Goal: Task Accomplishment & Management: Complete application form

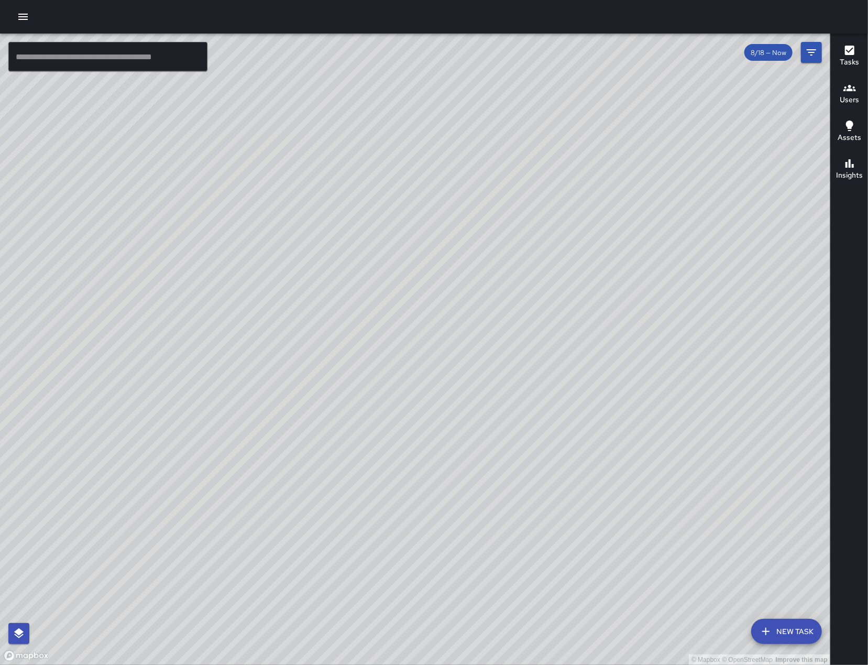
drag, startPoint x: 537, startPoint y: 301, endPoint x: 228, endPoint y: 318, distance: 309.1
click at [228, 318] on div "© Mapbox © OpenStreetMap Improve this map" at bounding box center [415, 349] width 831 height 631
click at [18, 23] on button "button" at bounding box center [23, 16] width 21 height 21
click at [19, 22] on icon "button" at bounding box center [23, 16] width 13 height 13
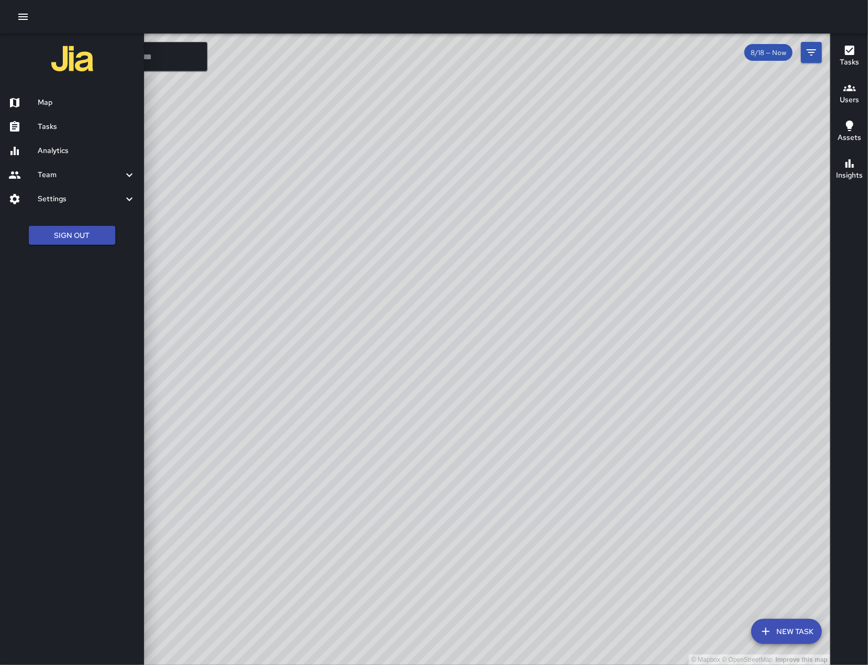
click at [72, 119] on link "Tasks" at bounding box center [72, 127] width 144 height 24
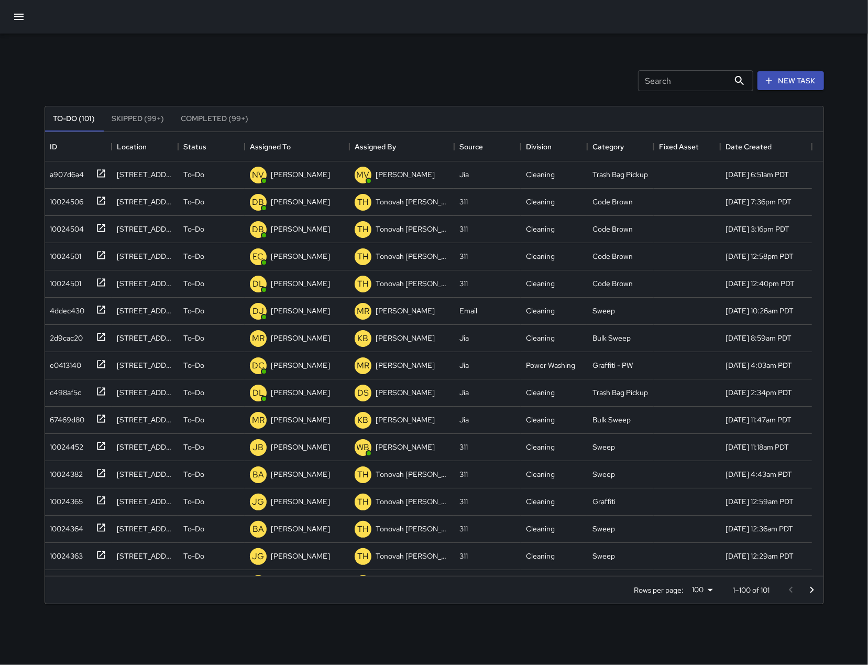
click at [687, 91] on input "Search" at bounding box center [683, 80] width 91 height 21
type input "*"
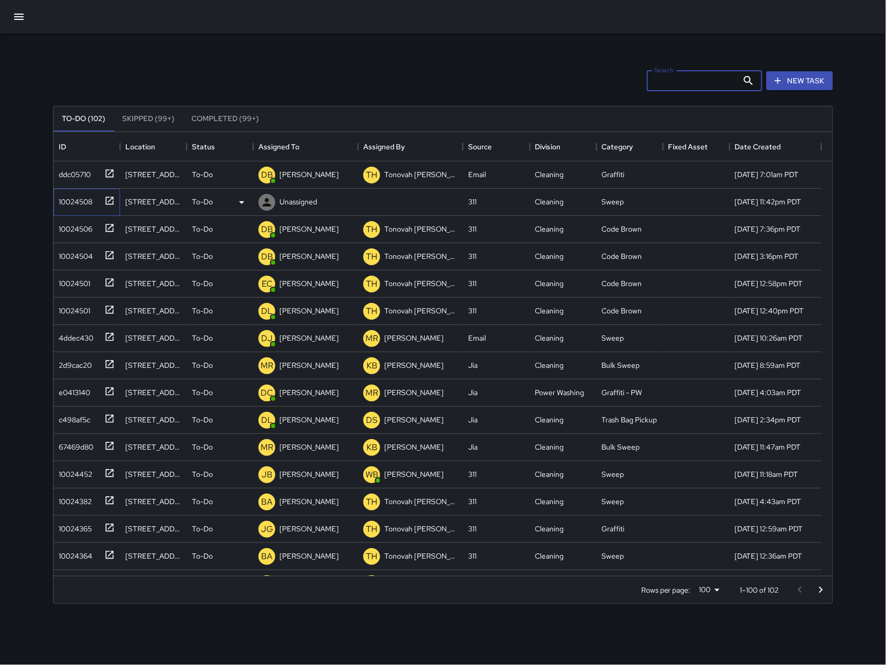
click at [60, 192] on div "10024508" at bounding box center [73, 199] width 38 height 15
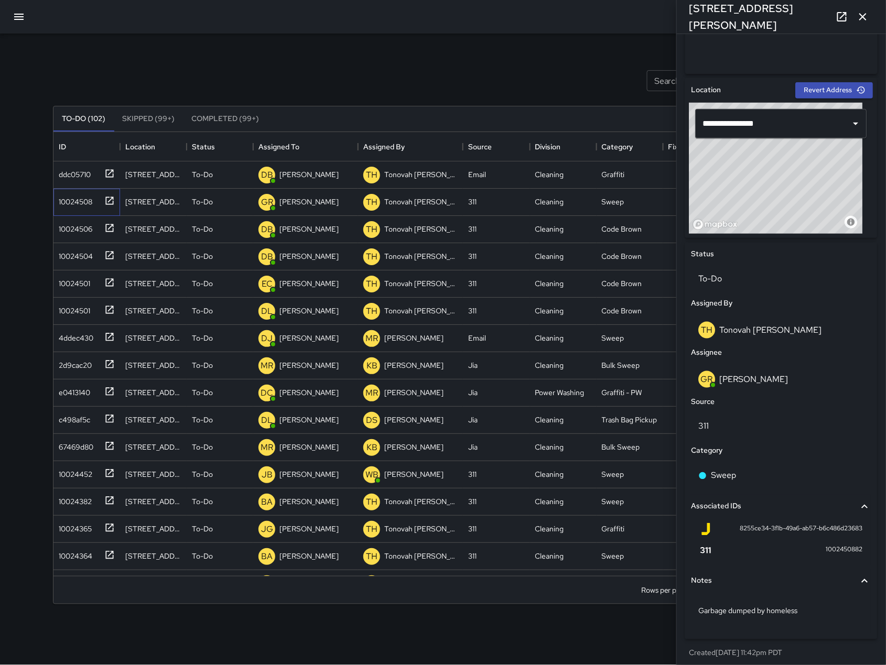
scroll to position [292, 0]
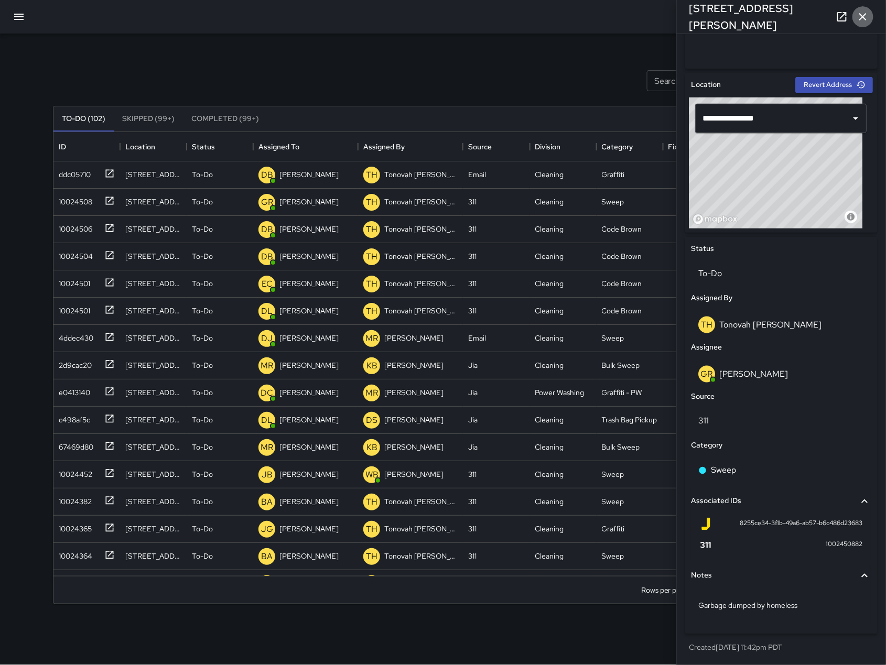
click at [868, 12] on button "button" at bounding box center [862, 16] width 21 height 21
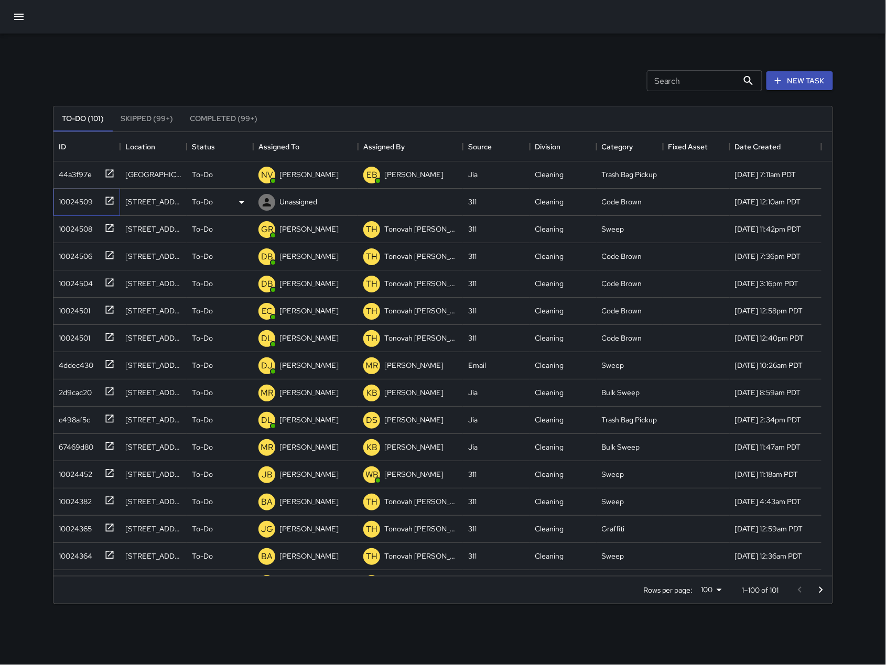
click at [92, 204] on div "10024509" at bounding box center [73, 199] width 38 height 15
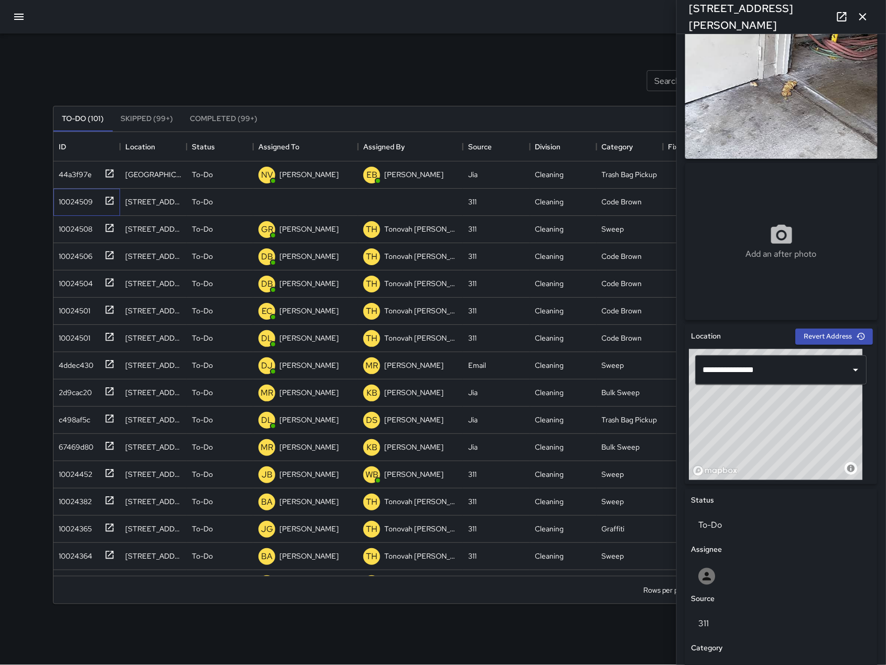
scroll to position [243, 0]
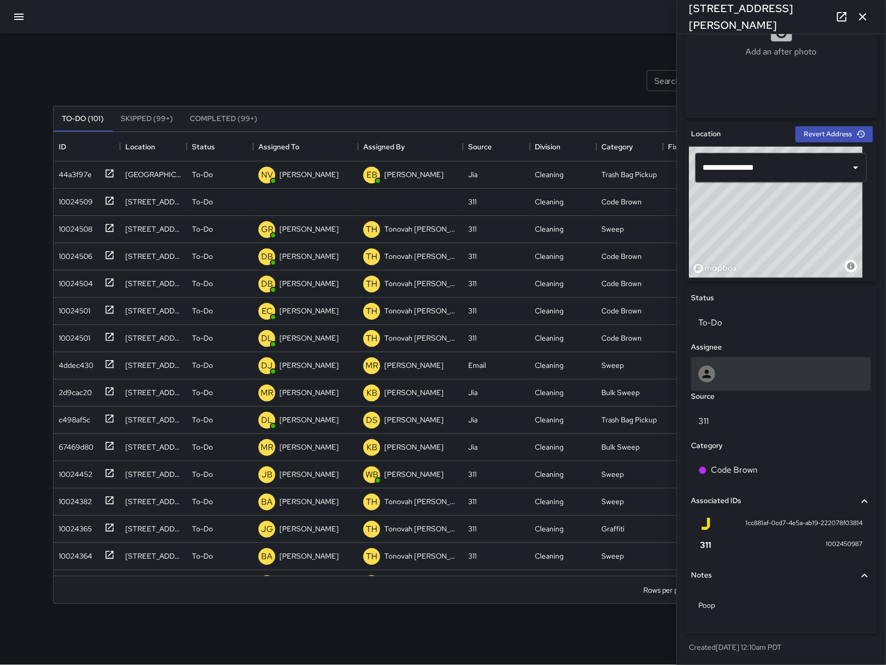
click at [773, 374] on div at bounding box center [780, 374] width 165 height 17
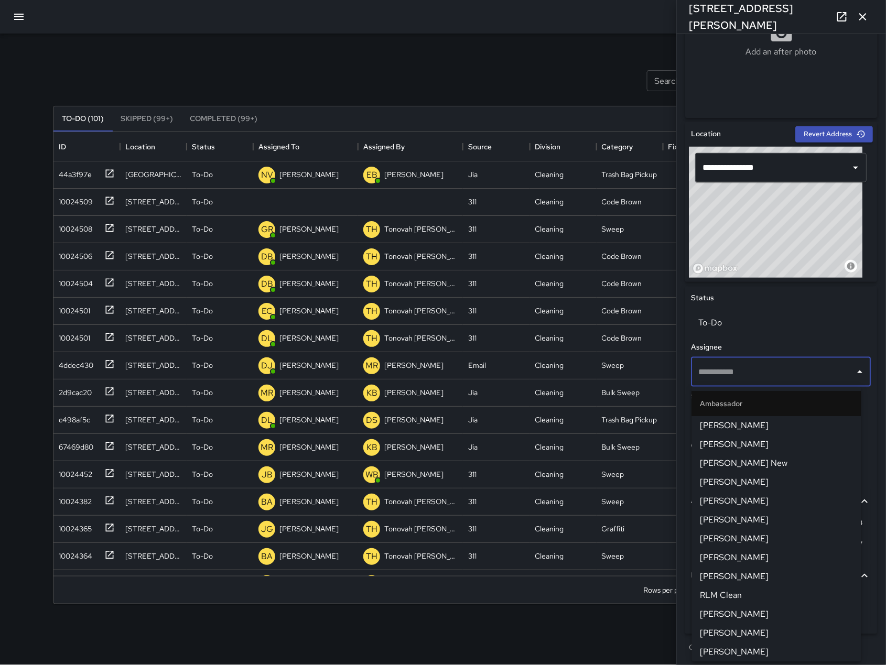
click at [835, 20] on icon at bounding box center [841, 16] width 13 height 13
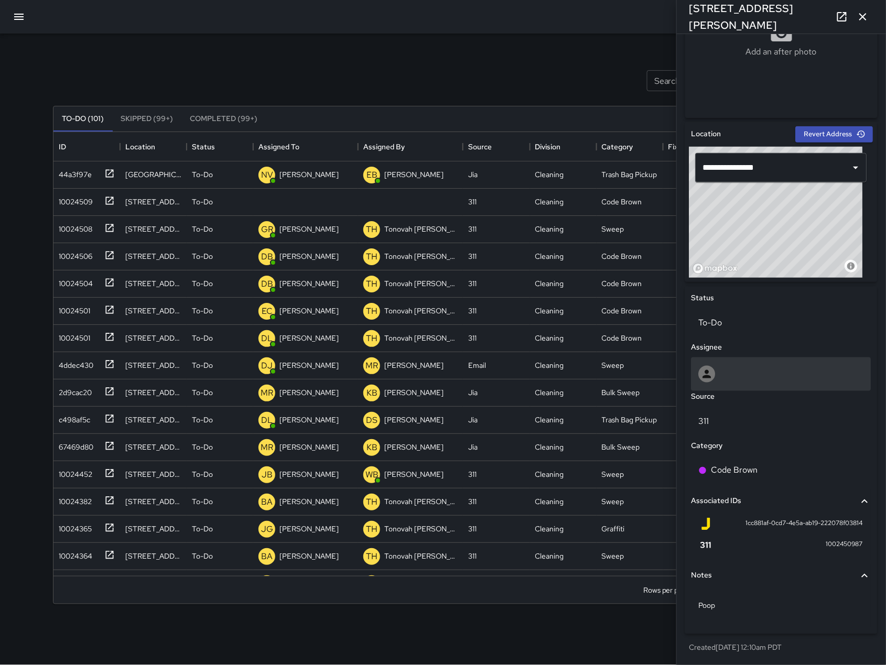
click at [730, 369] on div at bounding box center [780, 374] width 165 height 17
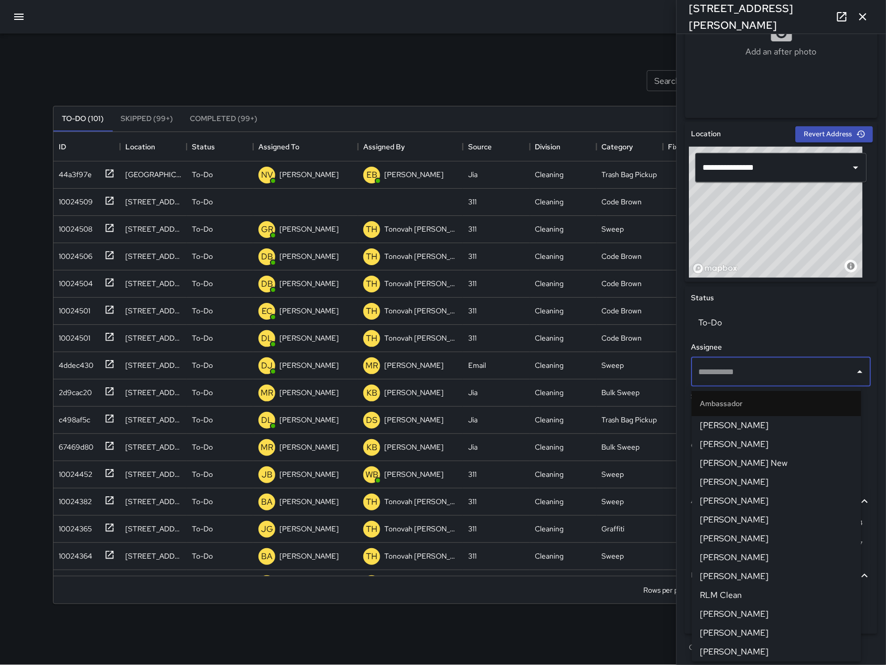
click at [730, 369] on input "text" at bounding box center [773, 372] width 155 height 20
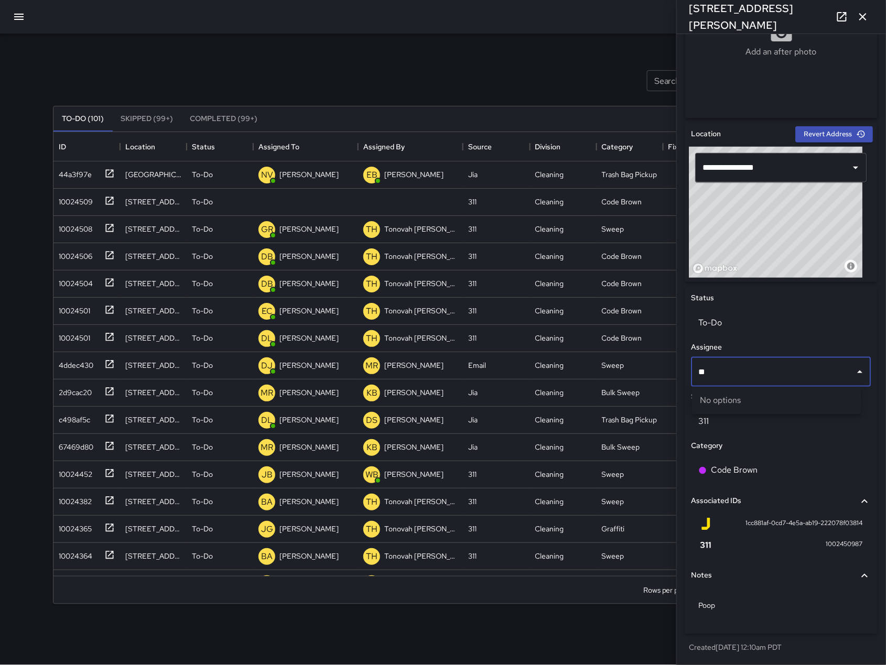
type input "***"
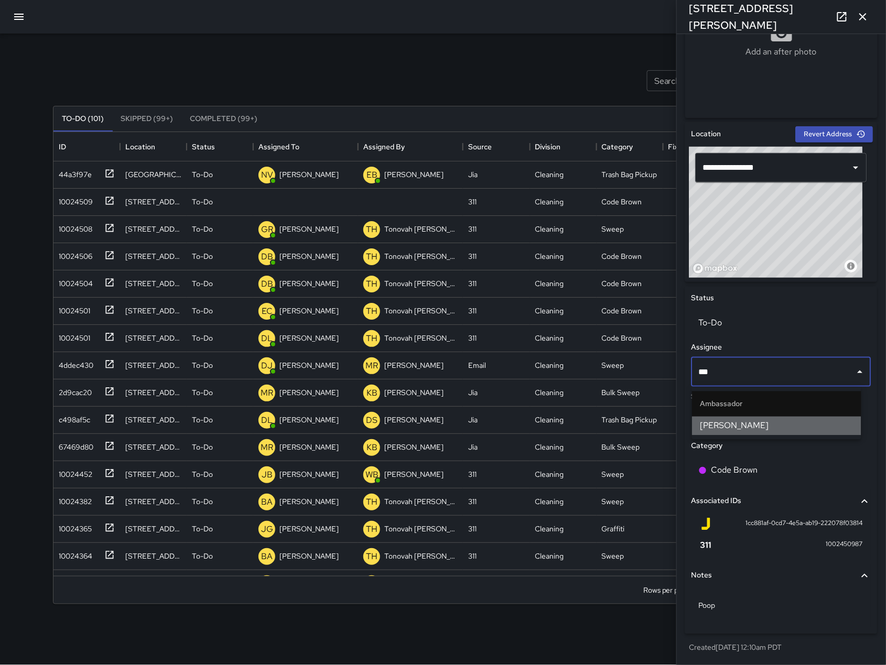
click at [744, 430] on span "[PERSON_NAME]" at bounding box center [776, 426] width 152 height 13
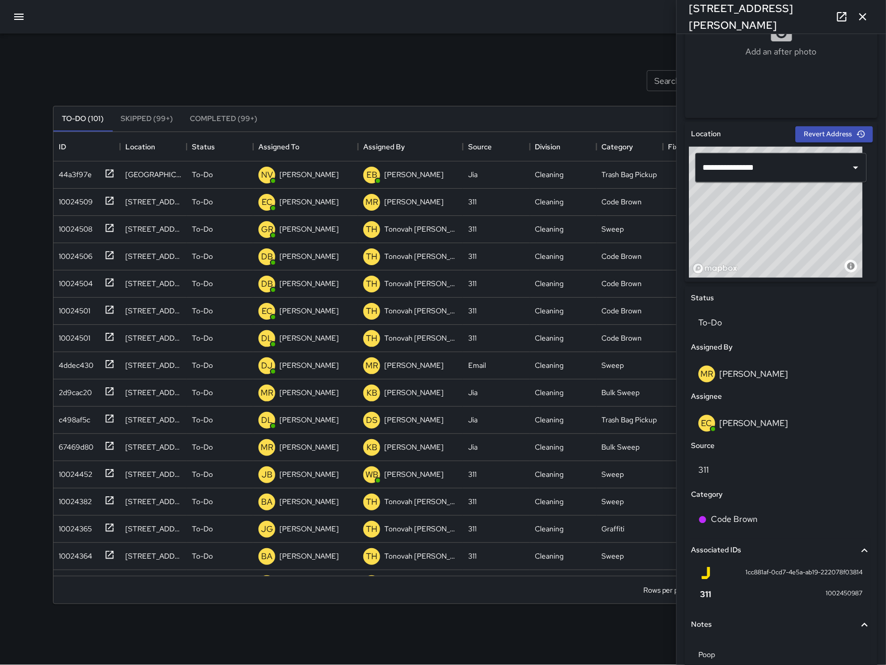
click at [867, 10] on icon "button" at bounding box center [862, 16] width 13 height 13
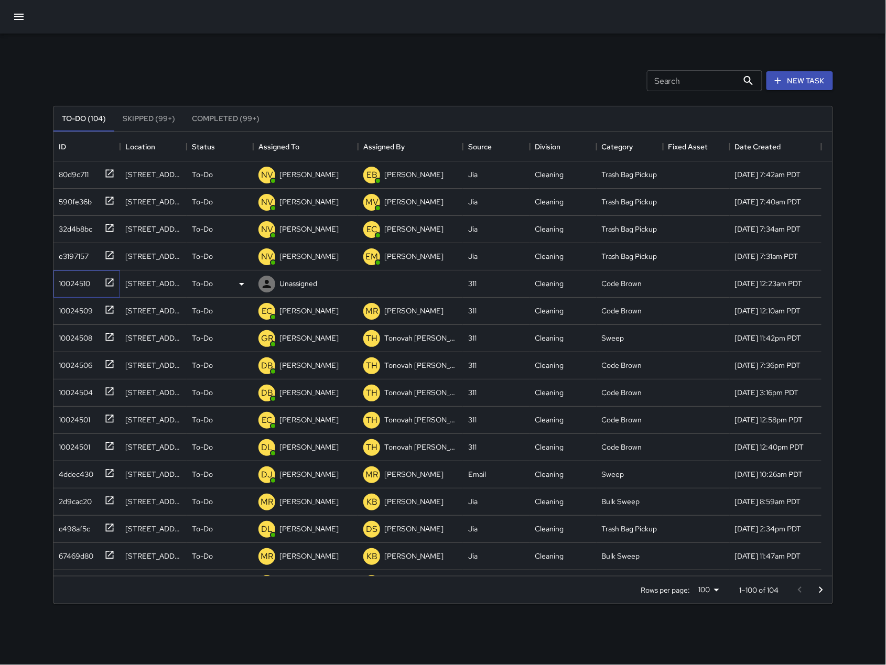
click at [82, 291] on div "10024510" at bounding box center [86, 283] width 67 height 27
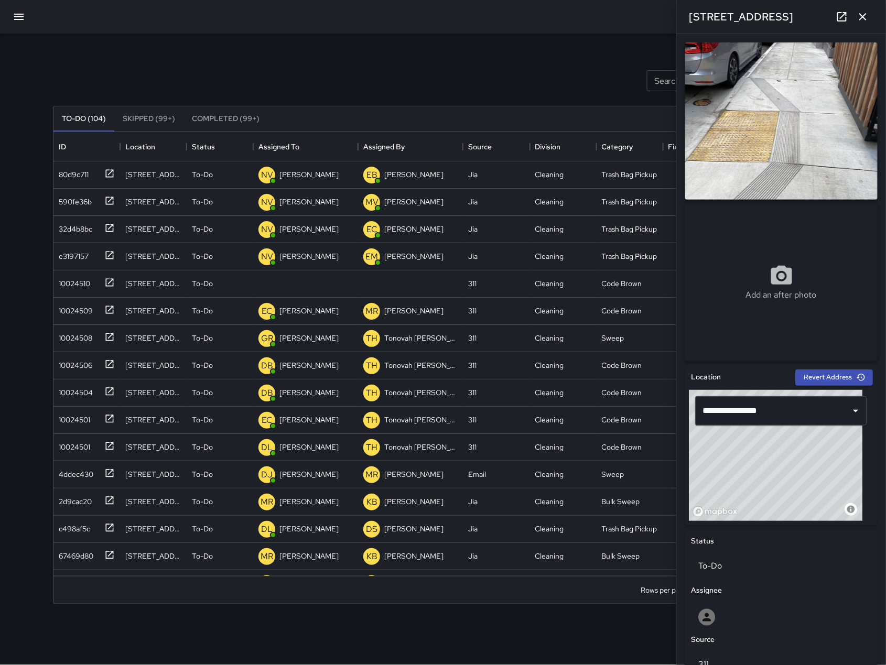
click at [773, 632] on div "Source" at bounding box center [781, 640] width 184 height 16
click at [772, 621] on div at bounding box center [780, 617] width 165 height 17
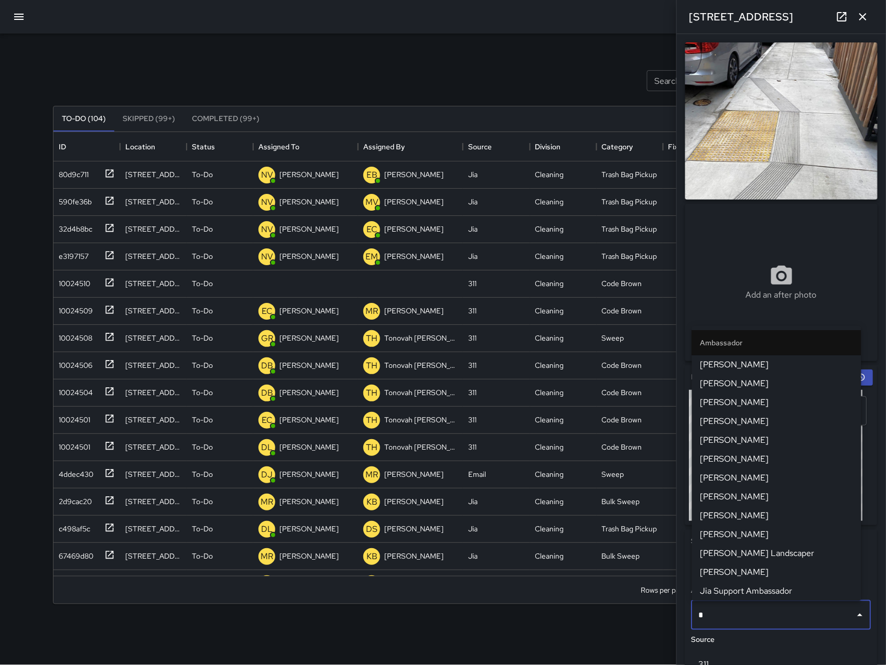
type input "**"
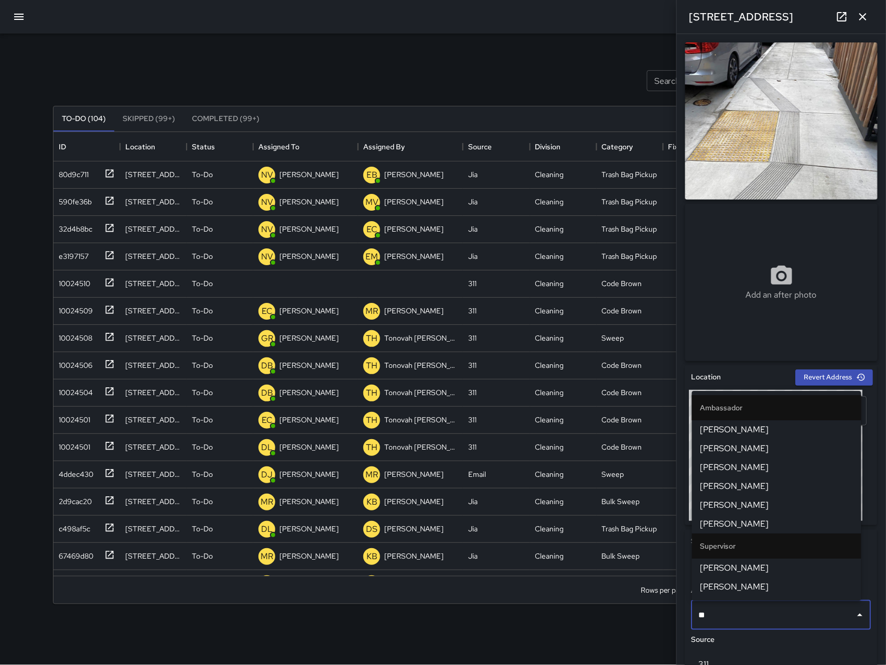
click at [750, 518] on span "[PERSON_NAME]" at bounding box center [776, 524] width 152 height 13
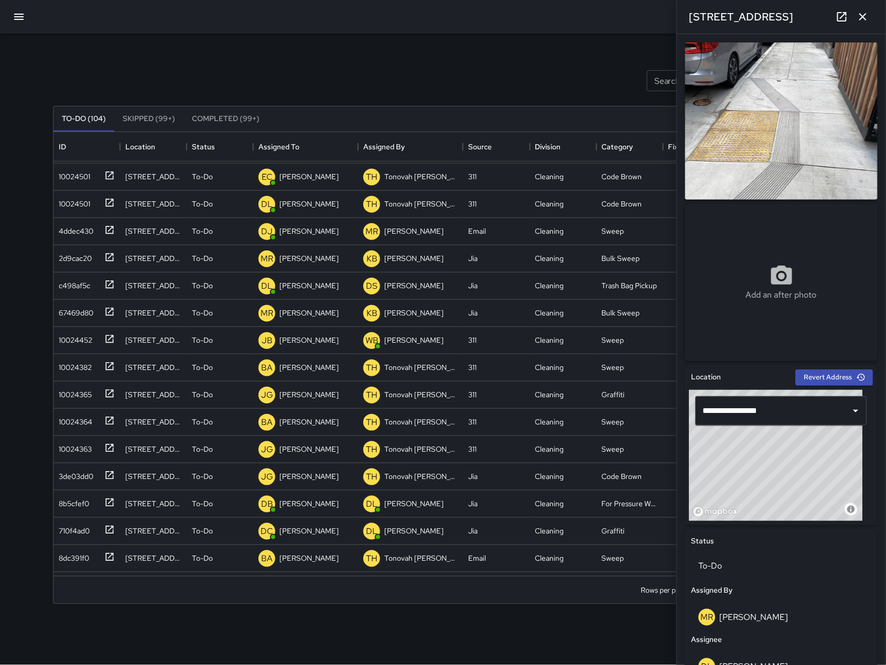
click at [859, 20] on icon "button" at bounding box center [862, 16] width 13 height 13
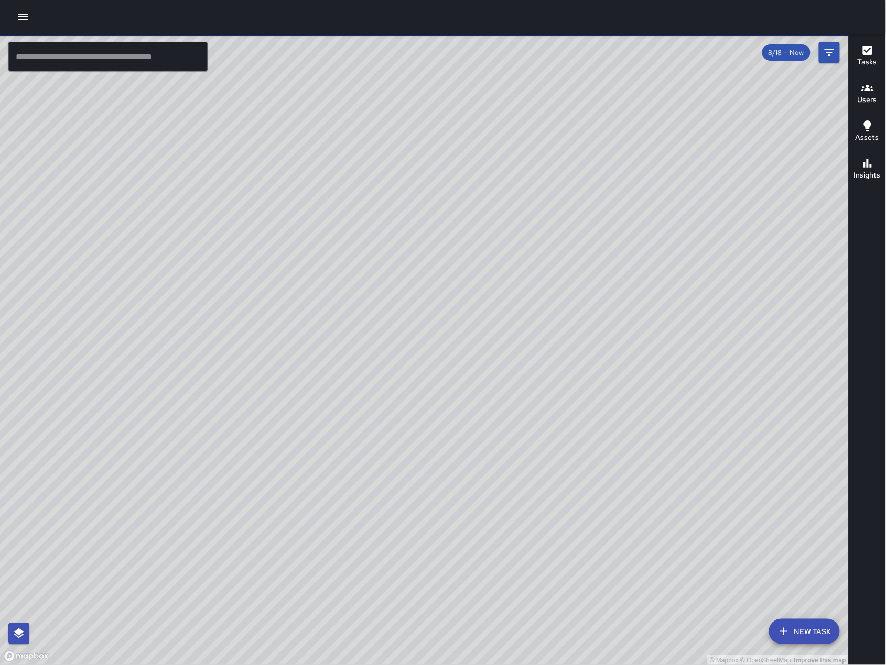
click at [843, 54] on div "© Mapbox © OpenStreetMap Improve this map" at bounding box center [424, 350] width 848 height 632
click at [837, 51] on button "Filters" at bounding box center [828, 52] width 21 height 21
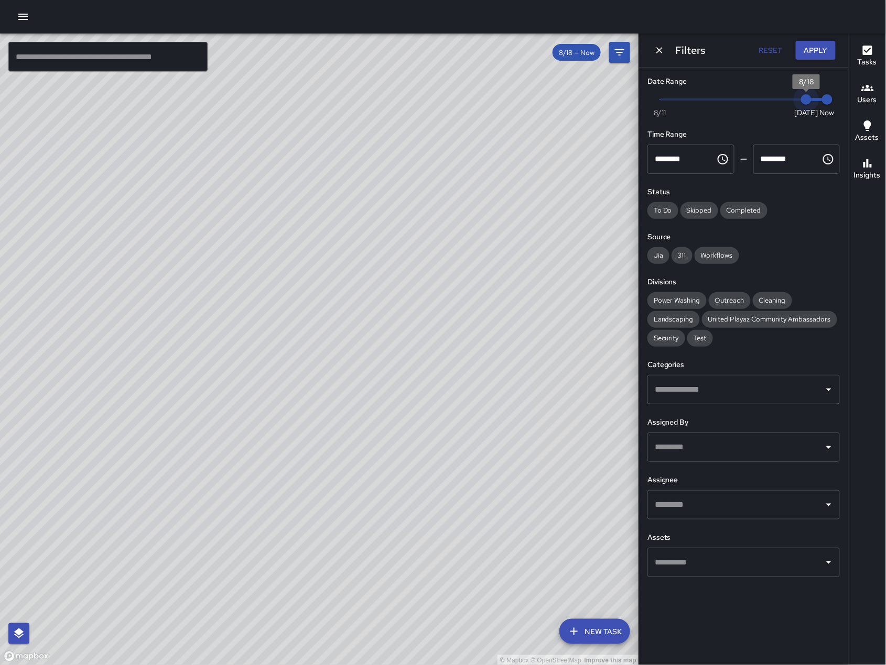
type input "*"
drag, startPoint x: 807, startPoint y: 96, endPoint x: 794, endPoint y: 92, distance: 13.6
click at [790, 94] on span "8/17" at bounding box center [785, 99] width 10 height 10
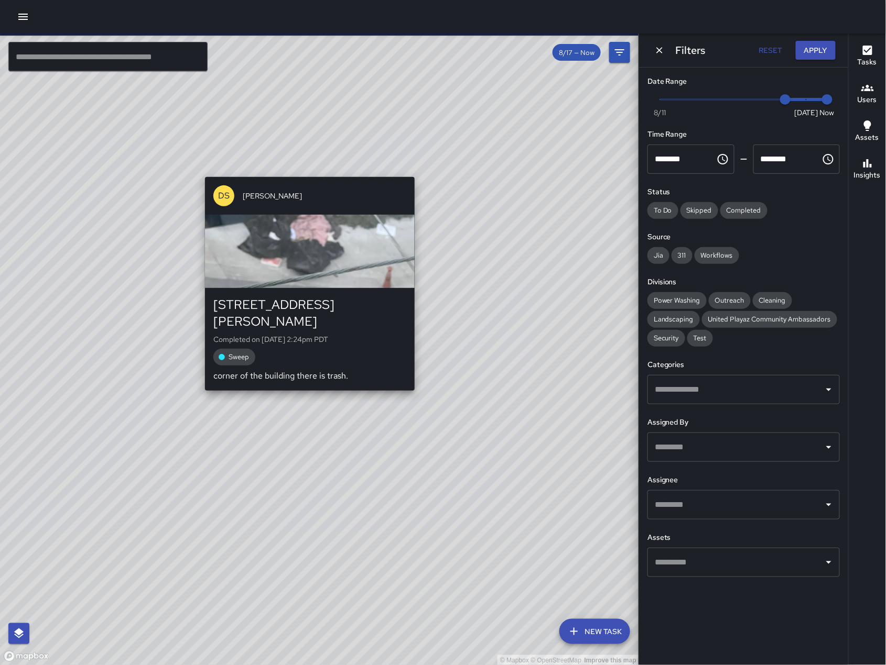
click at [297, 165] on div "© Mapbox © OpenStreetMap Improve this map DS Daniel Sterling 238 Shipley Street…" at bounding box center [319, 350] width 639 height 632
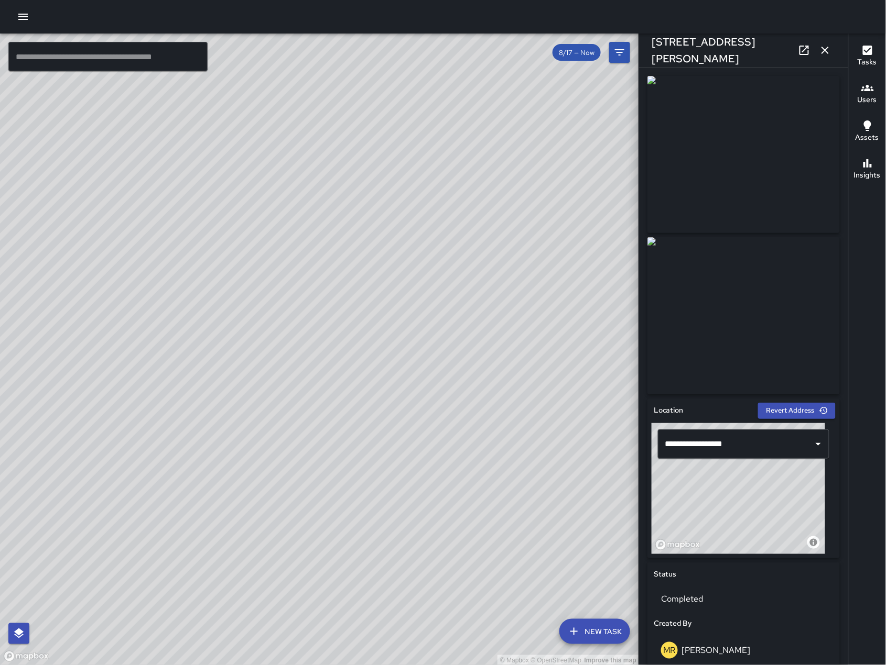
click at [802, 46] on icon at bounding box center [803, 50] width 9 height 9
click at [826, 45] on icon "button" at bounding box center [824, 50] width 13 height 13
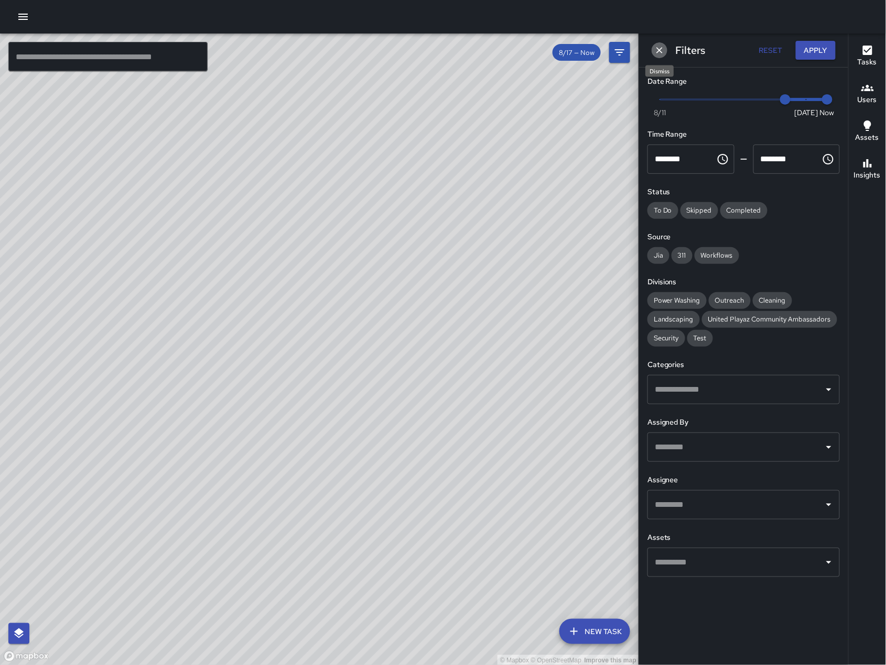
click at [659, 54] on icon "Dismiss" at bounding box center [659, 50] width 10 height 10
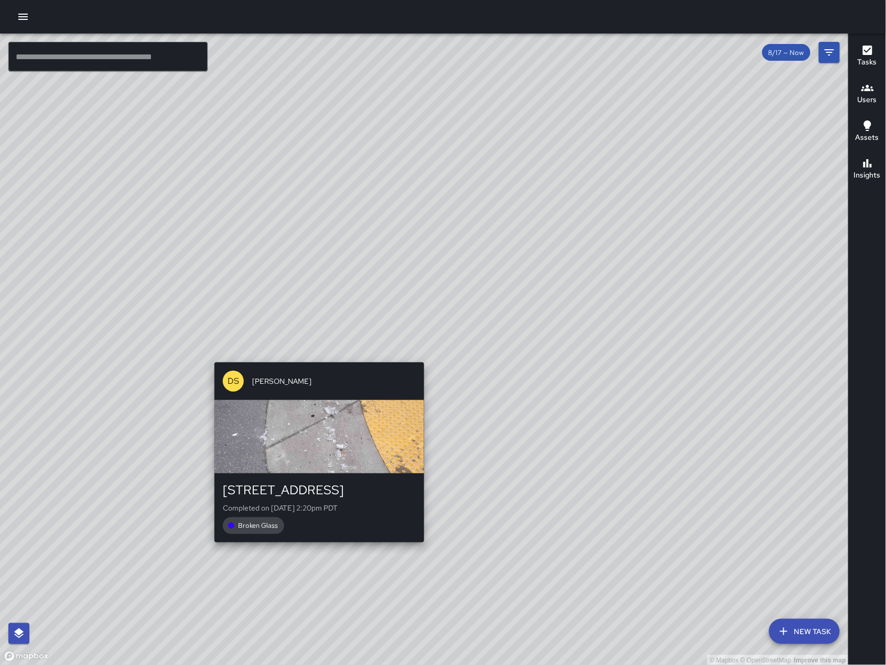
click at [422, 360] on div "DS Daniel Sterling 33 Falmouth Street Completed on 8/17/2025, 2:20pm PDT Broken…" at bounding box center [319, 452] width 218 height 189
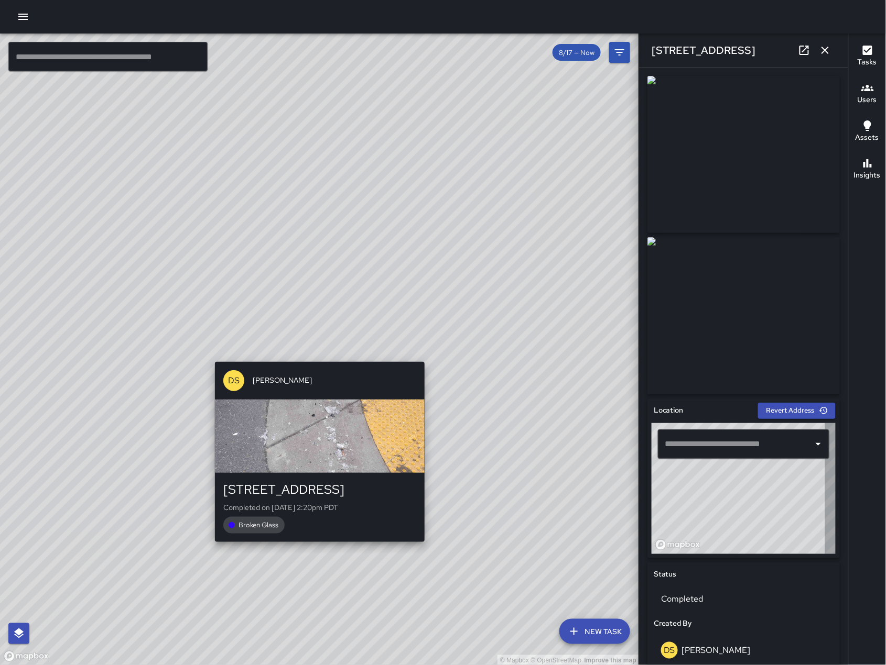
type input "**********"
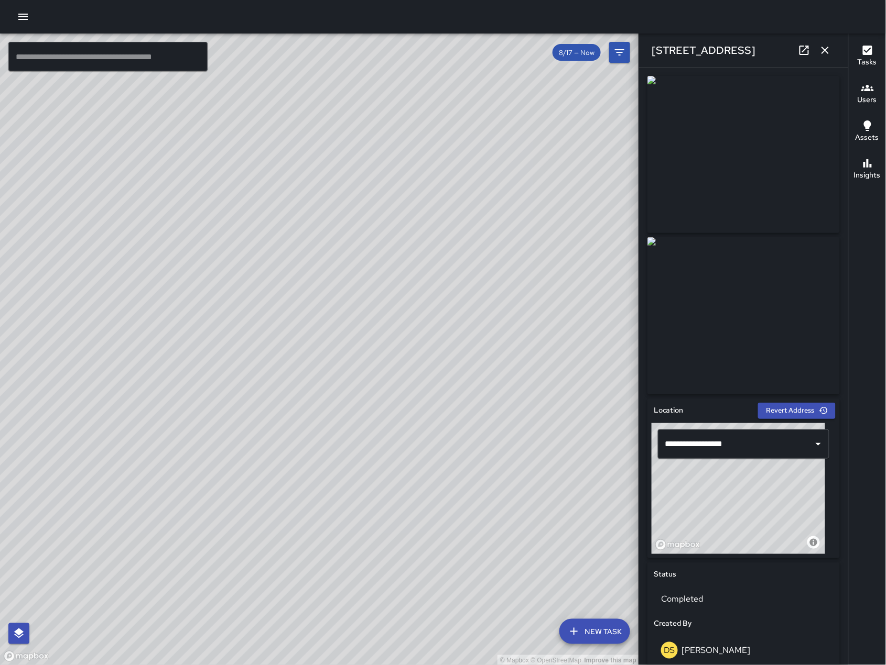
drag, startPoint x: 822, startPoint y: 53, endPoint x: 820, endPoint y: 99, distance: 45.7
click at [822, 54] on icon "button" at bounding box center [824, 50] width 13 height 13
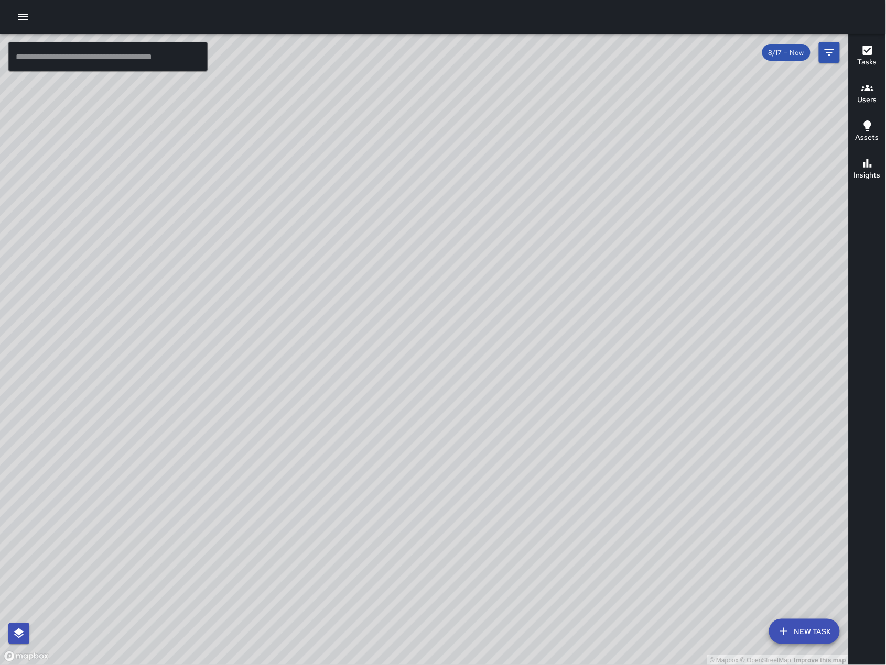
click at [356, 316] on div "© Mapbox © OpenStreetMap Improve this map" at bounding box center [424, 350] width 848 height 632
click at [310, 320] on div "© Mapbox © OpenStreetMap Improve this map DS Daniel Sterling 33 Falmouth Street…" at bounding box center [424, 350] width 848 height 632
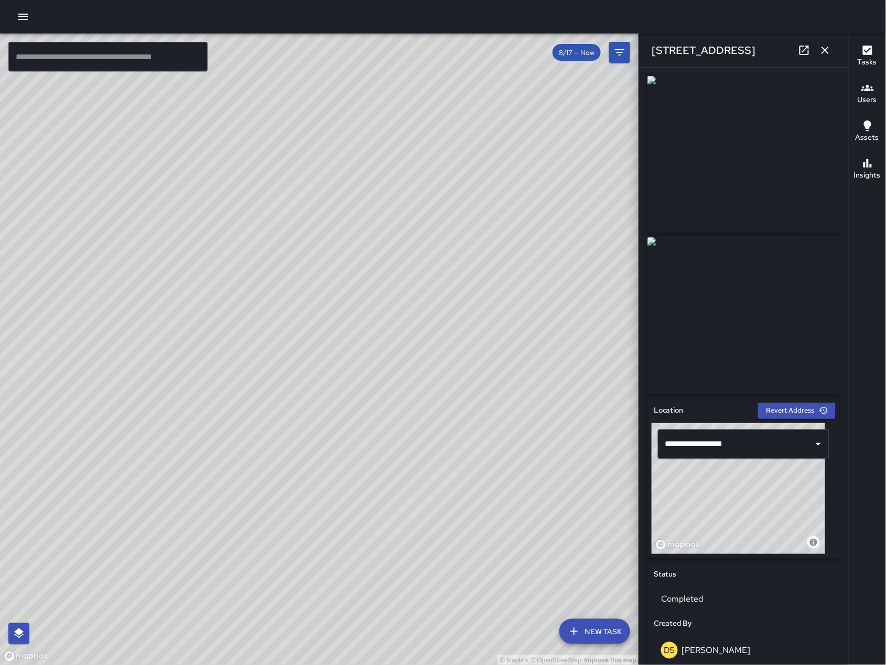
drag, startPoint x: 295, startPoint y: 333, endPoint x: 401, endPoint y: 309, distance: 108.6
click at [401, 309] on div "© Mapbox © OpenStreetMap Improve this map" at bounding box center [319, 350] width 639 height 632
drag, startPoint x: 282, startPoint y: 369, endPoint x: 270, endPoint y: 374, distance: 12.8
click at [270, 374] on div "© Mapbox © OpenStreetMap Improve this map" at bounding box center [319, 350] width 639 height 632
click at [434, 354] on div "© Mapbox © OpenStreetMap Improve this map DS Daniel Sterling 238 Shipley Street…" at bounding box center [319, 350] width 639 height 632
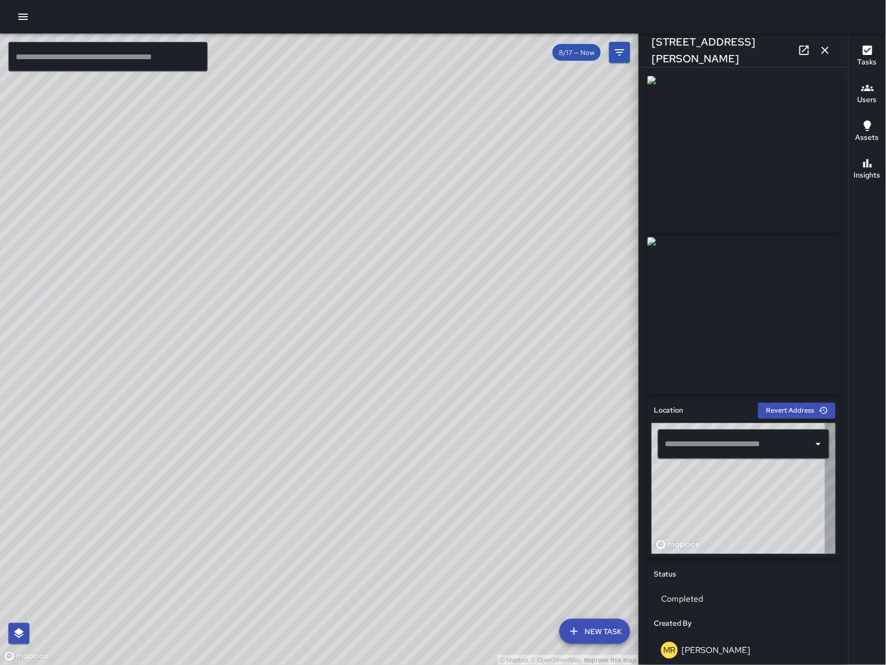
type input "**********"
click at [832, 49] on button "button" at bounding box center [824, 50] width 21 height 21
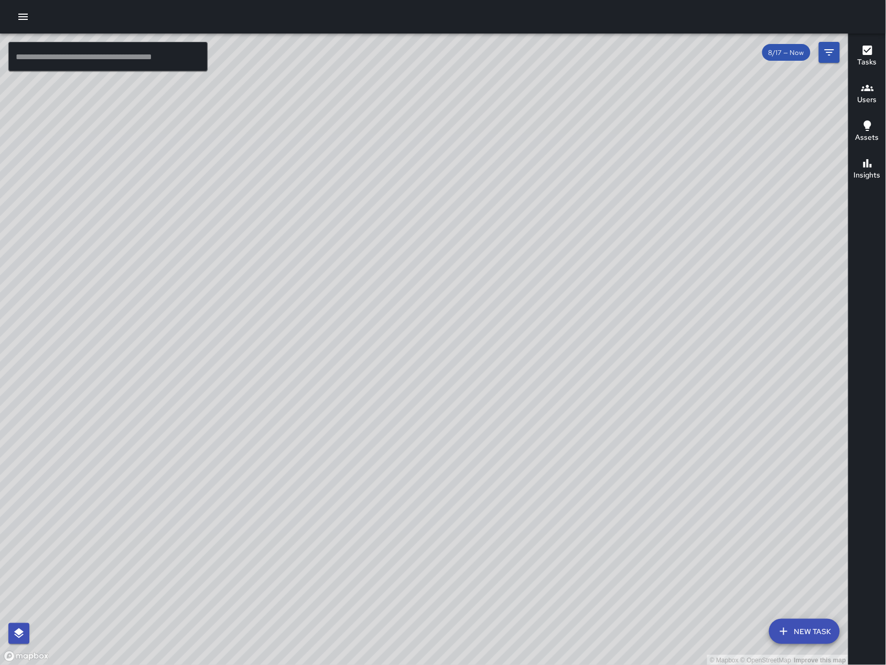
drag, startPoint x: 658, startPoint y: 389, endPoint x: 669, endPoint y: 239, distance: 150.3
click at [669, 239] on div "© Mapbox © OpenStreetMap Improve this map" at bounding box center [424, 350] width 848 height 632
drag, startPoint x: 563, startPoint y: 439, endPoint x: 662, endPoint y: 424, distance: 99.6
click at [662, 424] on div "© Mapbox © OpenStreetMap Improve this map" at bounding box center [424, 350] width 848 height 632
drag, startPoint x: 223, startPoint y: 623, endPoint x: 290, endPoint y: 491, distance: 147.9
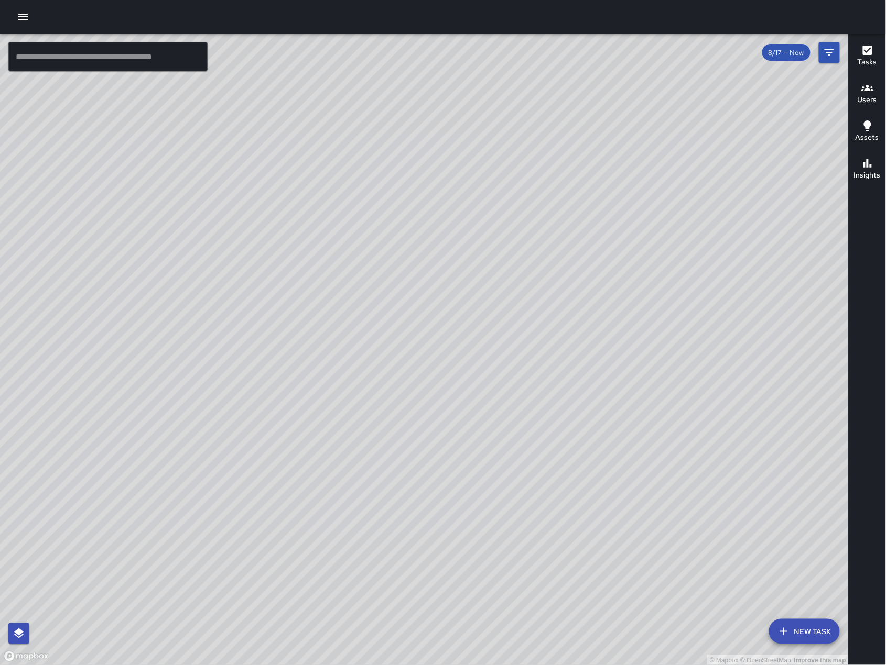
click at [288, 494] on div "© Mapbox © OpenStreetMap Improve this map" at bounding box center [424, 350] width 848 height 632
drag, startPoint x: 593, startPoint y: 200, endPoint x: 408, endPoint y: 383, distance: 260.1
click at [408, 383] on div "© Mapbox © OpenStreetMap Improve this map" at bounding box center [424, 350] width 848 height 632
click at [831, 60] on button "Filters" at bounding box center [828, 52] width 21 height 21
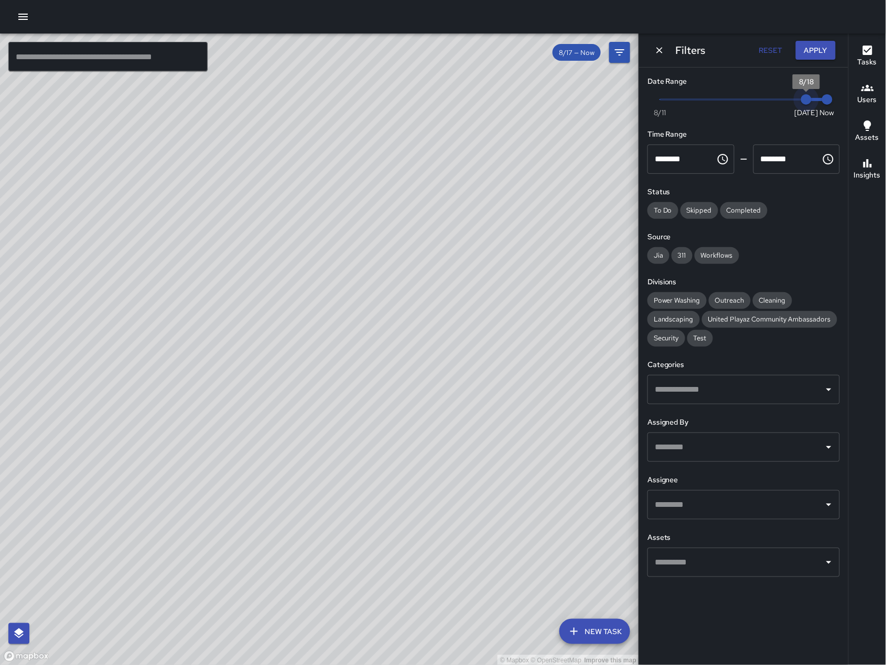
drag, startPoint x: 799, startPoint y: 103, endPoint x: 806, endPoint y: 105, distance: 8.1
click at [806, 105] on span "8/18" at bounding box center [806, 99] width 10 height 10
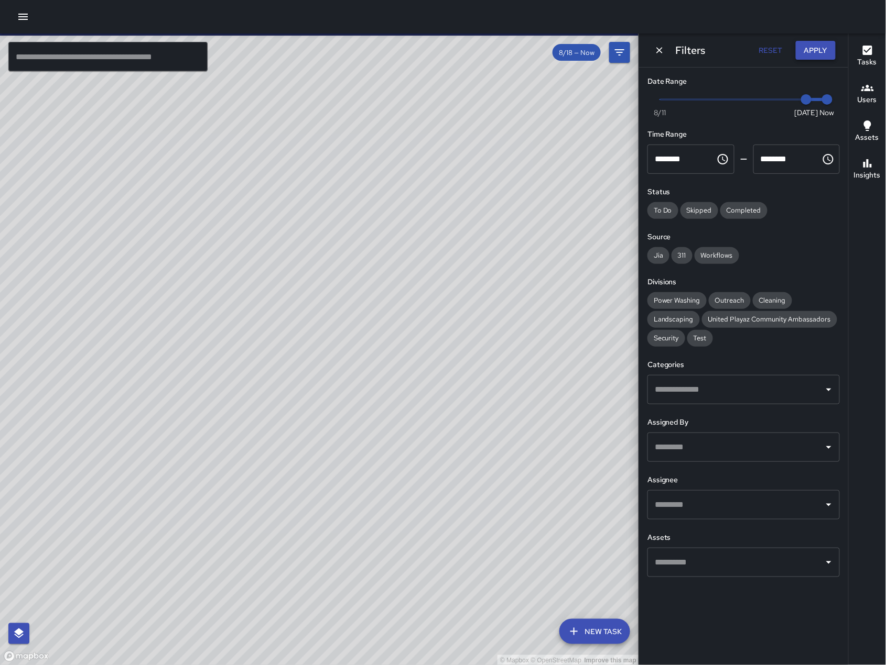
click at [823, 49] on button "Apply" at bounding box center [815, 50] width 40 height 19
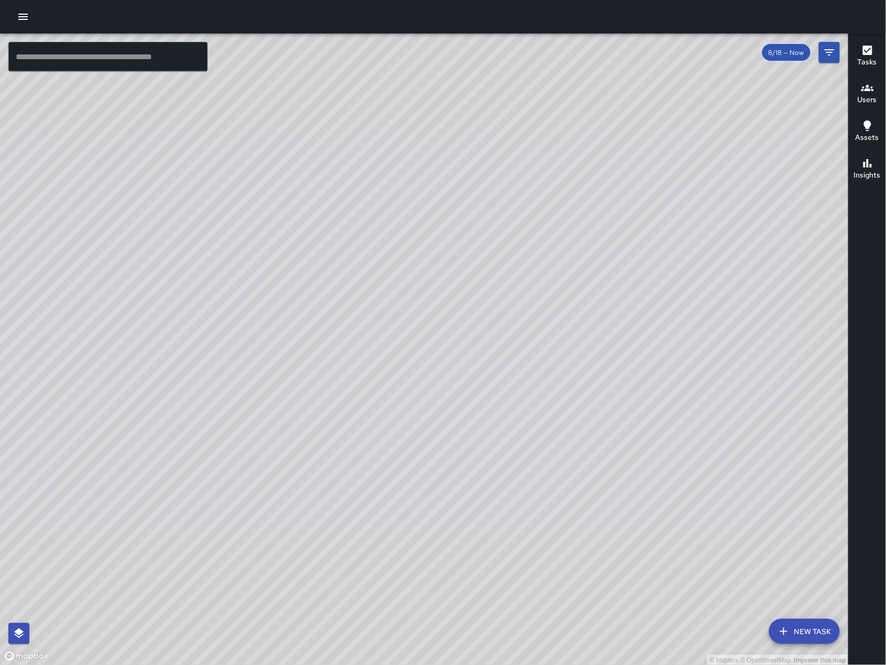
drag, startPoint x: 583, startPoint y: 531, endPoint x: 665, endPoint y: 314, distance: 232.2
click at [664, 315] on div "© Mapbox © OpenStreetMap Improve this map" at bounding box center [424, 350] width 848 height 632
drag, startPoint x: 543, startPoint y: 521, endPoint x: 651, endPoint y: 414, distance: 152.3
click at [651, 414] on div "© Mapbox © OpenStreetMap Improve this map" at bounding box center [424, 350] width 848 height 632
drag, startPoint x: 632, startPoint y: 438, endPoint x: 670, endPoint y: 350, distance: 95.8
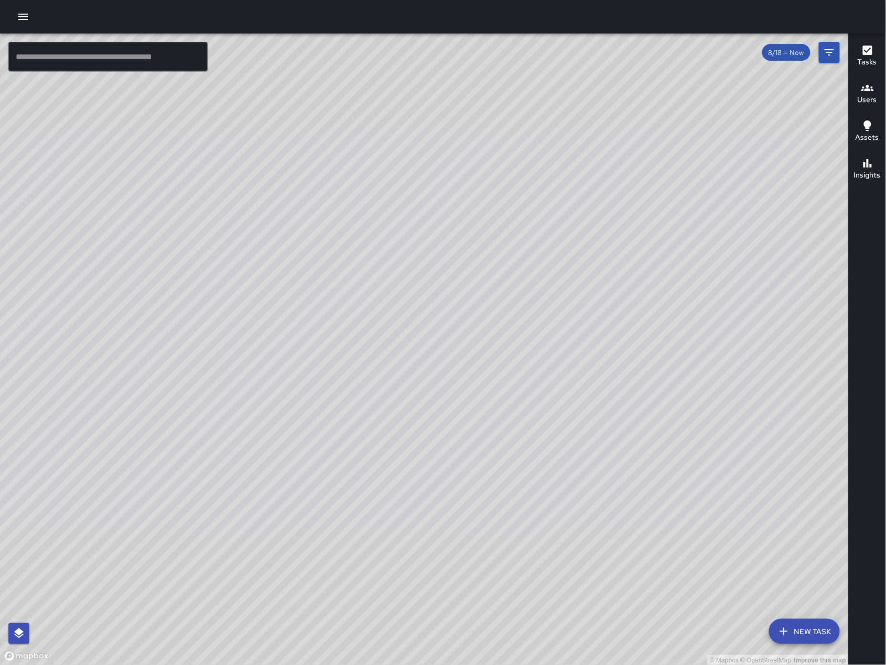
click at [670, 351] on div "© Mapbox © OpenStreetMap Improve this map" at bounding box center [424, 350] width 848 height 632
drag, startPoint x: 663, startPoint y: 383, endPoint x: 646, endPoint y: 355, distance: 32.7
click at [646, 355] on div "© Mapbox © OpenStreetMap Improve this map" at bounding box center [424, 350] width 848 height 632
drag, startPoint x: 485, startPoint y: 546, endPoint x: 684, endPoint y: 388, distance: 254.8
click at [685, 388] on div "© Mapbox © OpenStreetMap Improve this map" at bounding box center [424, 350] width 848 height 632
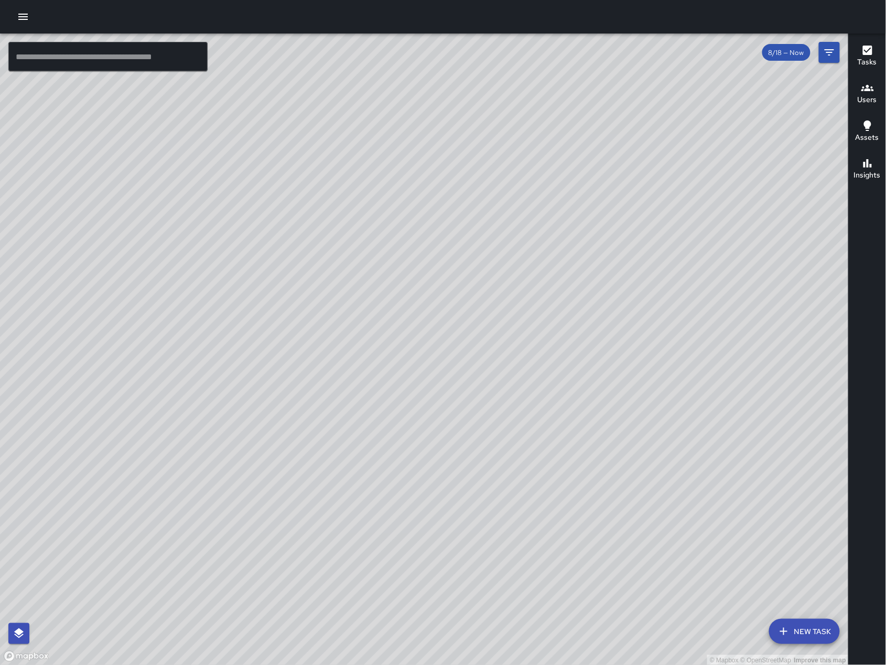
drag, startPoint x: 557, startPoint y: 411, endPoint x: 561, endPoint y: 427, distance: 16.1
click at [561, 427] on div "© Mapbox © OpenStreetMap Improve this map" at bounding box center [424, 350] width 848 height 632
drag, startPoint x: 558, startPoint y: 429, endPoint x: 521, endPoint y: 410, distance: 41.0
click at [522, 410] on div "© Mapbox © OpenStreetMap Improve this map" at bounding box center [424, 350] width 848 height 632
drag, startPoint x: 571, startPoint y: 445, endPoint x: 598, endPoint y: 443, distance: 27.9
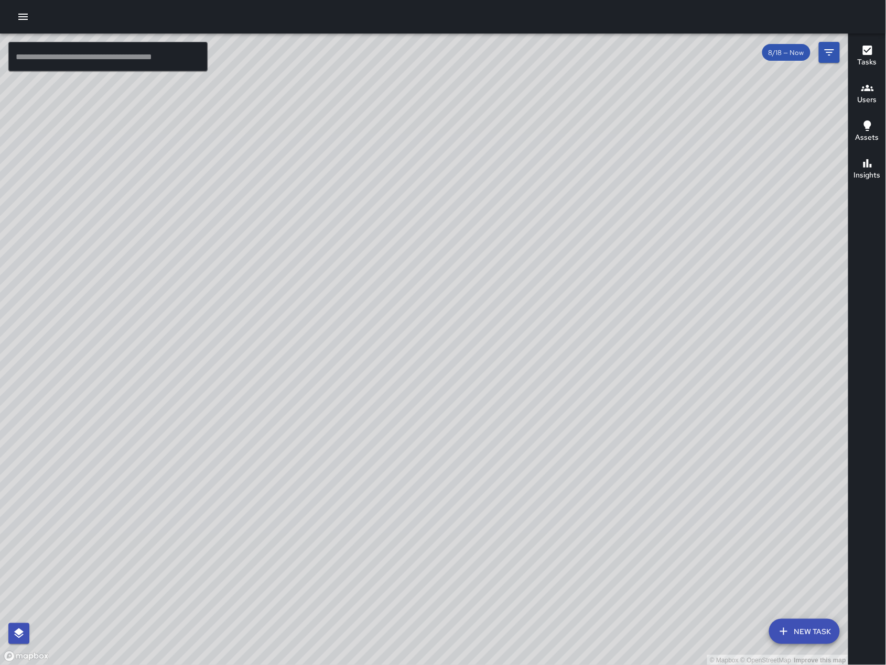
click at [598, 443] on div "© Mapbox © OpenStreetMap Improve this map" at bounding box center [424, 350] width 848 height 632
click at [826, 54] on icon "Filters" at bounding box center [829, 52] width 13 height 13
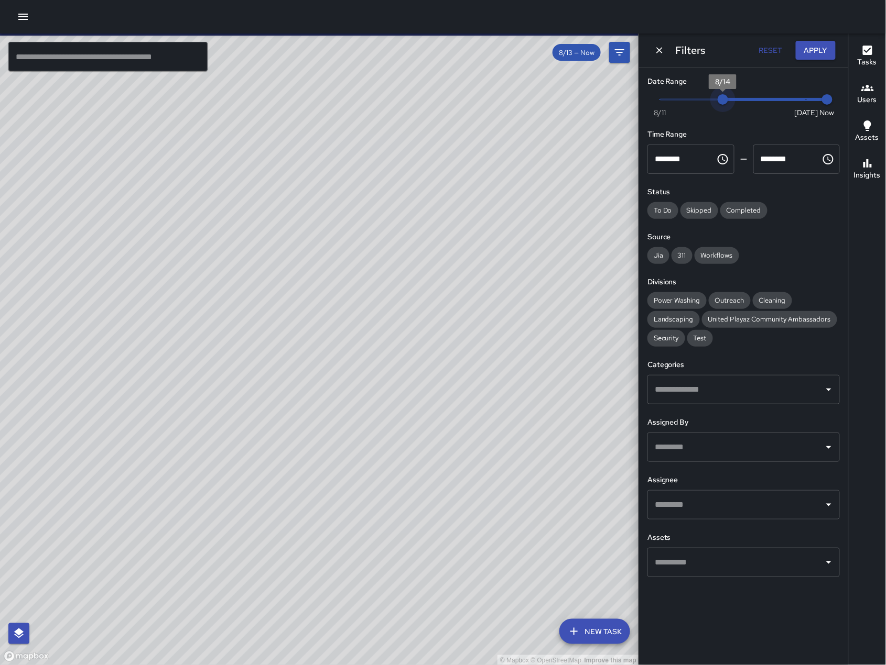
drag, startPoint x: 799, startPoint y: 96, endPoint x: 720, endPoint y: 105, distance: 79.6
click at [720, 105] on span "8/14" at bounding box center [722, 99] width 10 height 10
click at [466, 247] on div "© Mapbox © OpenStreetMap Improve this map" at bounding box center [319, 350] width 639 height 632
type input "*"
drag, startPoint x: 718, startPoint y: 109, endPoint x: 703, endPoint y: 111, distance: 15.3
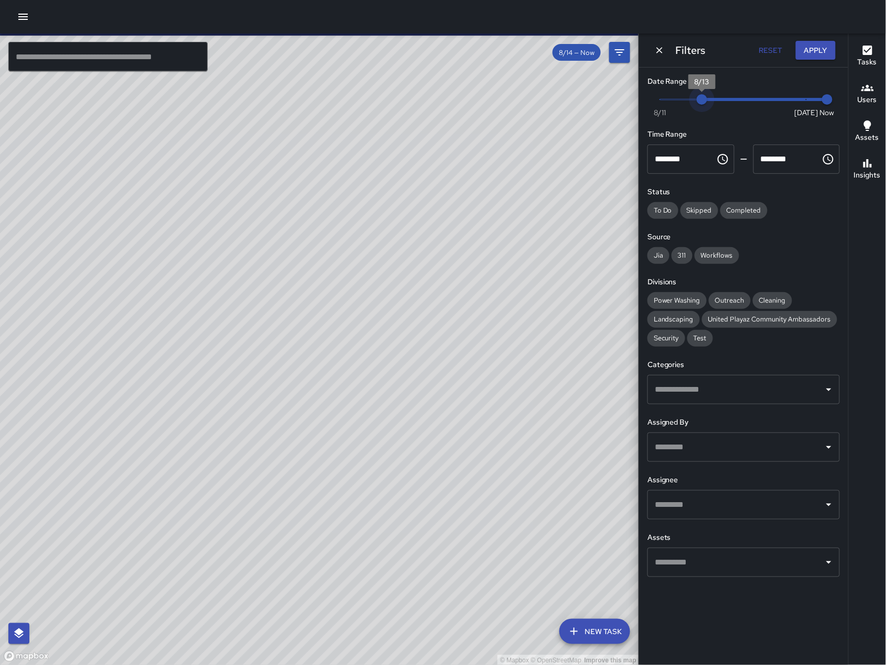
click at [703, 111] on div "Now Today 8/11 8/13 7:29 am" at bounding box center [743, 106] width 192 height 29
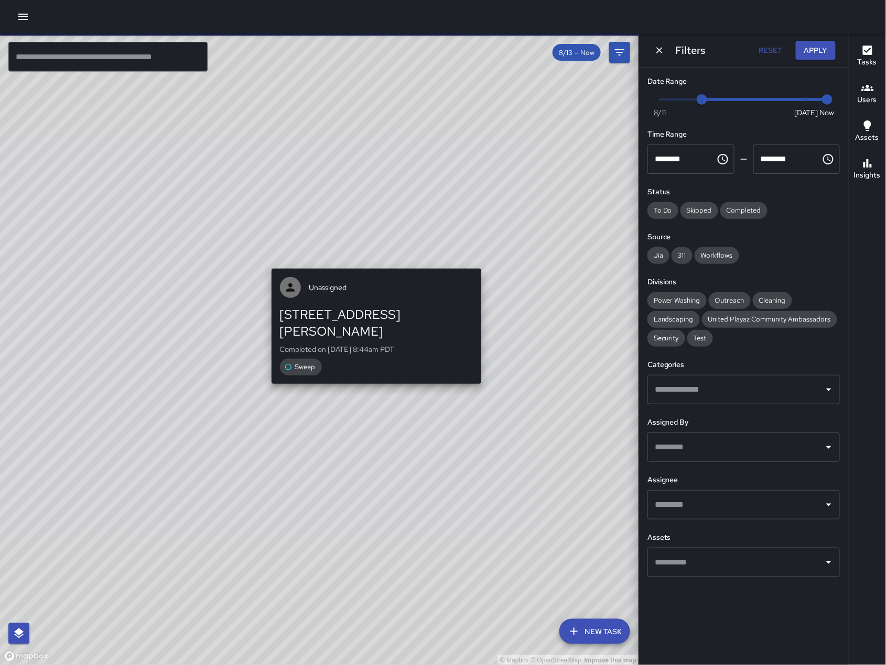
click at [369, 253] on div "© Mapbox © OpenStreetMap Improve this map Unassigned 238 Shipley Street Complet…" at bounding box center [319, 350] width 639 height 632
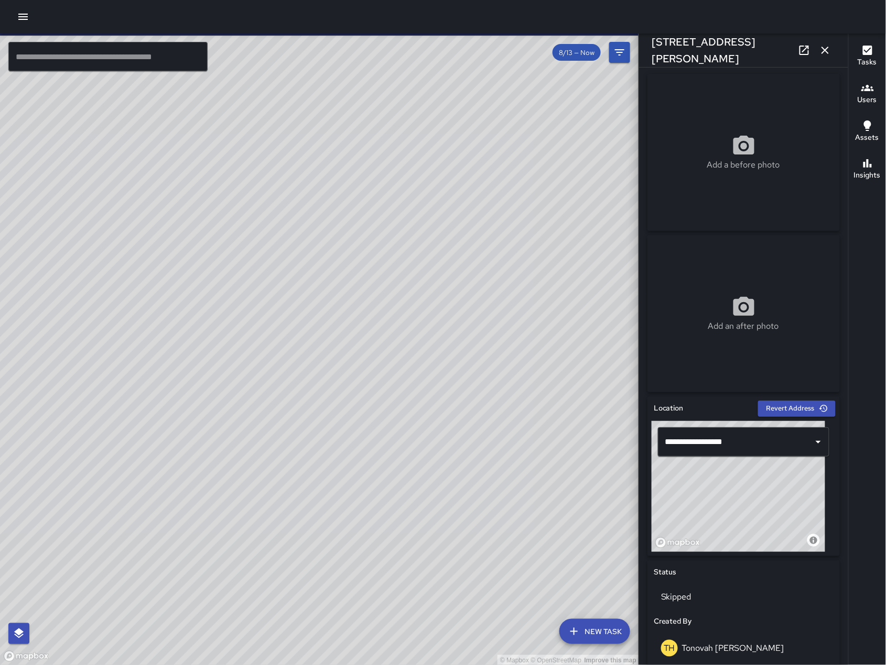
scroll to position [3, 0]
click at [741, 154] on icon at bounding box center [743, 145] width 25 height 25
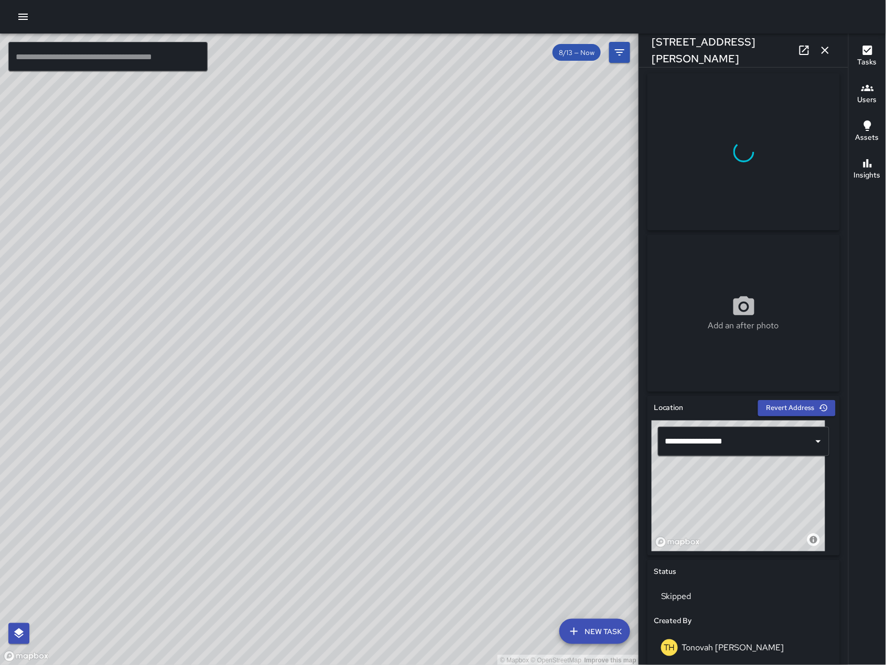
click at [766, 297] on div "Add an after photo" at bounding box center [743, 313] width 192 height 38
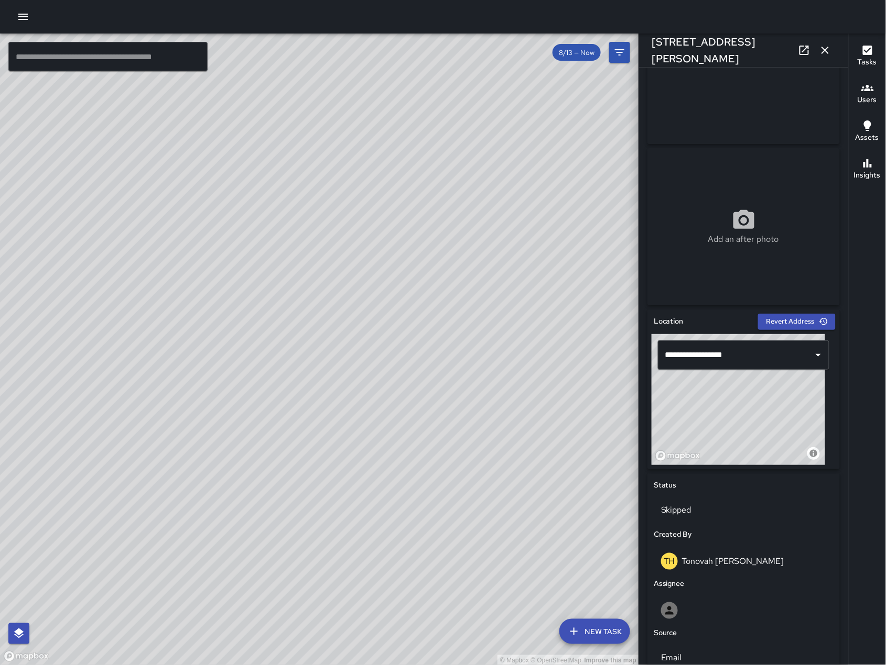
scroll to position [191, 0]
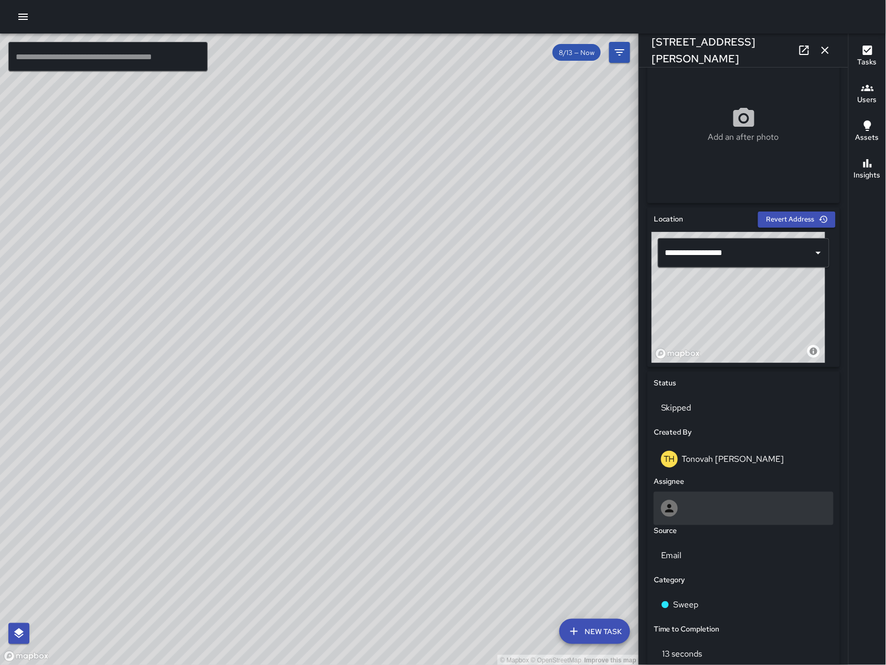
click at [735, 521] on div at bounding box center [743, 509] width 180 height 34
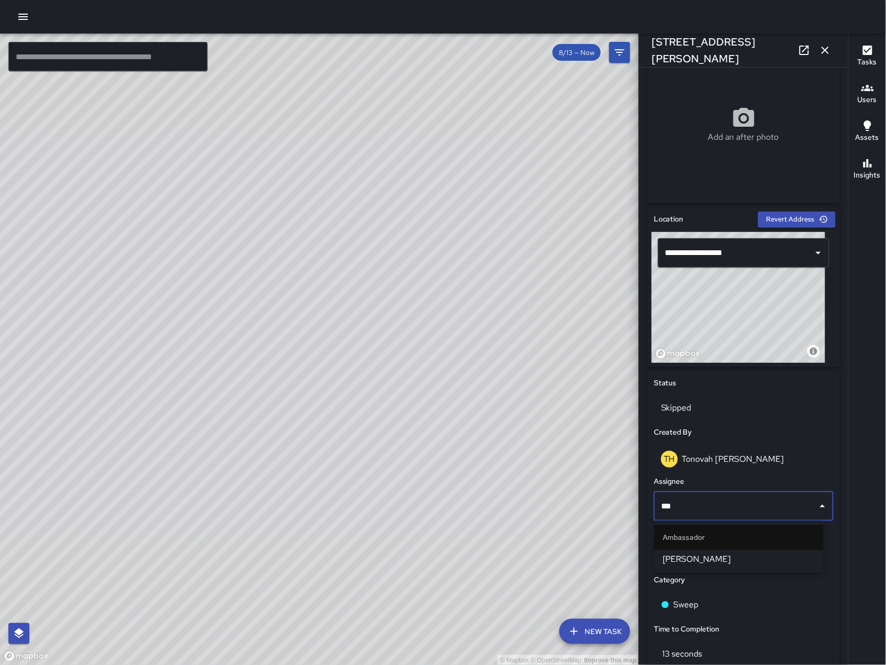
type input "****"
click at [682, 552] on li "[PERSON_NAME]" at bounding box center [738, 560] width 169 height 19
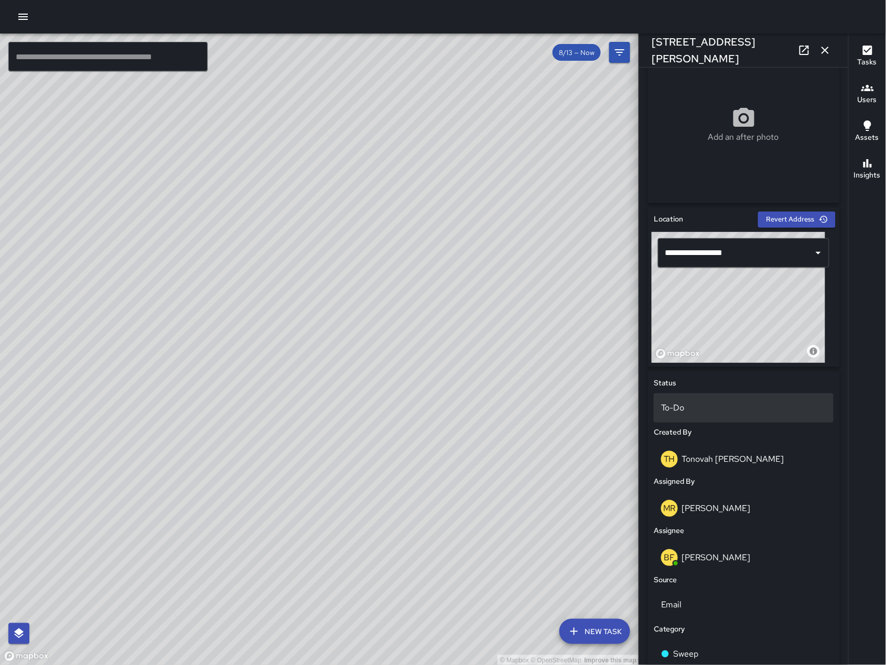
click at [683, 418] on div "To-Do" at bounding box center [743, 408] width 180 height 29
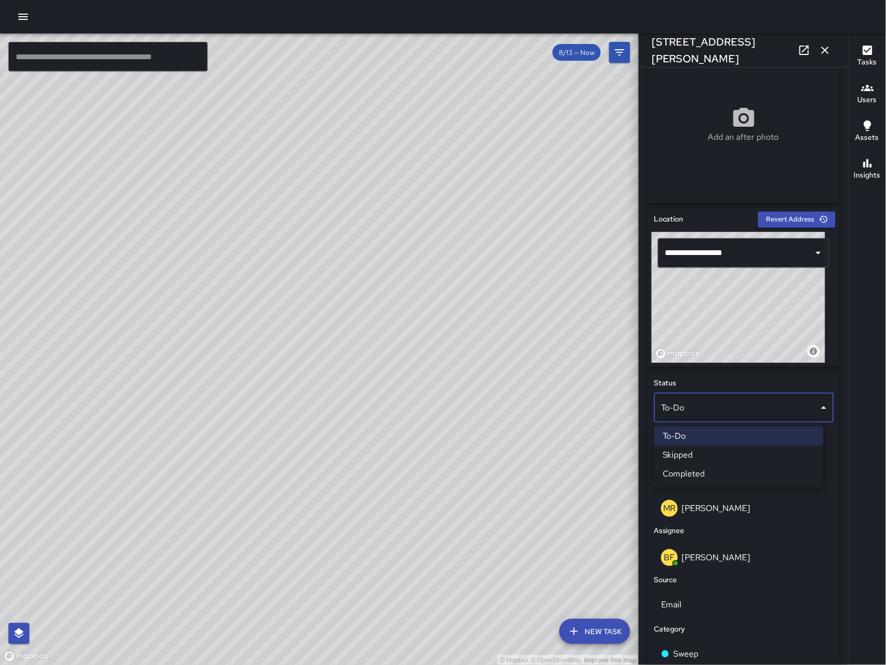
click at [692, 470] on li "Completed" at bounding box center [738, 474] width 169 height 19
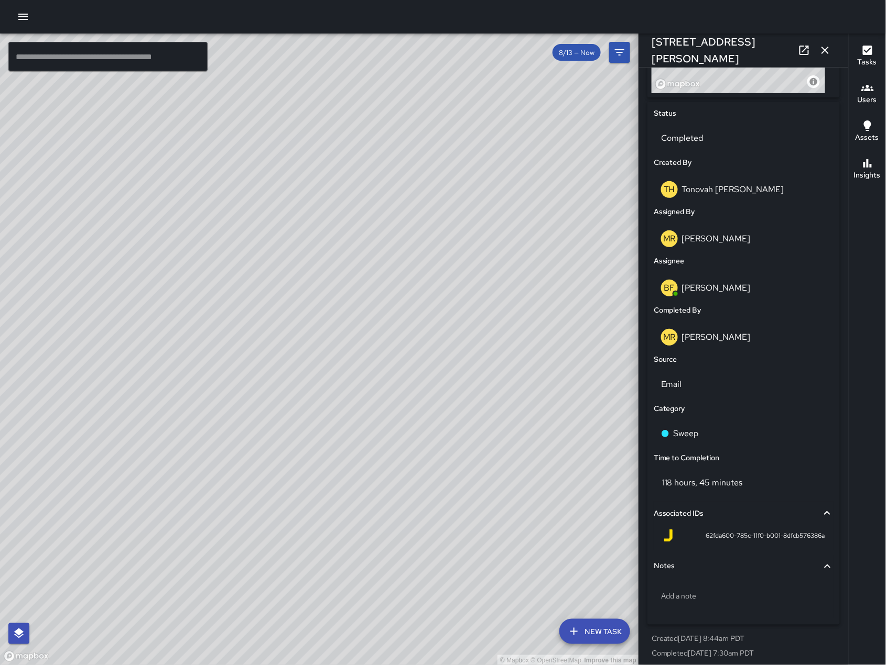
scroll to position [432, 0]
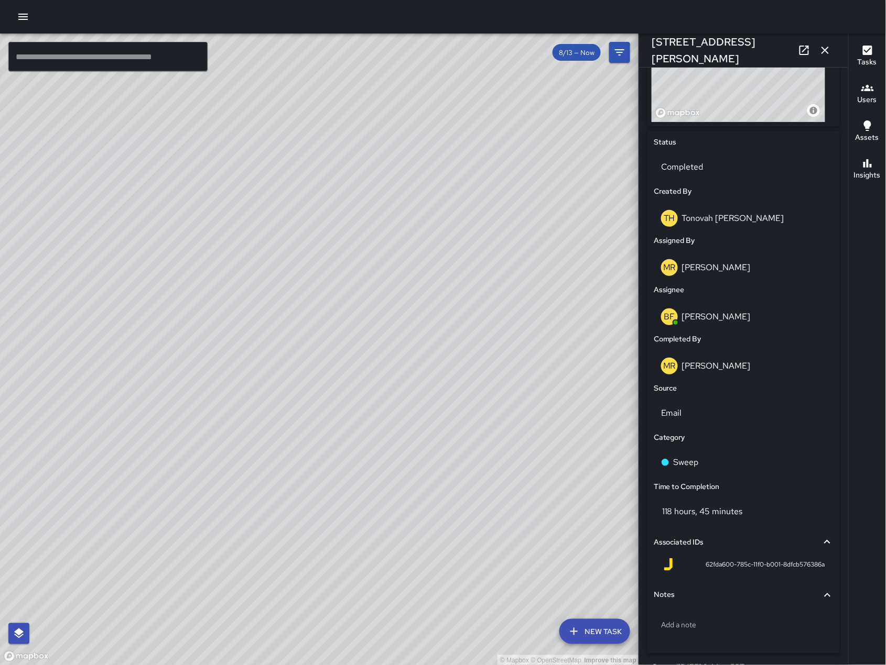
drag, startPoint x: 396, startPoint y: 530, endPoint x: 553, endPoint y: 383, distance: 215.8
click at [564, 347] on div "© Mapbox © OpenStreetMap Improve this map" at bounding box center [319, 350] width 639 height 632
drag, startPoint x: 547, startPoint y: 406, endPoint x: 319, endPoint y: 428, distance: 229.0
click at [319, 428] on div "© Mapbox © OpenStreetMap Improve this map" at bounding box center [319, 350] width 639 height 632
drag, startPoint x: 389, startPoint y: 339, endPoint x: 455, endPoint y: 414, distance: 100.3
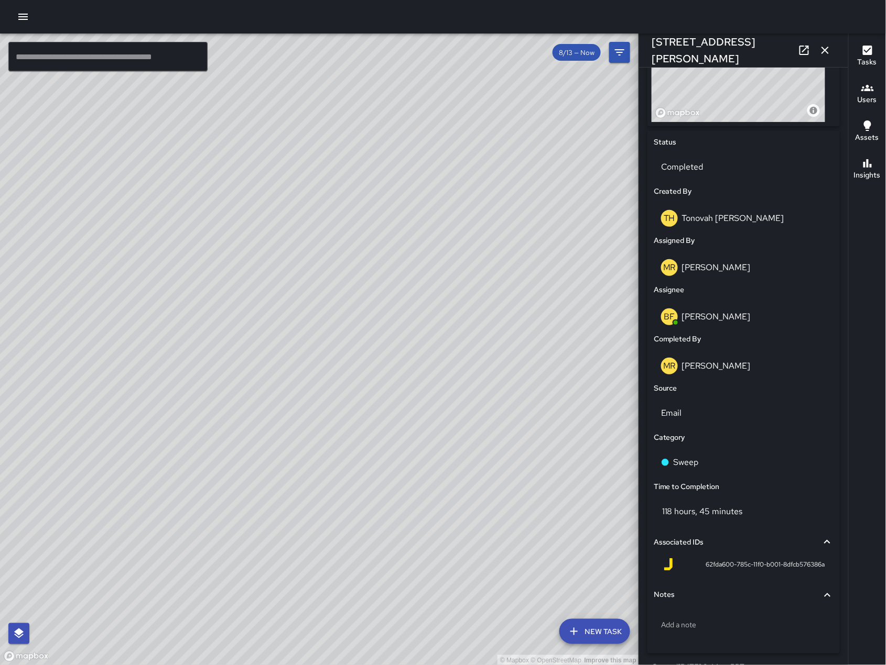
click at [516, 427] on div "© Mapbox © OpenStreetMap Improve this map" at bounding box center [319, 350] width 639 height 632
click at [827, 46] on icon "button" at bounding box center [824, 50] width 13 height 13
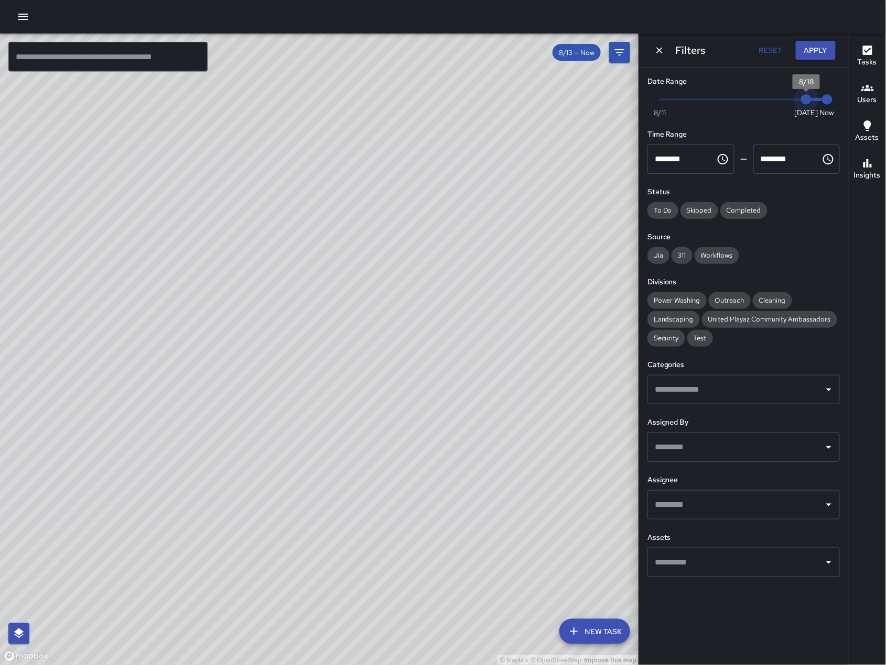
drag, startPoint x: 739, startPoint y: 102, endPoint x: 852, endPoint y: 103, distance: 112.1
click at [852, 103] on div "© Mapbox © OpenStreetMap Improve this map ​ New Task 8/13 — Now Map Layers Task…" at bounding box center [443, 350] width 886 height 632
click at [654, 52] on icon "Dismiss" at bounding box center [659, 50] width 10 height 10
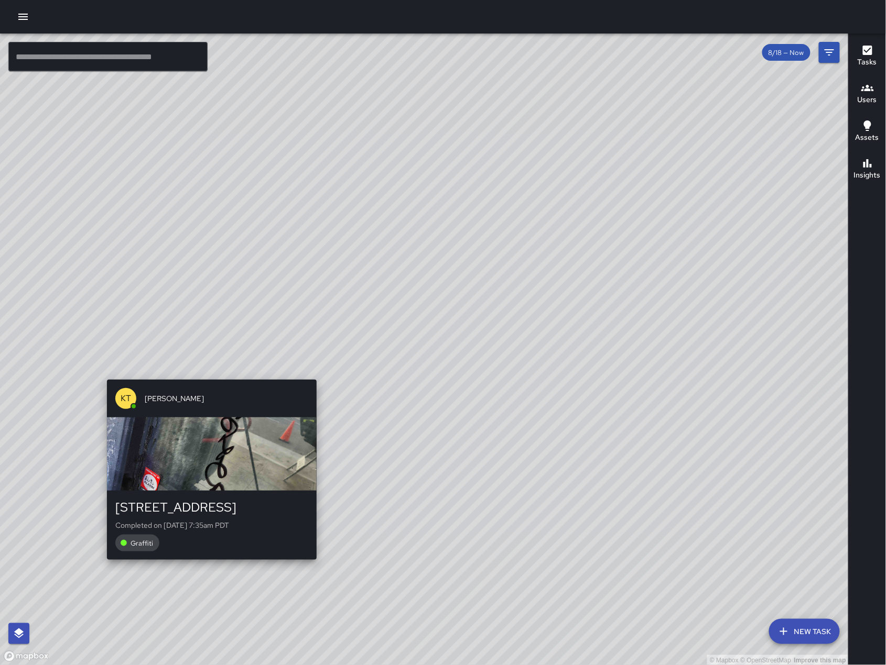
click at [202, 378] on div "KT Katherine Treminio 288 7th Street Completed on 8/18/2025, 7:35am PDT Graffiti" at bounding box center [212, 470] width 218 height 189
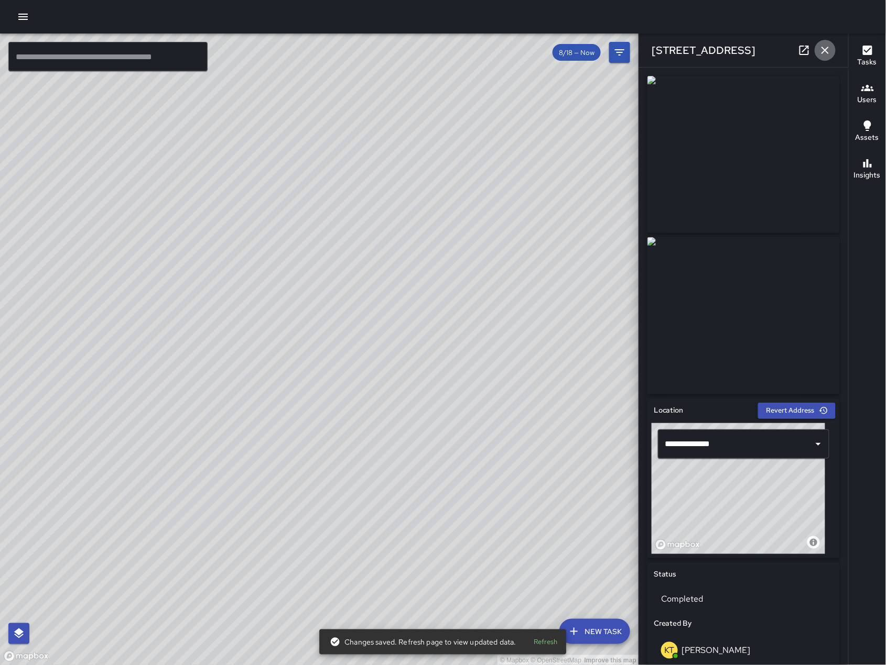
click at [822, 50] on icon "button" at bounding box center [824, 50] width 13 height 13
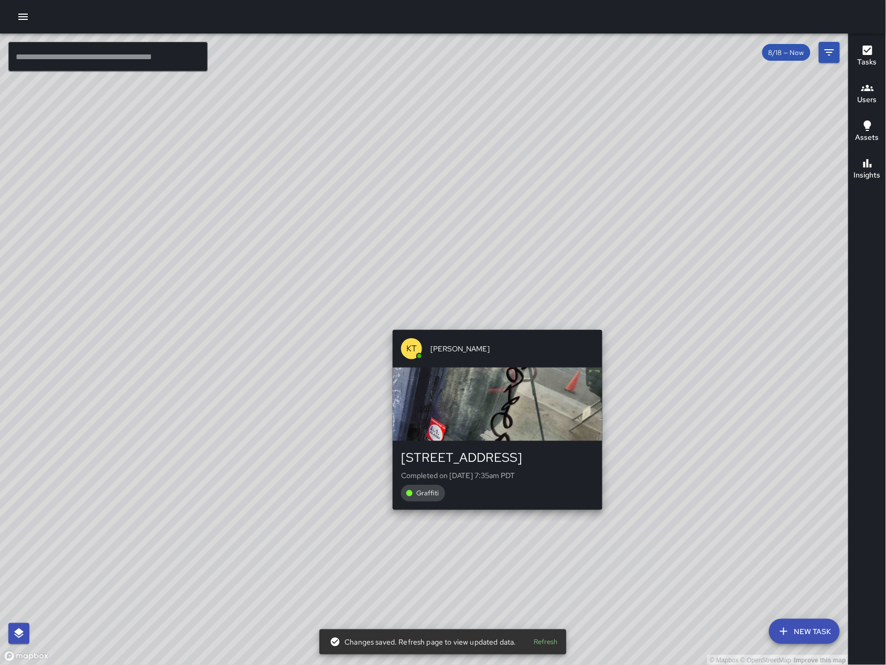
click at [500, 336] on div "KT Katherine Treminio" at bounding box center [497, 349] width 210 height 38
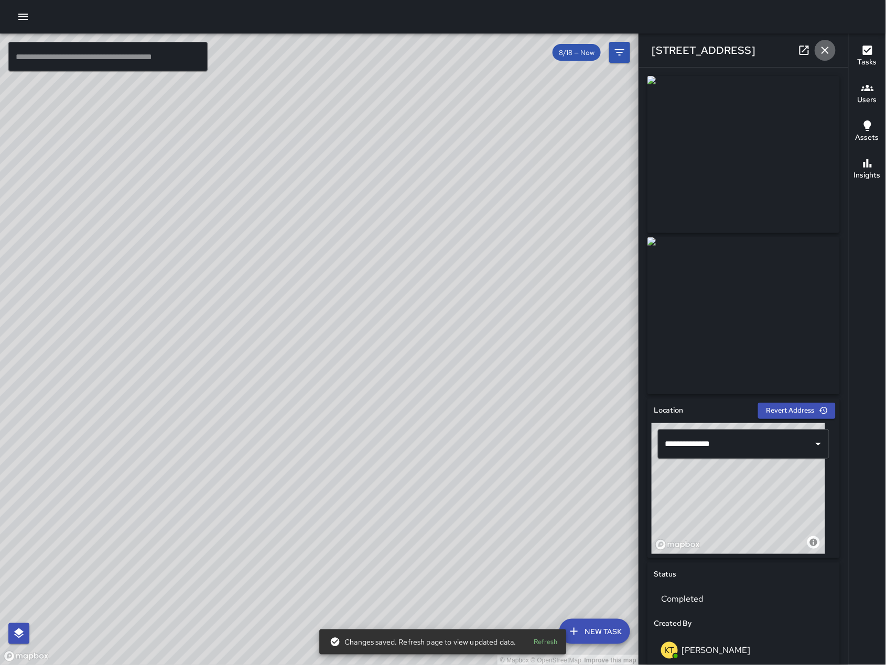
click at [830, 47] on icon "button" at bounding box center [824, 50] width 13 height 13
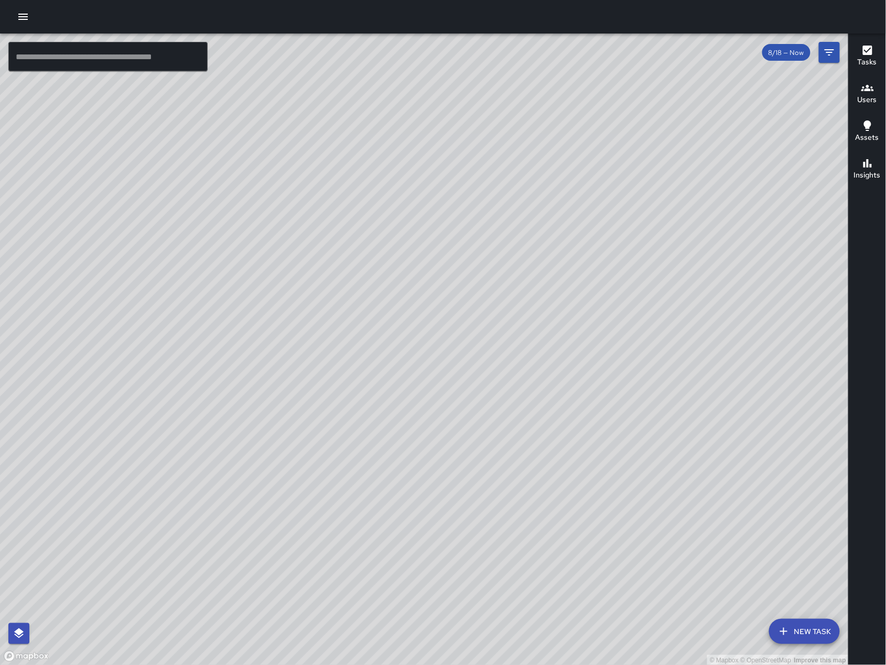
drag, startPoint x: 464, startPoint y: 555, endPoint x: 536, endPoint y: 429, distance: 145.1
click at [536, 429] on div "© Mapbox © OpenStreetMap Improve this map" at bounding box center [424, 350] width 848 height 632
drag, startPoint x: 685, startPoint y: 270, endPoint x: 505, endPoint y: 227, distance: 185.7
click at [505, 227] on div "© Mapbox © OpenStreetMap Improve this map" at bounding box center [424, 350] width 848 height 632
drag, startPoint x: 657, startPoint y: 278, endPoint x: 460, endPoint y: 333, distance: 204.7
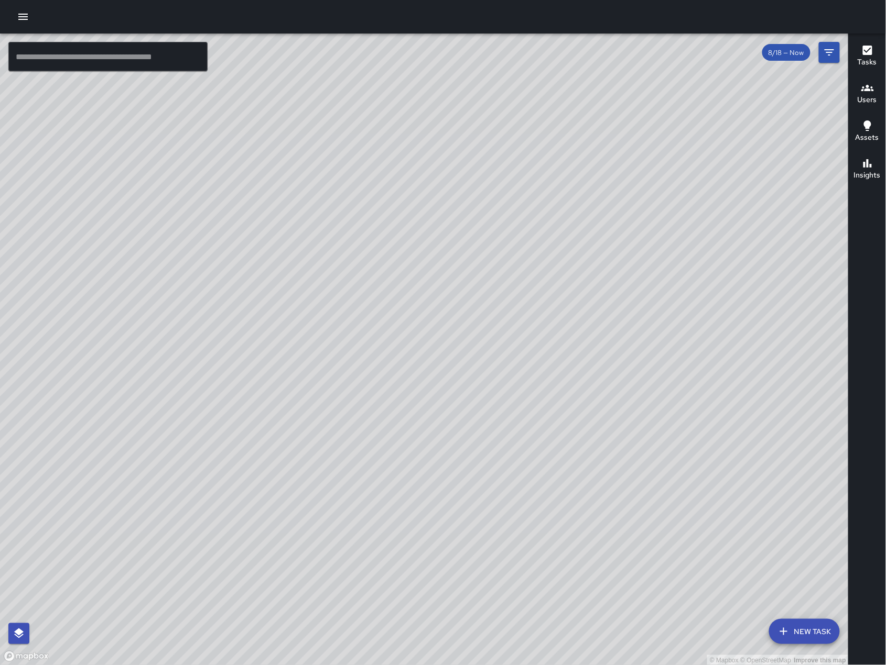
click at [460, 333] on div "© Mapbox © OpenStreetMap Improve this map" at bounding box center [424, 350] width 848 height 632
click at [564, 358] on div "© Mapbox © OpenStreetMap Improve this map" at bounding box center [424, 350] width 848 height 632
click at [825, 59] on button "Filters" at bounding box center [828, 52] width 21 height 21
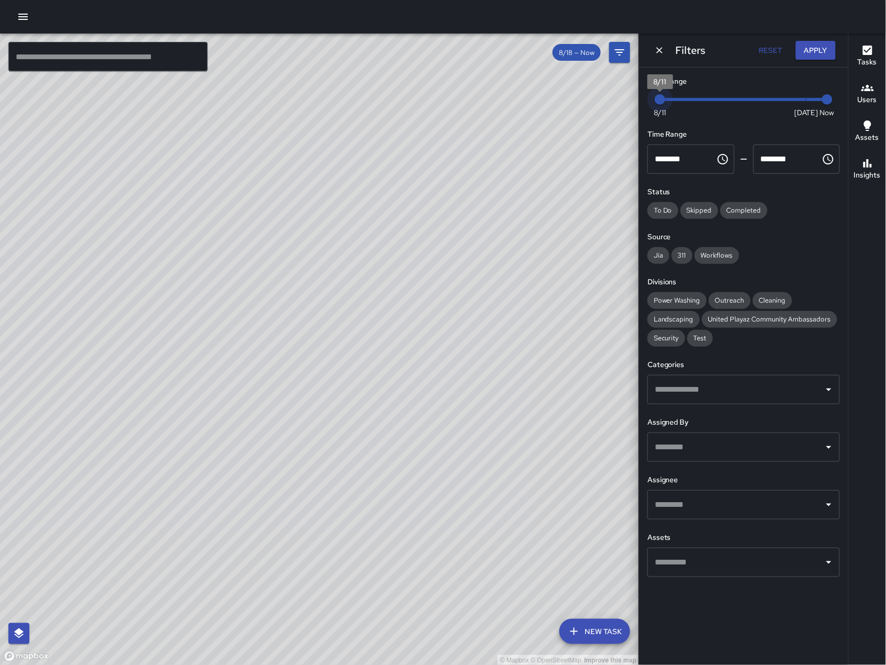
type input "*"
drag, startPoint x: 803, startPoint y: 105, endPoint x: 710, endPoint y: 113, distance: 93.0
click at [710, 113] on div "Now Today 8/11 8/13 7:38 am" at bounding box center [743, 106] width 192 height 29
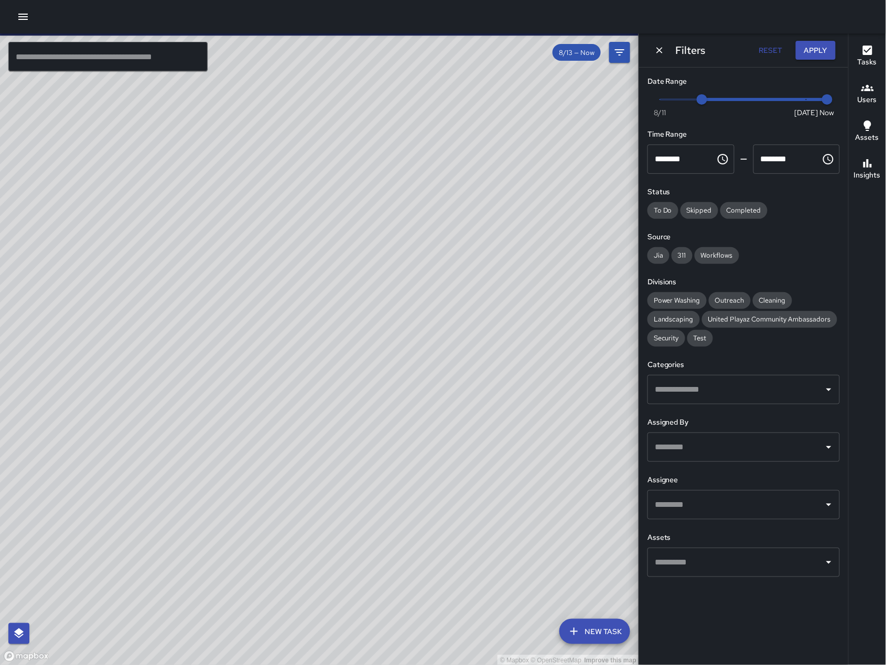
click at [311, 289] on div "© Mapbox © OpenStreetMap Improve this map MR Maria Rosas 238 Shipley Street Com…" at bounding box center [319, 350] width 639 height 632
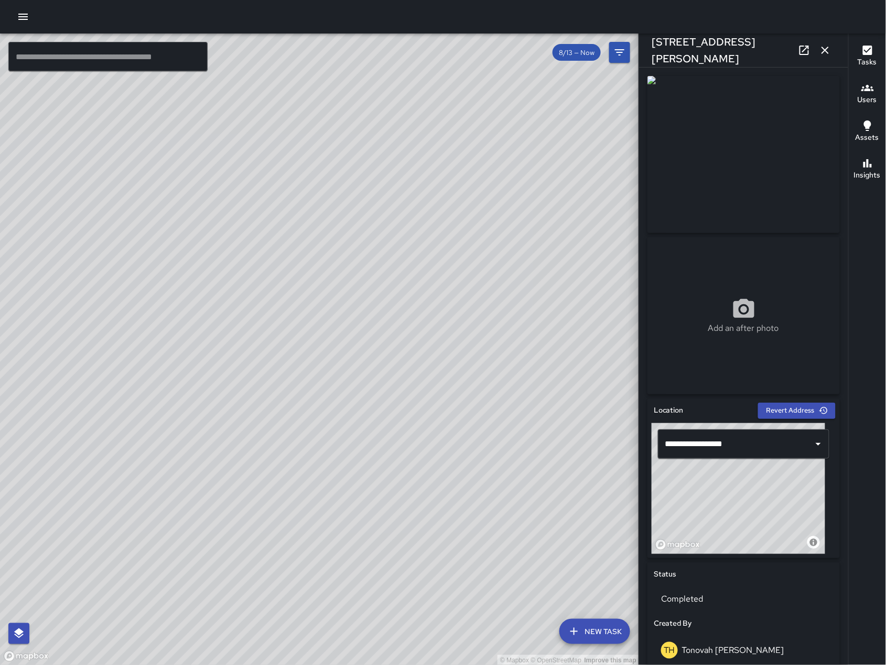
click at [714, 290] on div "Add an after photo" at bounding box center [743, 315] width 192 height 157
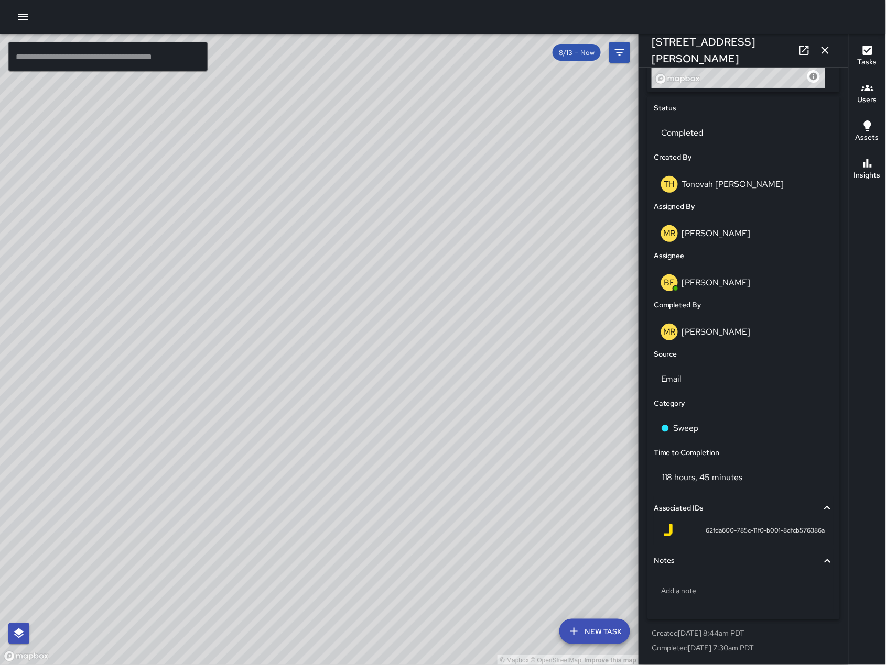
scroll to position [0, 0]
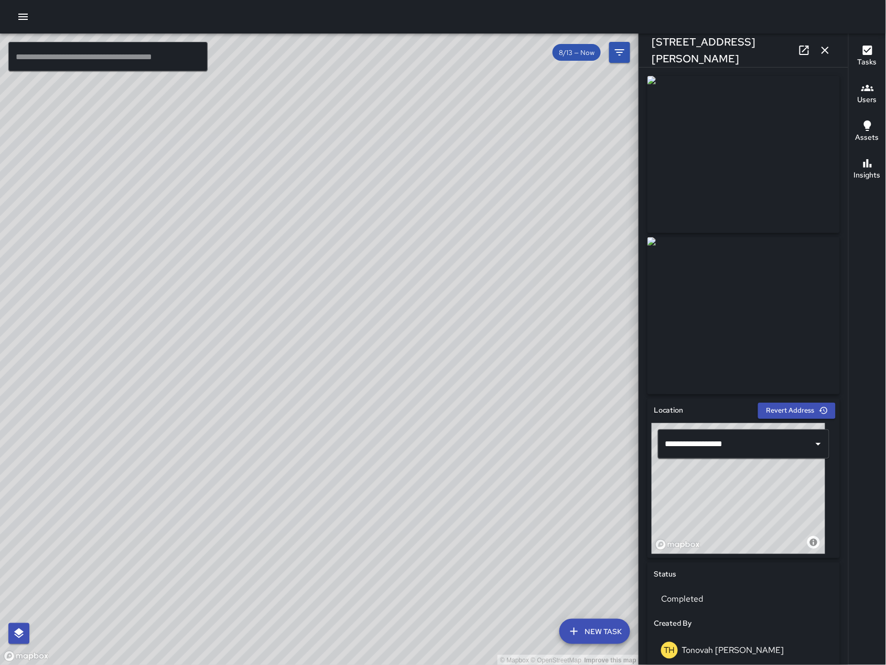
drag, startPoint x: 179, startPoint y: 576, endPoint x: 278, endPoint y: 574, distance: 99.1
click at [278, 574] on div "© Mapbox © OpenStreetMap Improve this map" at bounding box center [319, 350] width 639 height 632
drag, startPoint x: 454, startPoint y: 457, endPoint x: 202, endPoint y: 671, distance: 330.5
click at [202, 665] on html "© Mapbox © OpenStreetMap Improve this map ​ New Task 8/13 — Now Map Layers Task…" at bounding box center [443, 332] width 886 height 665
drag, startPoint x: 481, startPoint y: 263, endPoint x: 392, endPoint y: 358, distance: 130.5
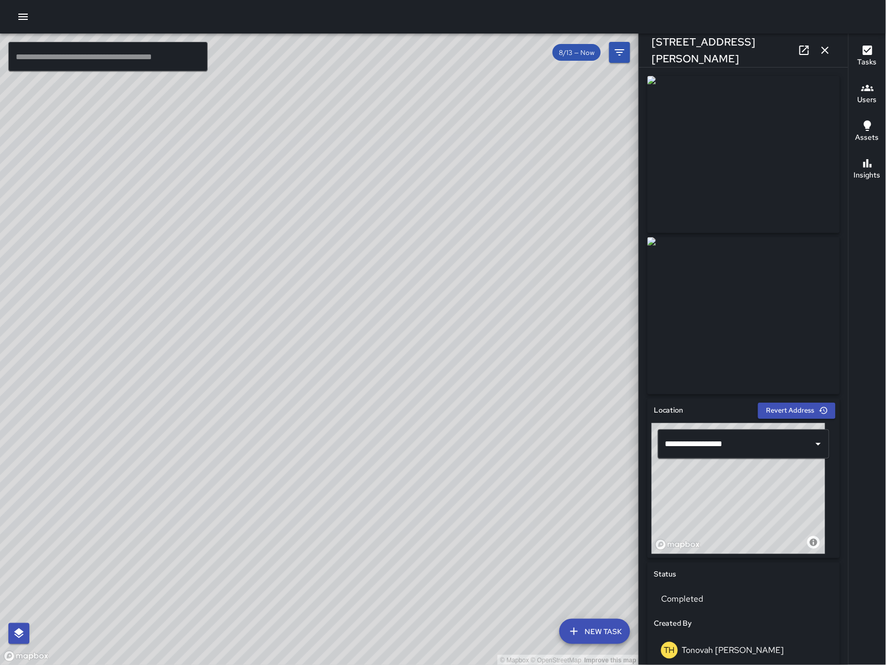
click at [400, 352] on div "© Mapbox © OpenStreetMap Improve this map" at bounding box center [319, 350] width 639 height 632
drag, startPoint x: 496, startPoint y: 478, endPoint x: 442, endPoint y: 417, distance: 82.1
click at [443, 418] on div "© Mapbox © OpenStreetMap Improve this map" at bounding box center [319, 350] width 639 height 632
click at [832, 56] on button "button" at bounding box center [824, 50] width 21 height 21
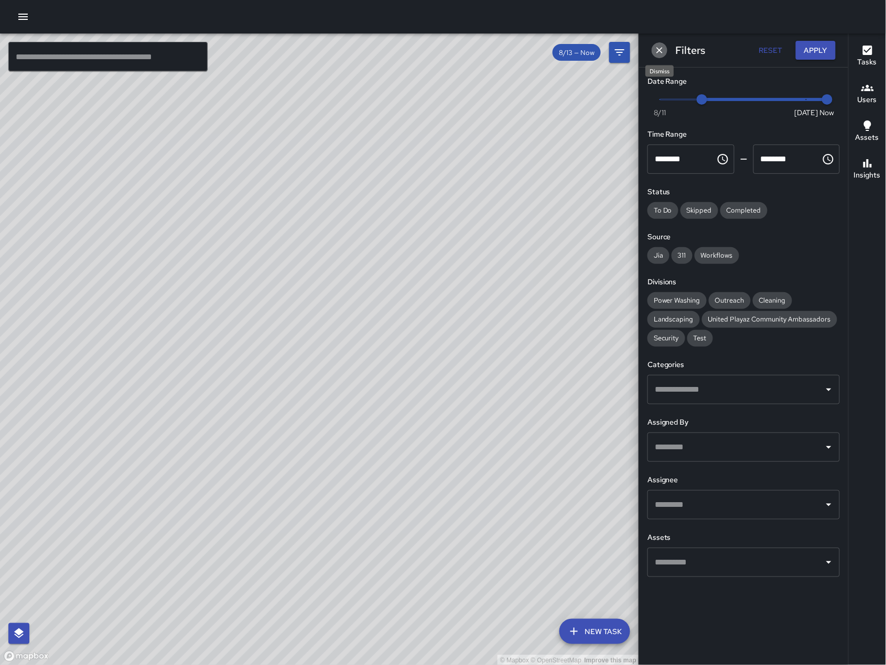
click at [657, 53] on icon "Dismiss" at bounding box center [659, 50] width 10 height 10
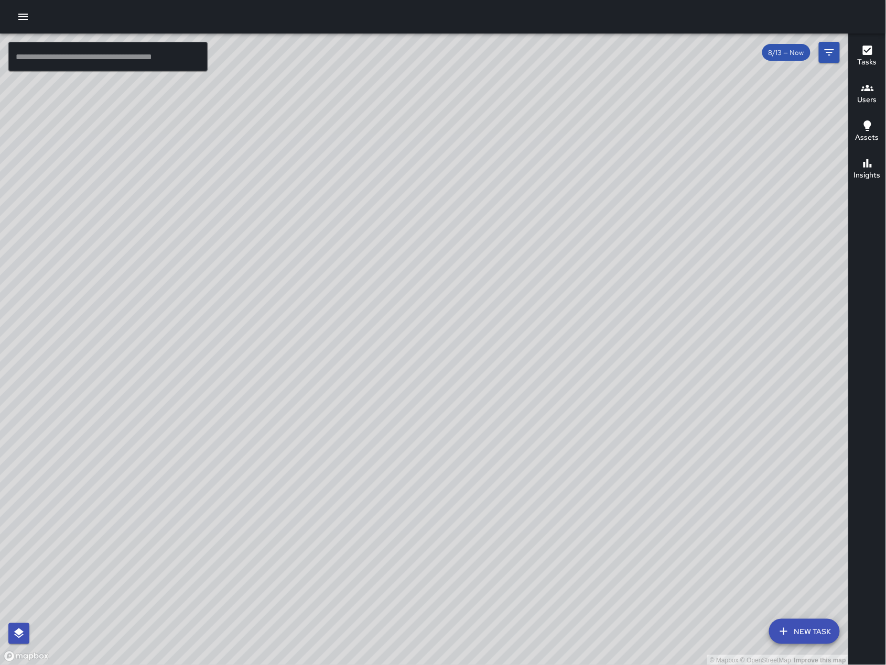
drag, startPoint x: 522, startPoint y: 336, endPoint x: 629, endPoint y: 342, distance: 107.0
click at [640, 335] on div "© Mapbox © OpenStreetMap Improve this map" at bounding box center [424, 350] width 848 height 632
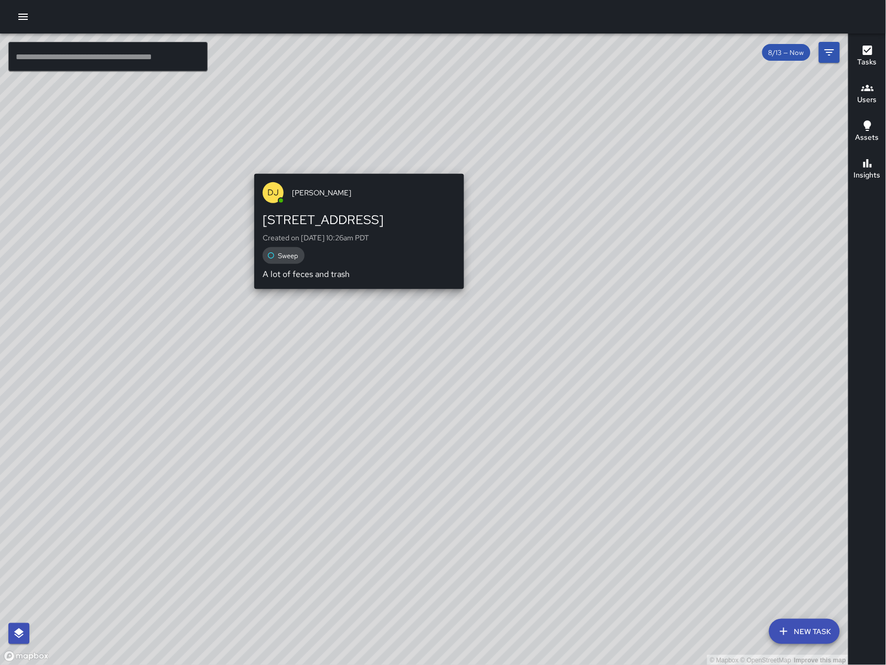
click at [358, 171] on div "DJ Davis Jones 580 Minna Street Created on 8/17/2025, 10:26am PDT Sweep A lot o…" at bounding box center [359, 232] width 218 height 124
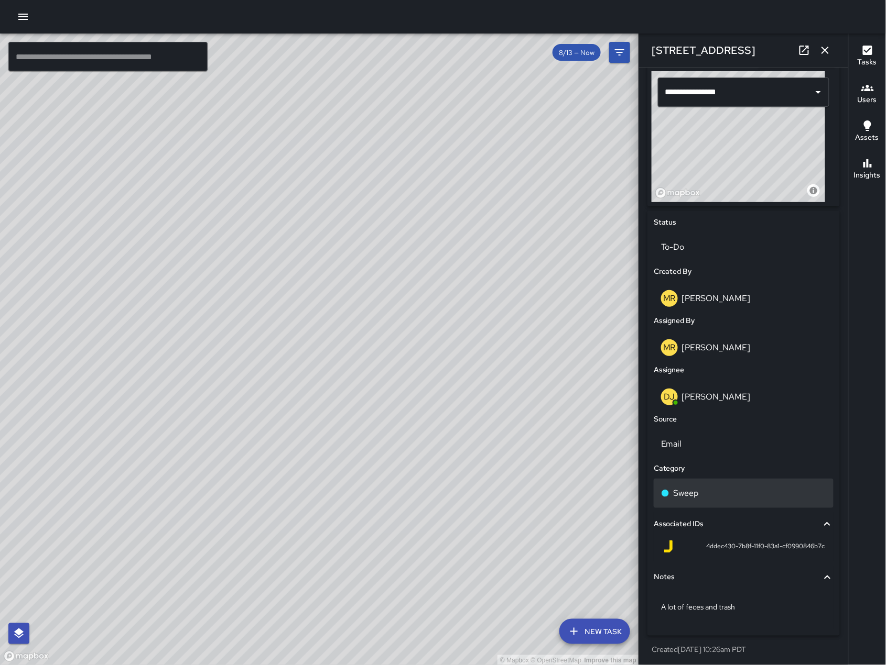
scroll to position [353, 0]
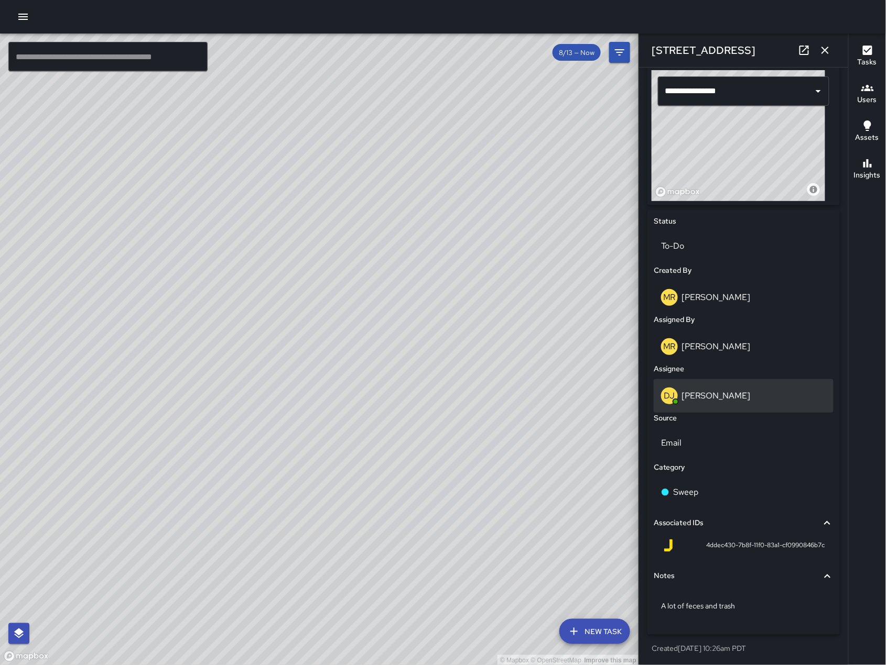
click at [732, 404] on div "DJ Davis Jones" at bounding box center [743, 396] width 180 height 34
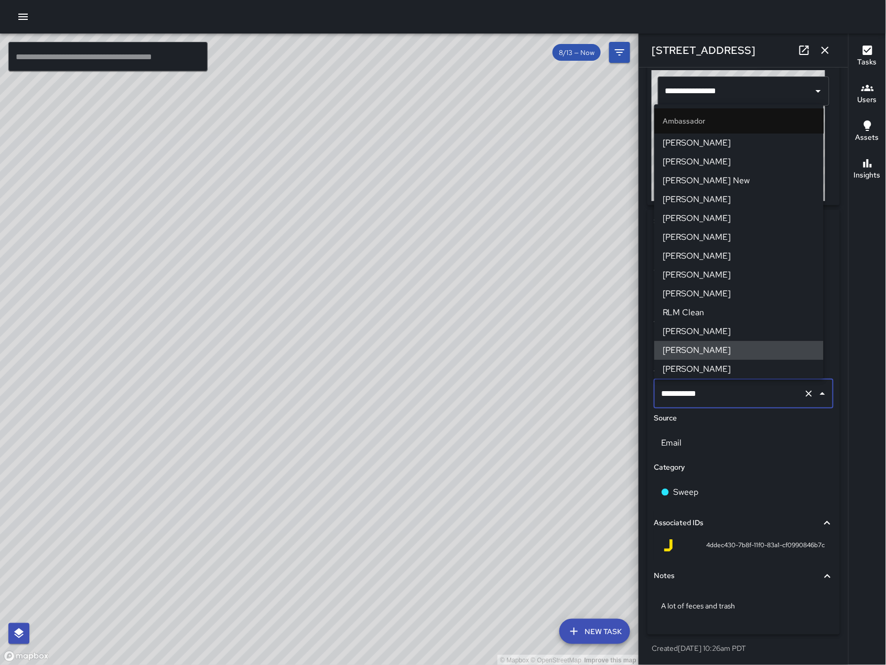
drag, startPoint x: 726, startPoint y: 398, endPoint x: 640, endPoint y: 389, distance: 86.4
click at [640, 389] on div "**********" at bounding box center [743, 367] width 209 height 598
type input "*"
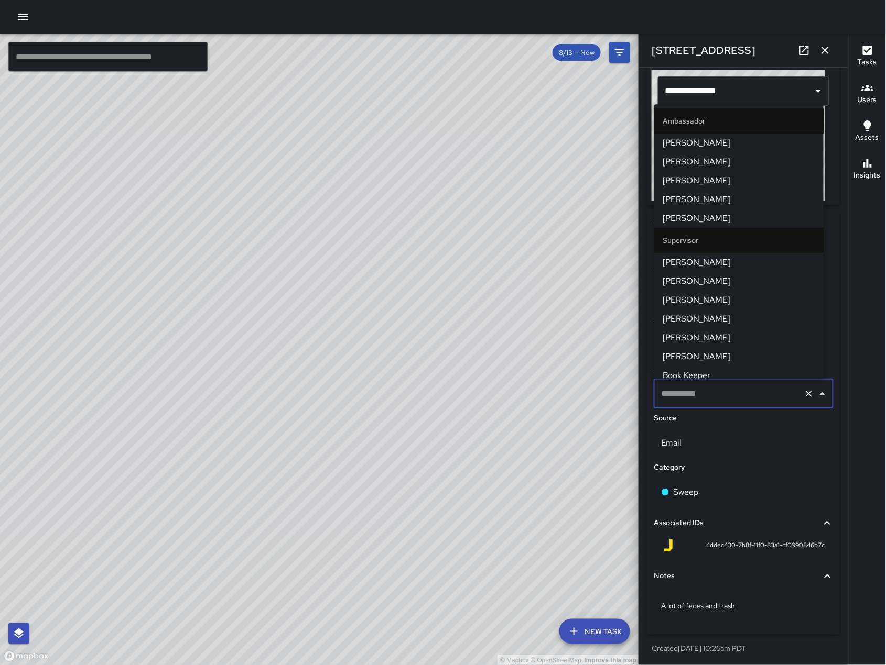
scroll to position [304, 0]
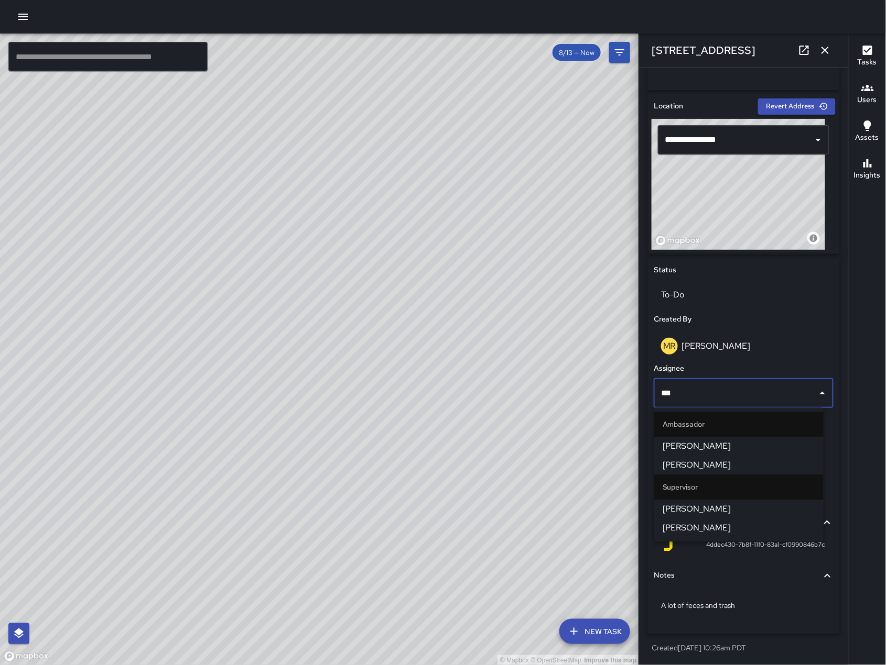
type input "****"
click at [679, 465] on span "[PERSON_NAME]" at bounding box center [738, 466] width 152 height 13
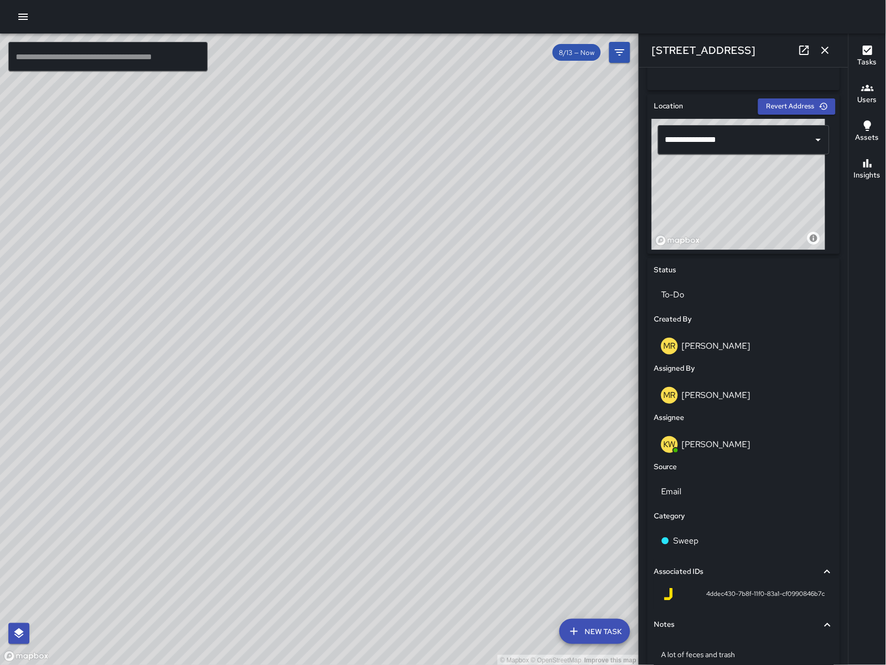
click at [822, 57] on button "button" at bounding box center [824, 50] width 21 height 21
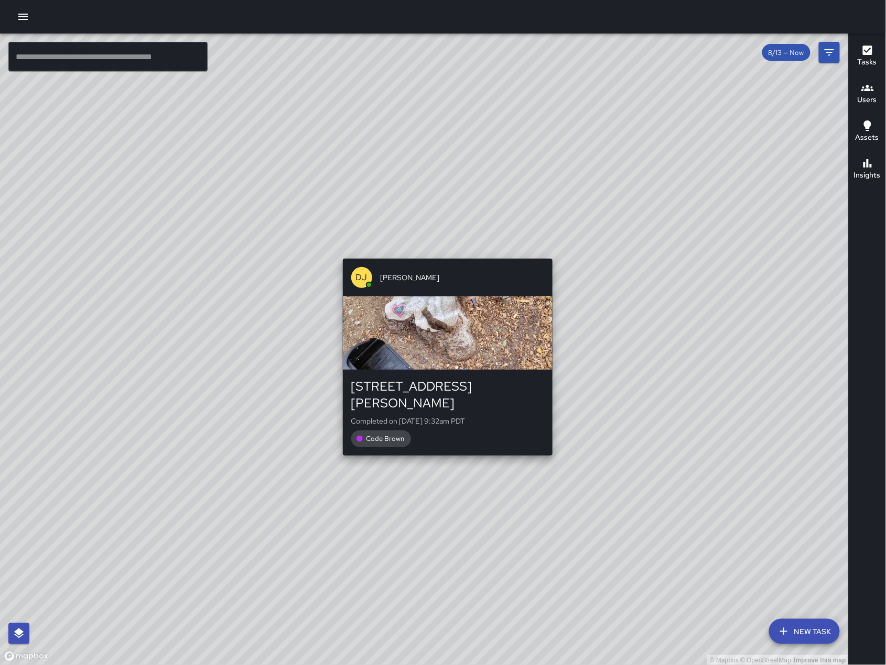
drag, startPoint x: 760, startPoint y: 492, endPoint x: 421, endPoint y: 227, distance: 429.8
click at [421, 227] on div "© Mapbox © OpenStreetMap Improve this map DJ Davis Jones 151a Russ Street Compl…" at bounding box center [424, 350] width 848 height 632
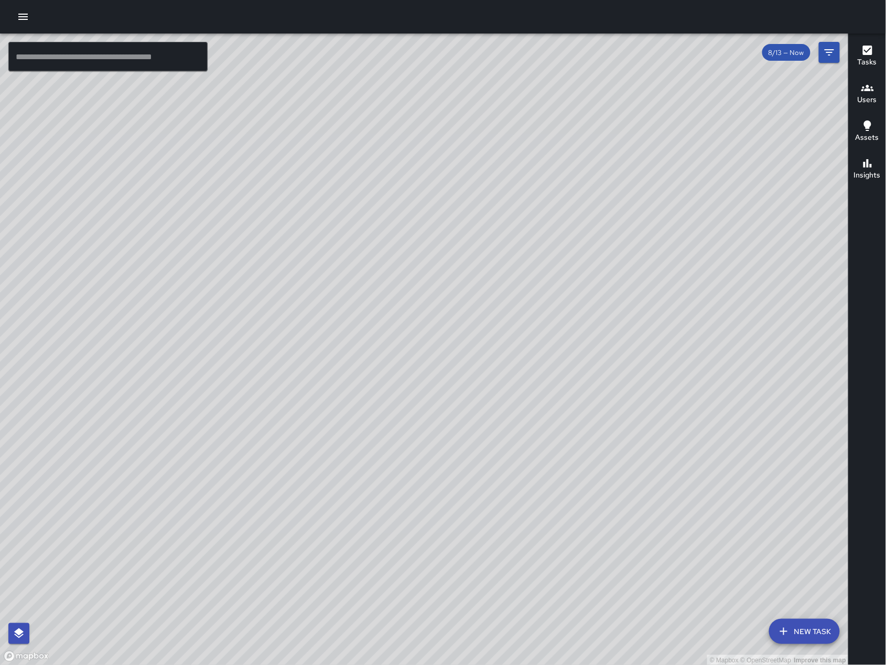
drag, startPoint x: 647, startPoint y: 444, endPoint x: 629, endPoint y: 543, distance: 100.7
click at [629, 543] on div "© Mapbox © OpenStreetMap Improve this map" at bounding box center [424, 350] width 848 height 632
click at [835, 52] on icon "Filters" at bounding box center [829, 52] width 13 height 13
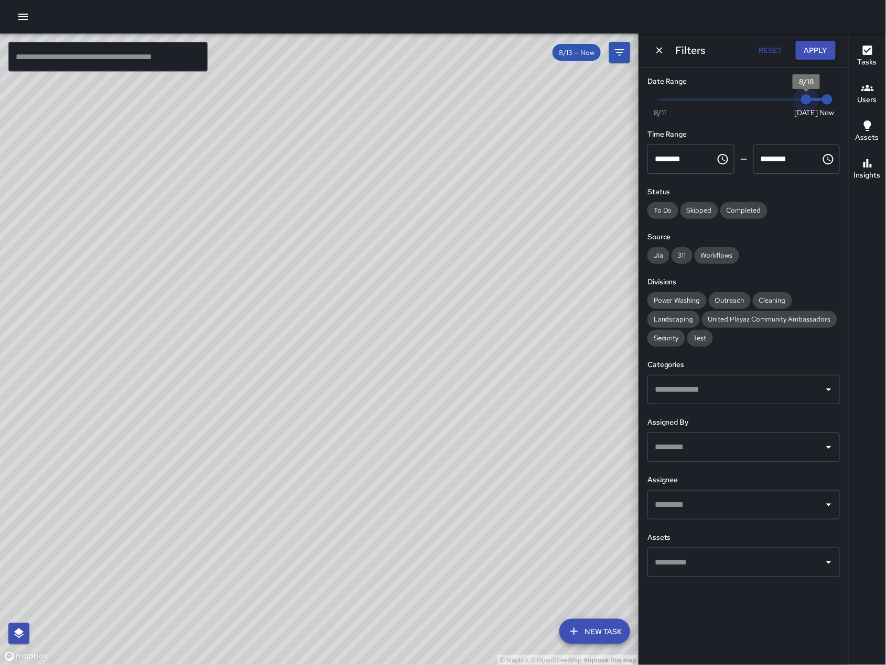
drag, startPoint x: 705, startPoint y: 101, endPoint x: 849, endPoint y: 115, distance: 144.8
click at [849, 115] on div "© Mapbox © OpenStreetMap Improve this map ​ New Task 8/13 — Now Map Layers Task…" at bounding box center [443, 350] width 886 height 632
click at [662, 51] on icon "Dismiss" at bounding box center [659, 50] width 10 height 10
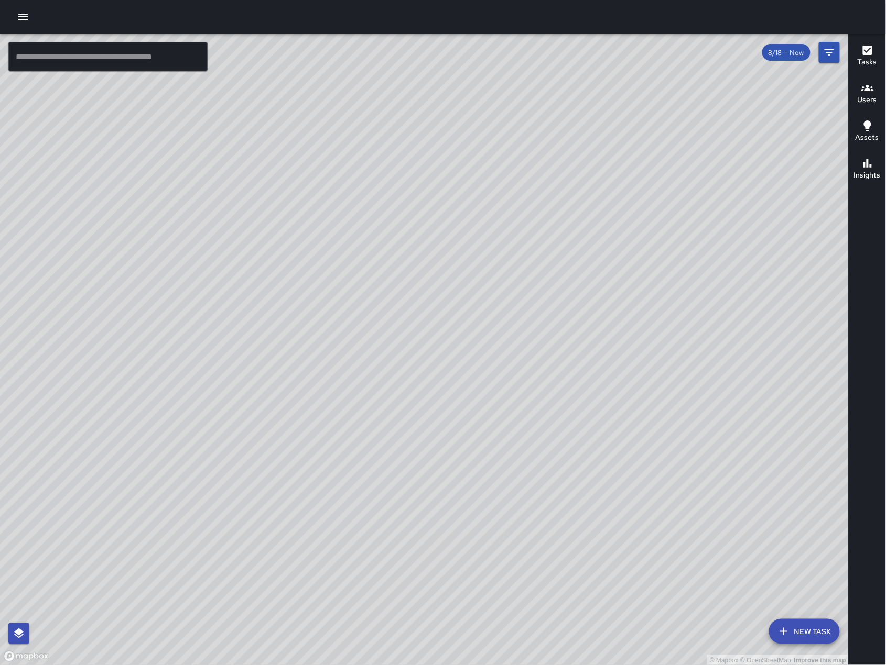
drag, startPoint x: 572, startPoint y: 611, endPoint x: 613, endPoint y: 438, distance: 177.7
click at [613, 441] on div "© Mapbox © OpenStreetMap Improve this map" at bounding box center [424, 350] width 848 height 632
drag, startPoint x: 551, startPoint y: 450, endPoint x: 533, endPoint y: 470, distance: 27.1
click at [533, 470] on div "© Mapbox © OpenStreetMap Improve this map" at bounding box center [424, 350] width 848 height 632
drag, startPoint x: 522, startPoint y: 494, endPoint x: 552, endPoint y: 328, distance: 168.3
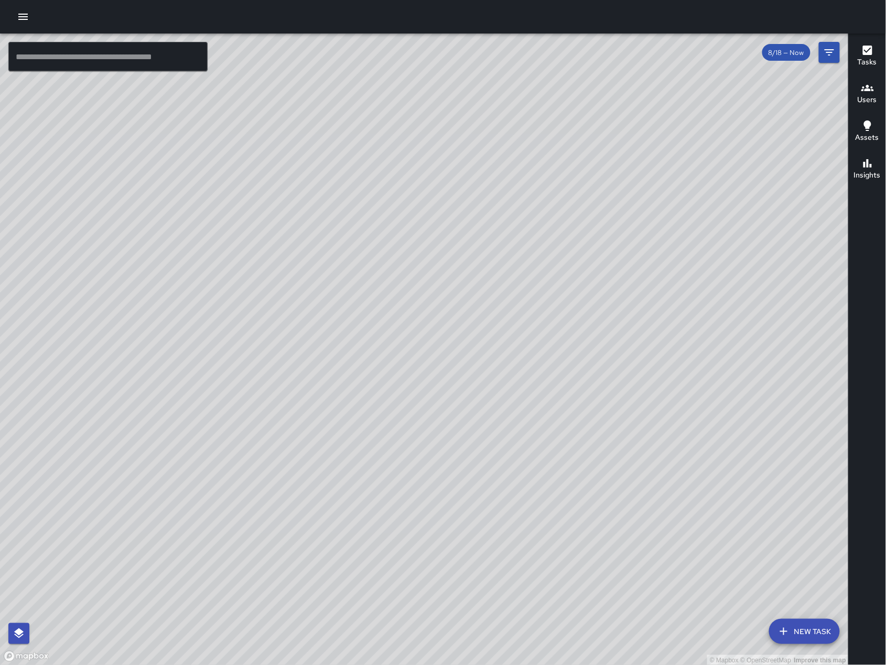
click at [552, 329] on div "© Mapbox © OpenStreetMap Improve this map" at bounding box center [424, 350] width 848 height 632
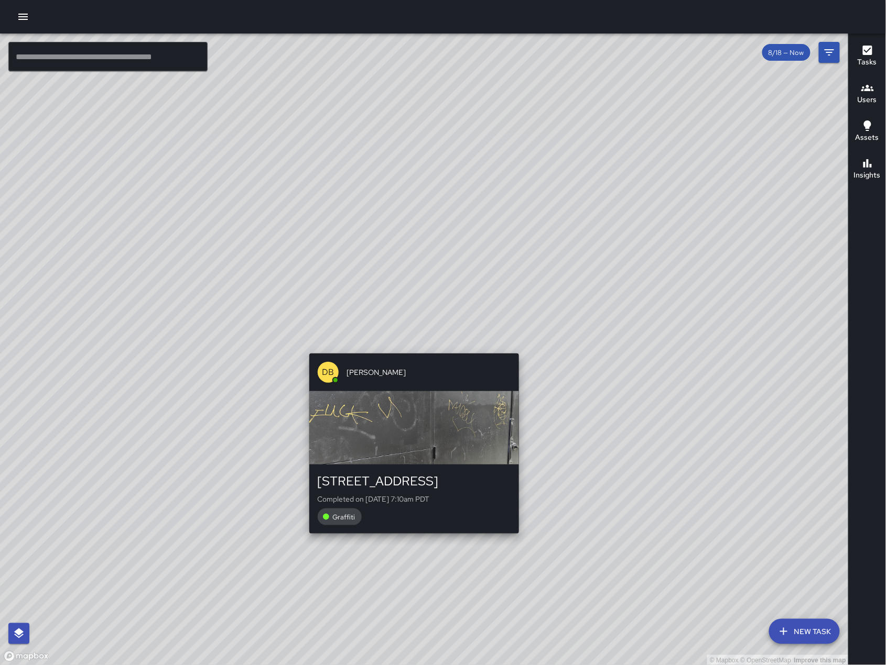
click at [411, 348] on div "© Mapbox © OpenStreetMap Improve this map DB DeAndre Barney 241 10th Street Com…" at bounding box center [424, 350] width 848 height 632
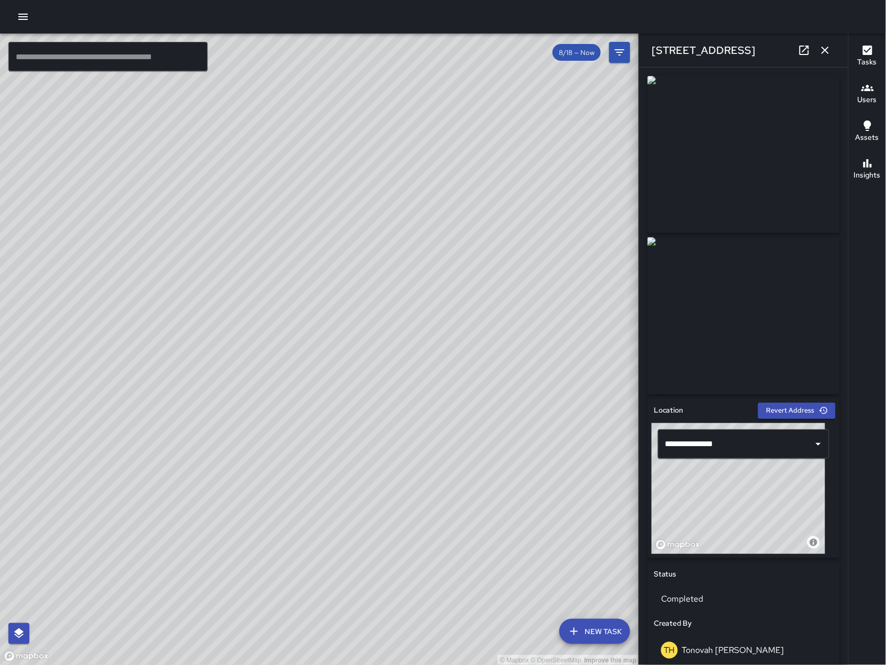
click at [821, 58] on button "button" at bounding box center [824, 50] width 21 height 21
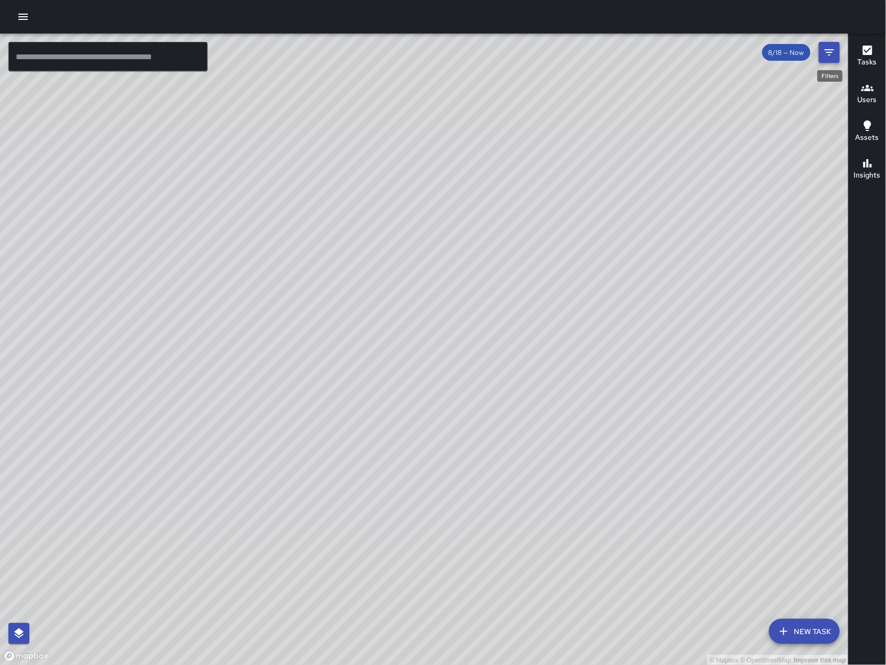
click at [821, 58] on button "Filters" at bounding box center [828, 52] width 21 height 21
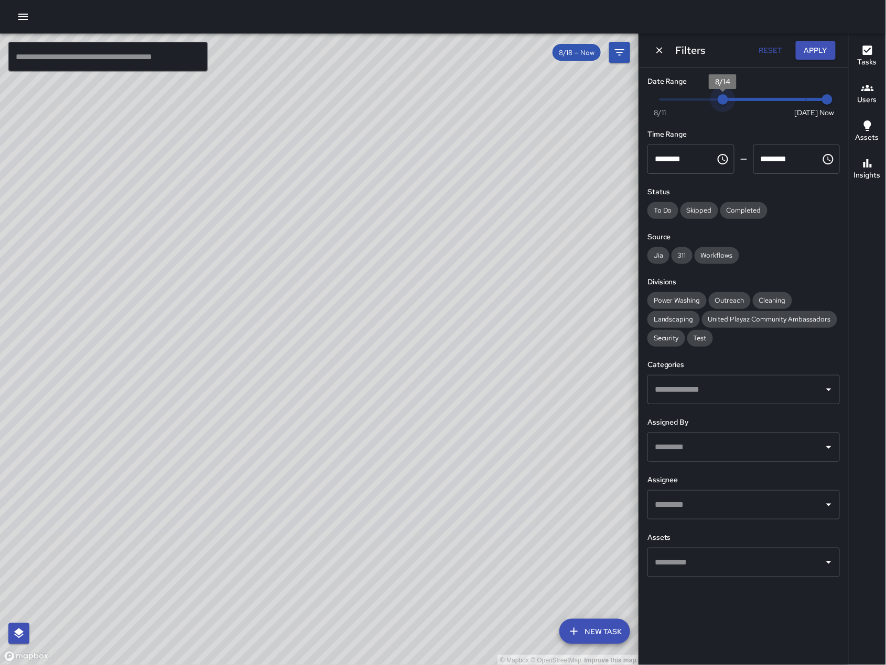
type input "*"
drag, startPoint x: 806, startPoint y: 106, endPoint x: 708, endPoint y: 101, distance: 98.1
click at [707, 101] on span "8/13" at bounding box center [701, 99] width 10 height 10
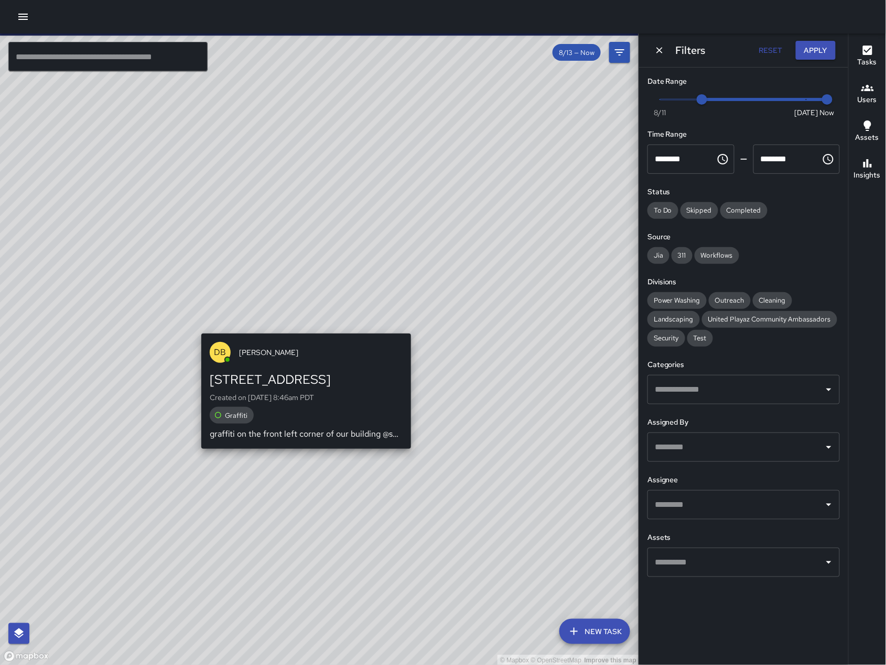
click at [302, 326] on div "© Mapbox © OpenStreetMap Improve this map DB DeAndre Barney 240 10th Street Cre…" at bounding box center [319, 350] width 639 height 632
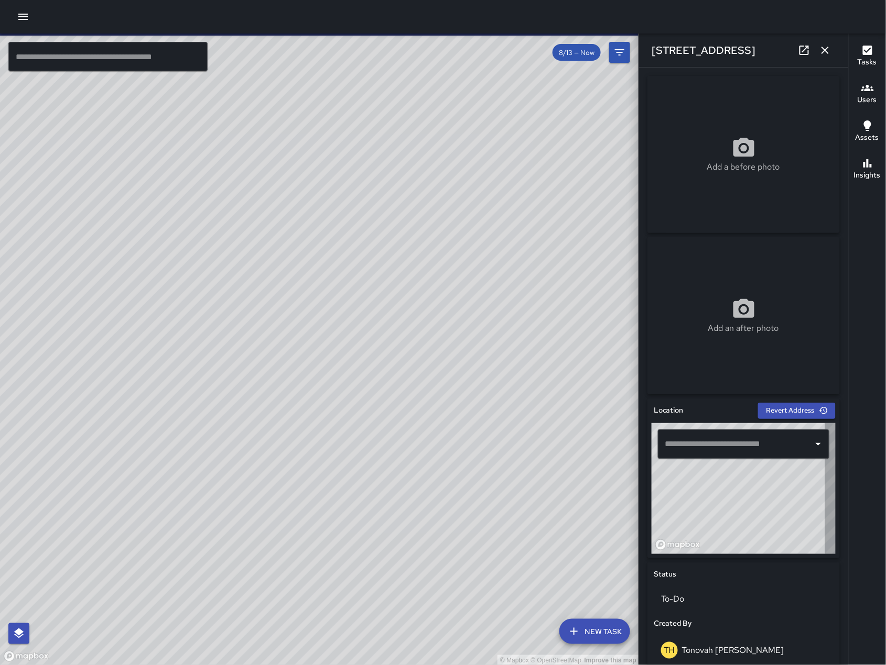
type input "**********"
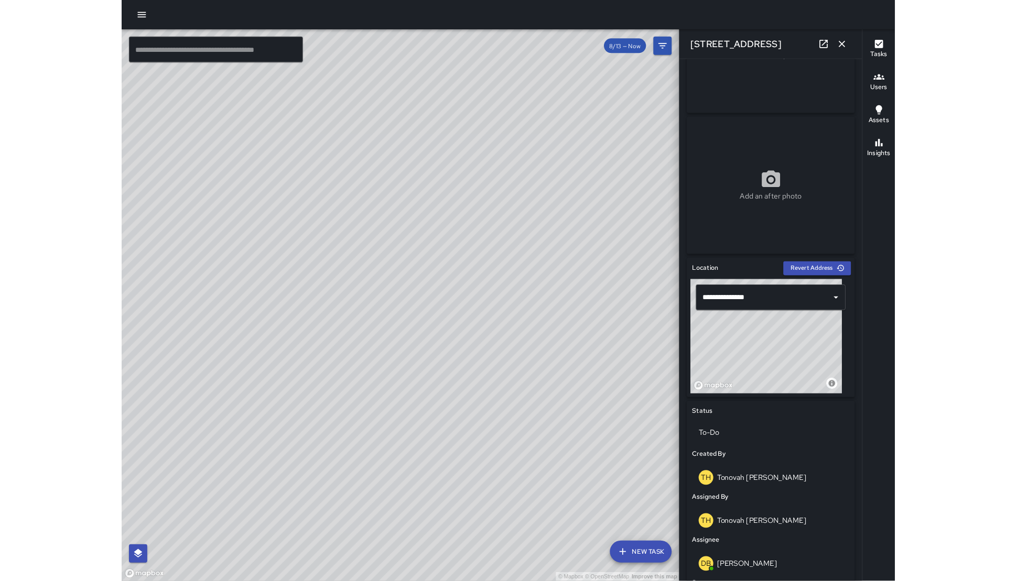
scroll to position [364, 0]
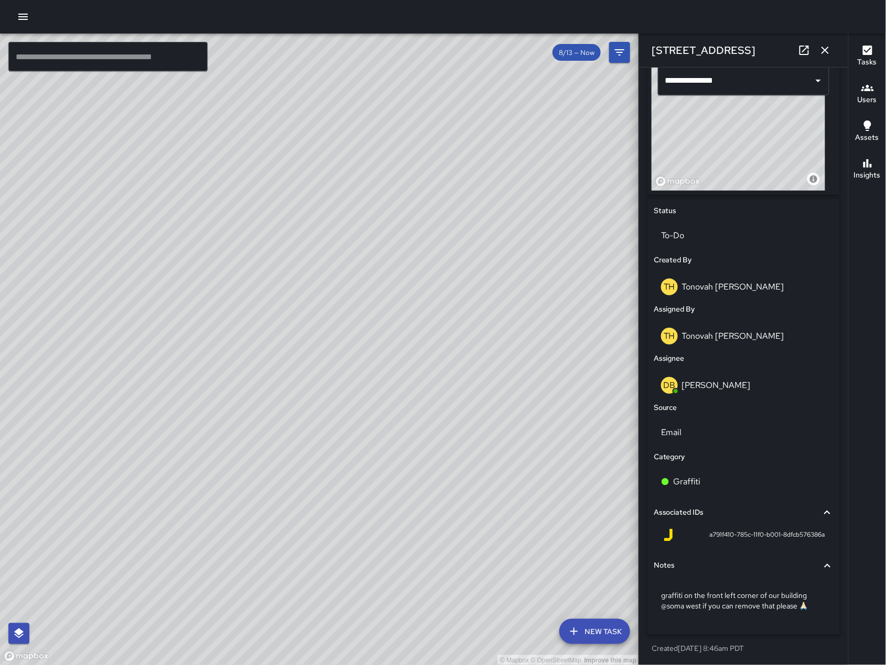
drag, startPoint x: 447, startPoint y: 477, endPoint x: 373, endPoint y: 504, distance: 79.6
click at [373, 504] on div "© Mapbox © OpenStreetMap Improve this map" at bounding box center [319, 350] width 639 height 632
click at [826, 52] on icon "button" at bounding box center [824, 50] width 13 height 13
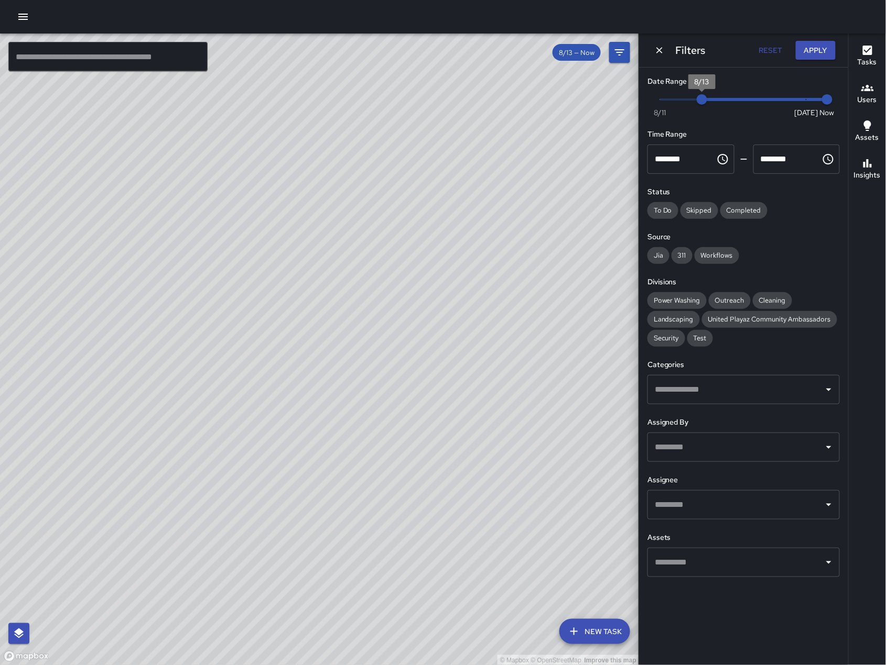
type input "*"
drag, startPoint x: 811, startPoint y: 115, endPoint x: 829, endPoint y: 114, distance: 17.8
click at [827, 107] on span "Now Today 8/11 8/18 8:02 am" at bounding box center [743, 100] width 167 height 16
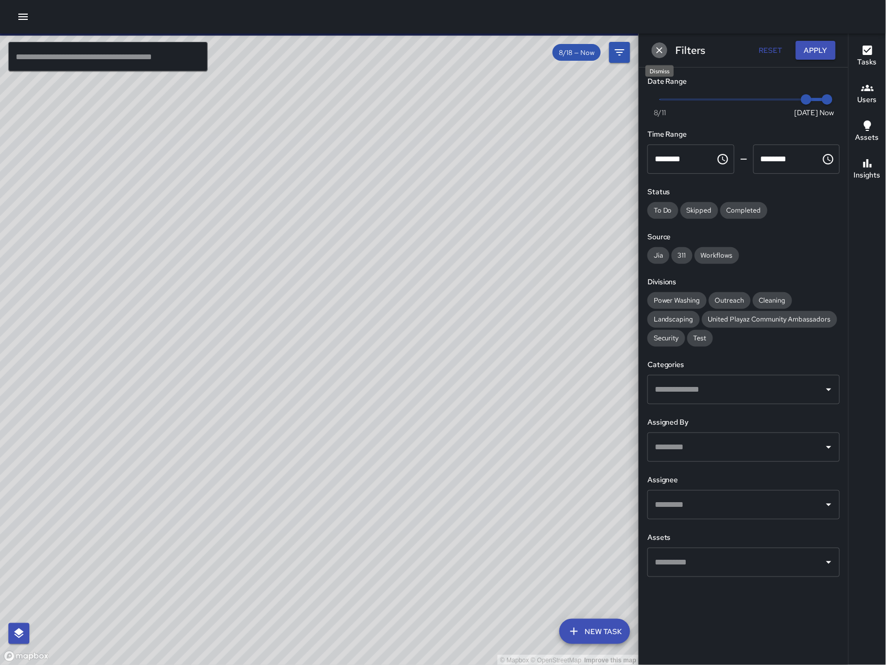
click at [657, 54] on icon "Dismiss" at bounding box center [659, 50] width 10 height 10
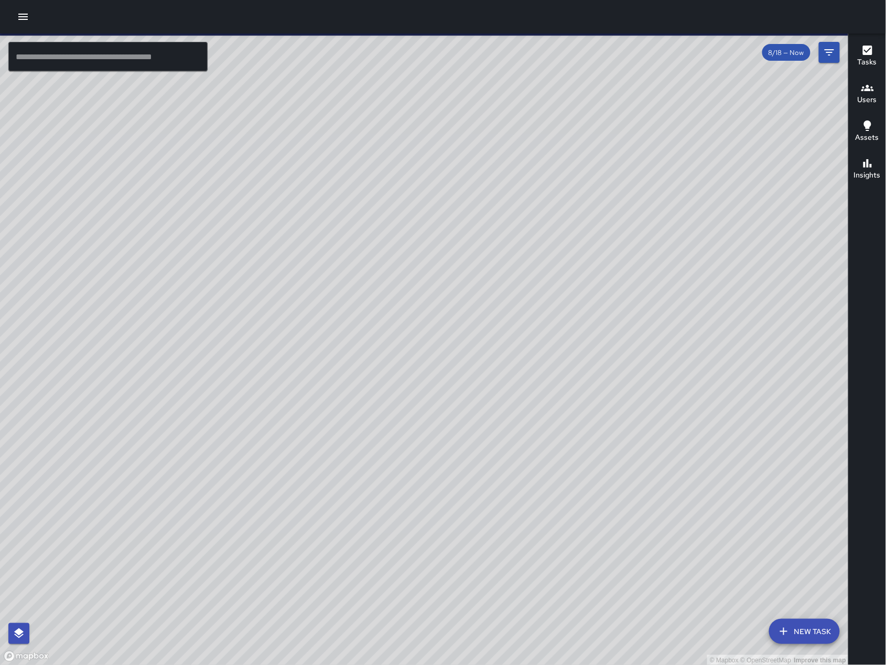
drag, startPoint x: 556, startPoint y: 270, endPoint x: 470, endPoint y: 371, distance: 133.0
click at [470, 371] on div "© Mapbox © OpenStreetMap Improve this map" at bounding box center [424, 350] width 848 height 632
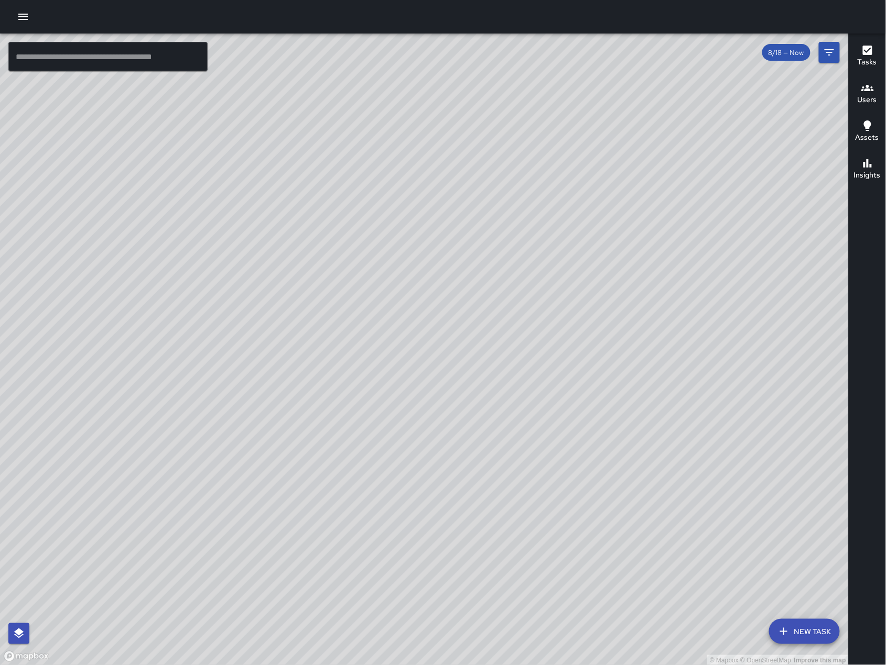
drag, startPoint x: 574, startPoint y: 589, endPoint x: 559, endPoint y: 435, distance: 154.3
click at [559, 435] on div "© Mapbox © OpenStreetMap Improve this map" at bounding box center [424, 350] width 848 height 632
drag, startPoint x: 554, startPoint y: 428, endPoint x: 567, endPoint y: 445, distance: 22.0
click at [567, 445] on div "© Mapbox © OpenStreetMap Improve this map" at bounding box center [424, 350] width 848 height 632
drag, startPoint x: 544, startPoint y: 189, endPoint x: 544, endPoint y: 197, distance: 8.4
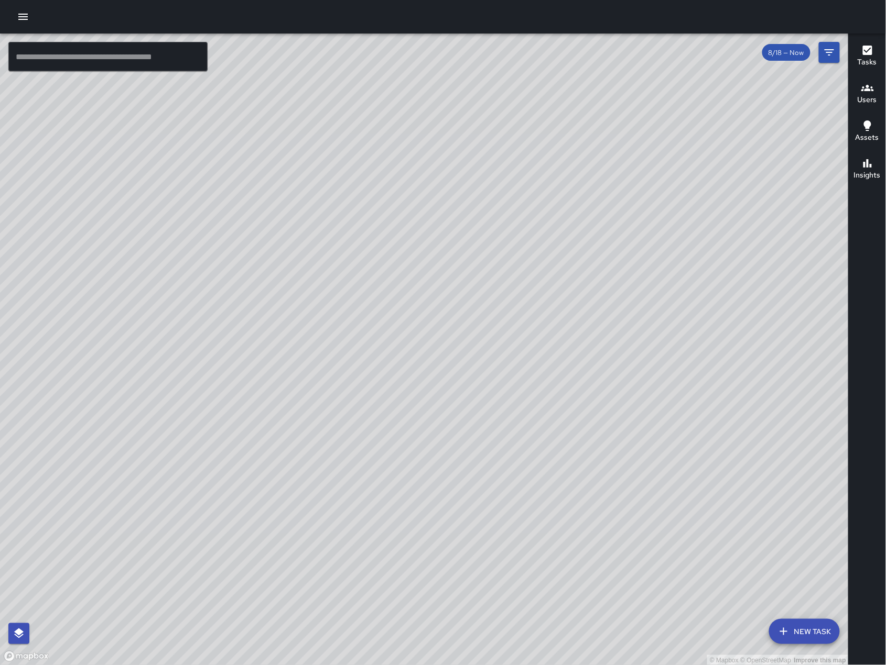
click at [544, 197] on div "© Mapbox © OpenStreetMap Improve this map" at bounding box center [424, 350] width 848 height 632
drag, startPoint x: 560, startPoint y: 495, endPoint x: 410, endPoint y: 125, distance: 399.6
click at [433, 190] on div "© Mapbox © OpenStreetMap Improve this map" at bounding box center [424, 350] width 848 height 632
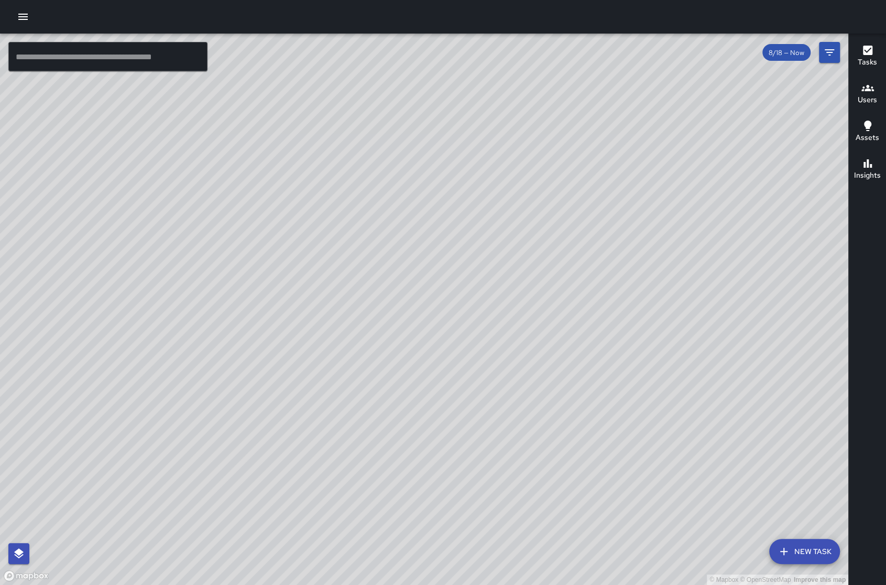
click at [270, 58] on div "© Mapbox © OpenStreetMap Improve this map" at bounding box center [424, 309] width 848 height 551
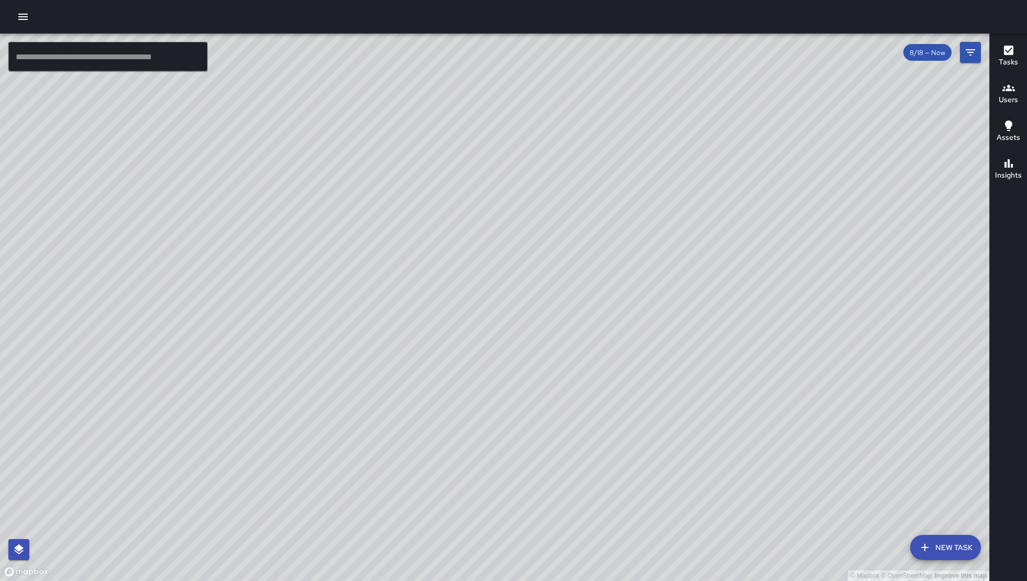
click at [22, 15] on icon "button" at bounding box center [23, 16] width 13 height 13
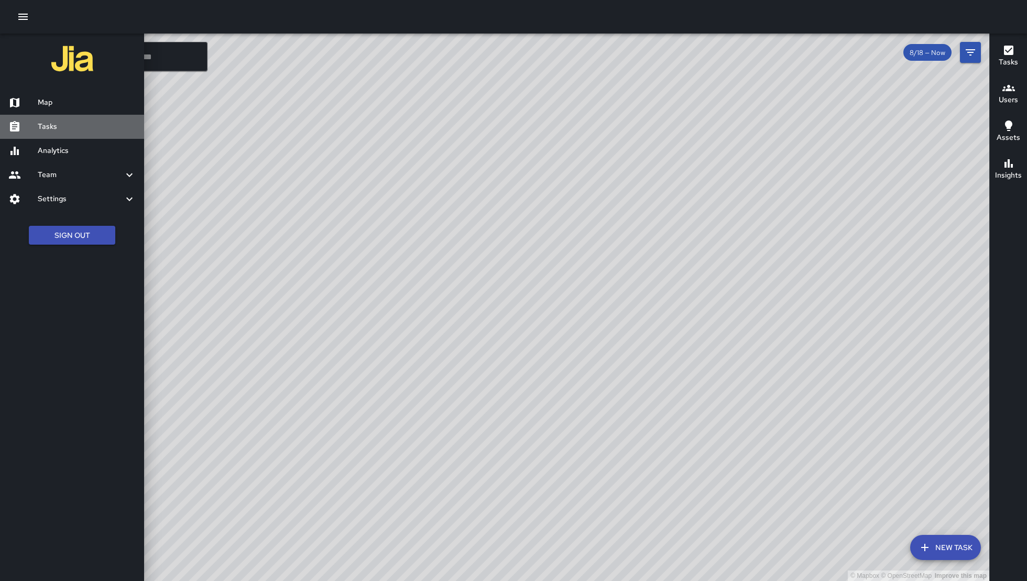
click at [42, 132] on h6 "Tasks" at bounding box center [87, 127] width 98 height 12
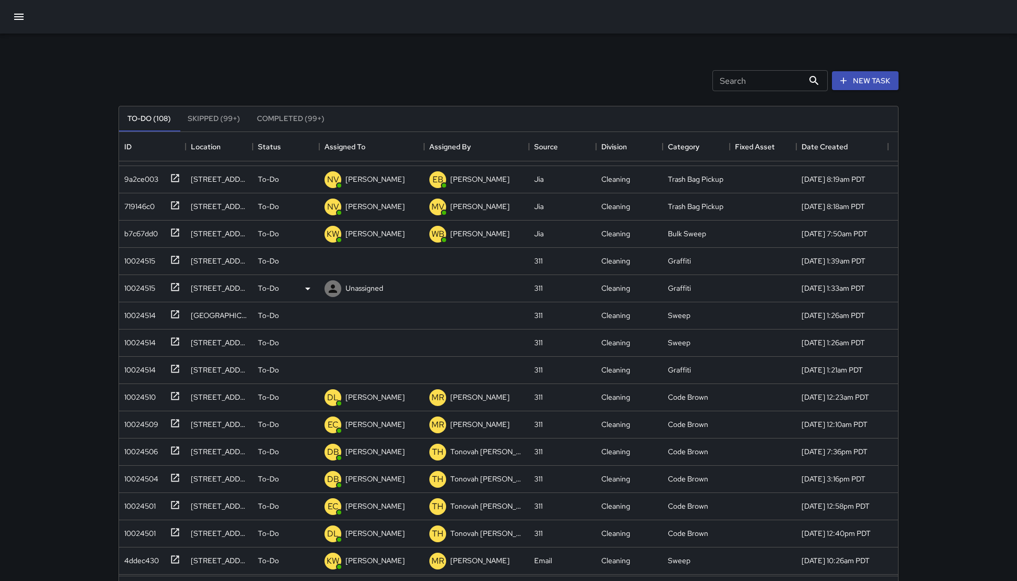
scroll to position [23, 0]
click at [167, 267] on div "10024515" at bounding box center [152, 260] width 67 height 27
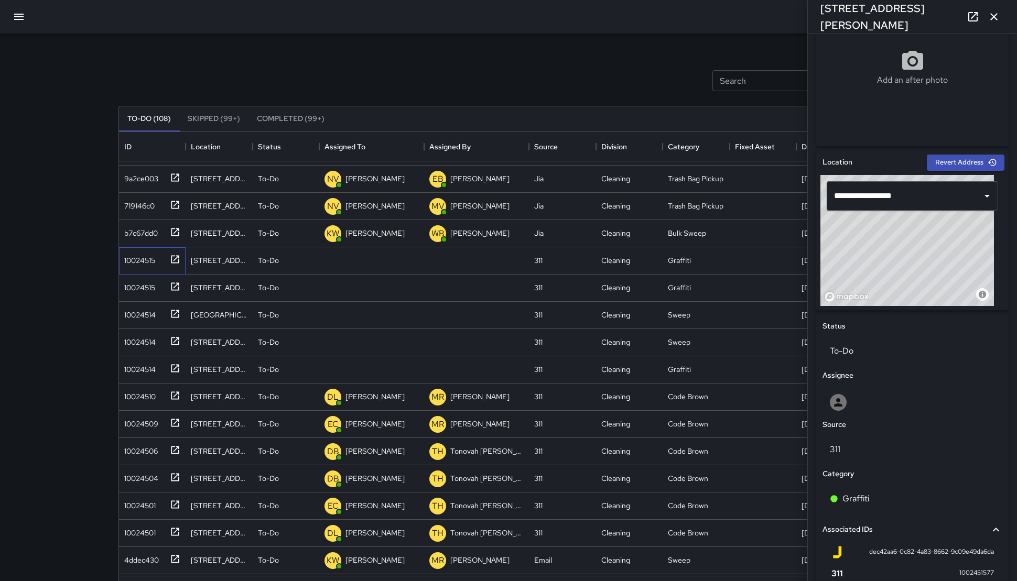
scroll to position [348, 0]
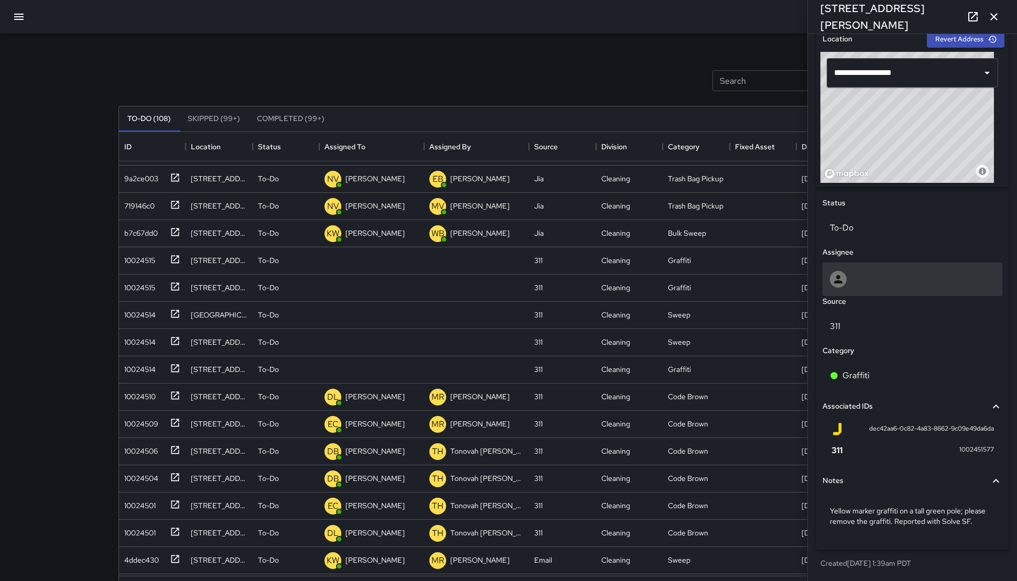
click at [858, 271] on div at bounding box center [911, 279] width 165 height 17
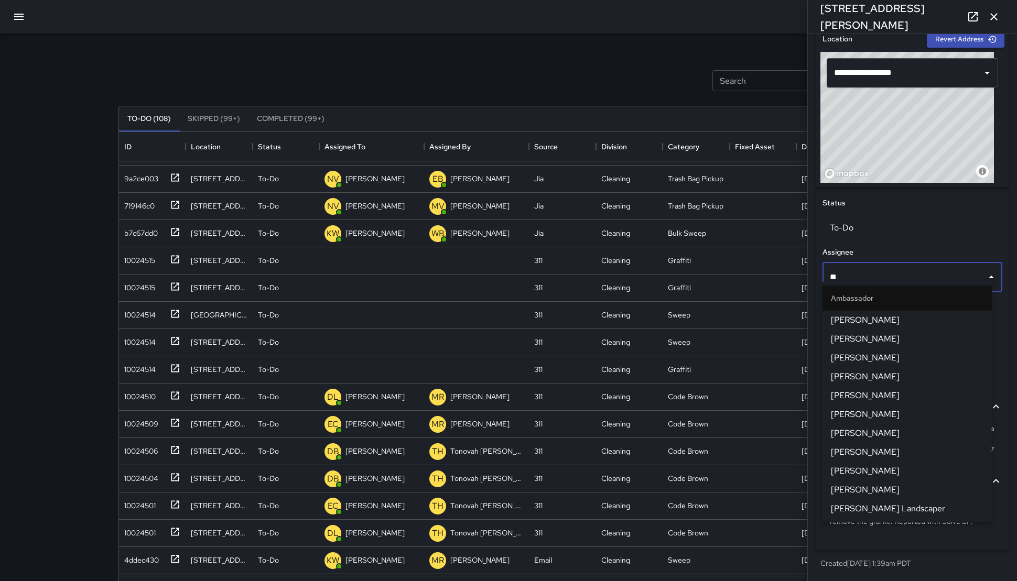
type input "***"
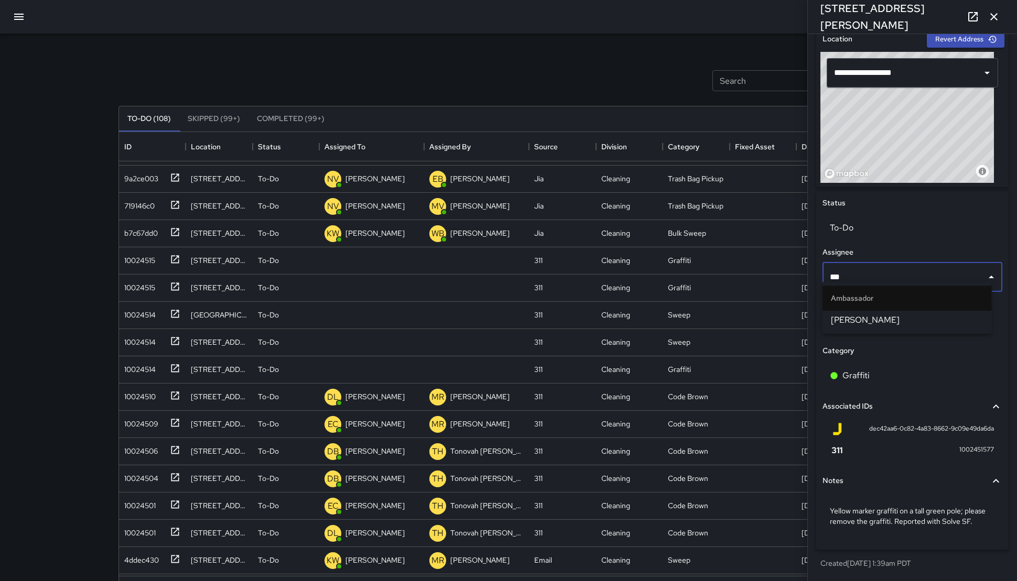
click at [885, 317] on span "[PERSON_NAME]" at bounding box center [907, 320] width 152 height 13
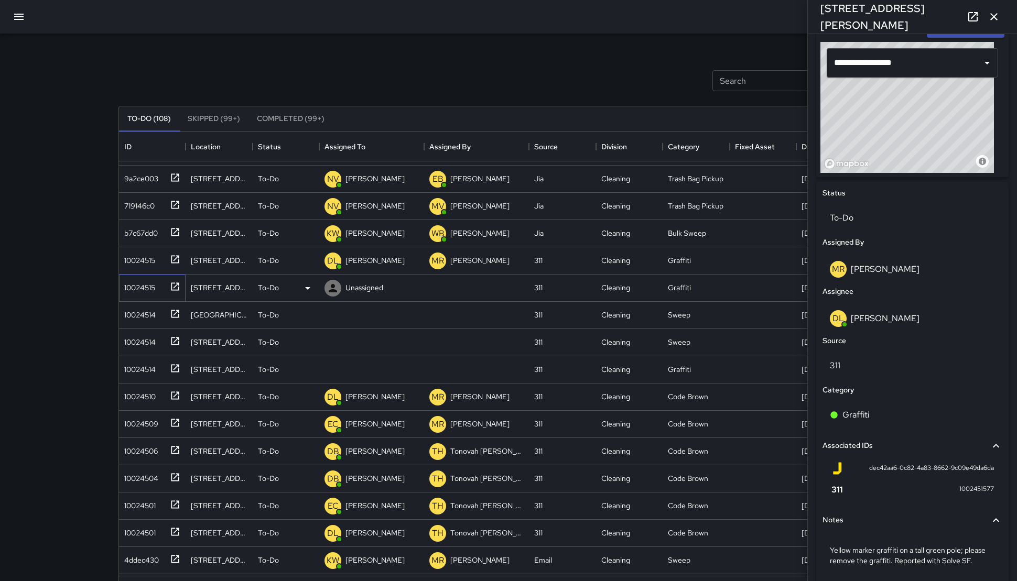
click at [157, 288] on div "10024515" at bounding box center [150, 285] width 60 height 17
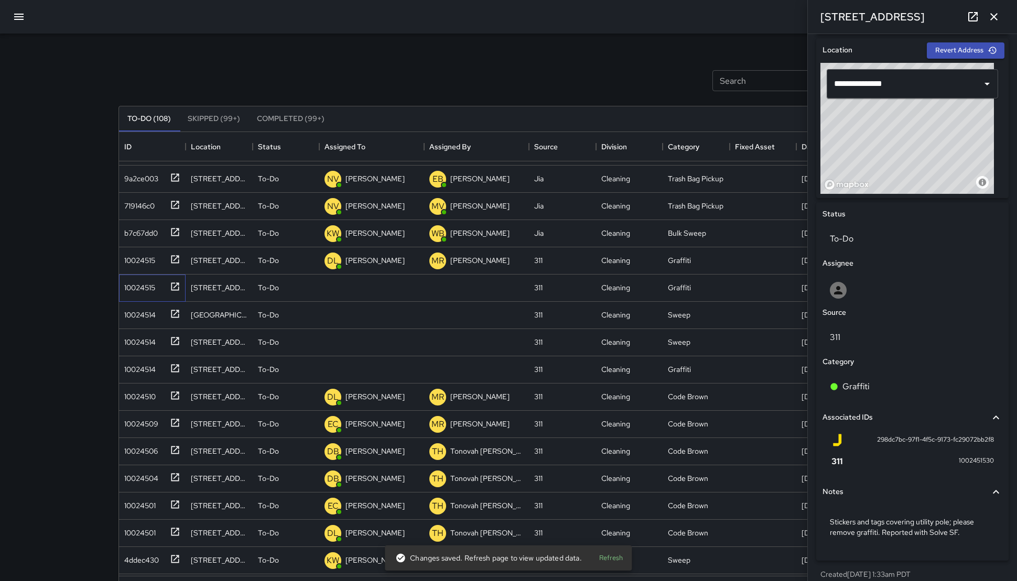
scroll to position [310, 0]
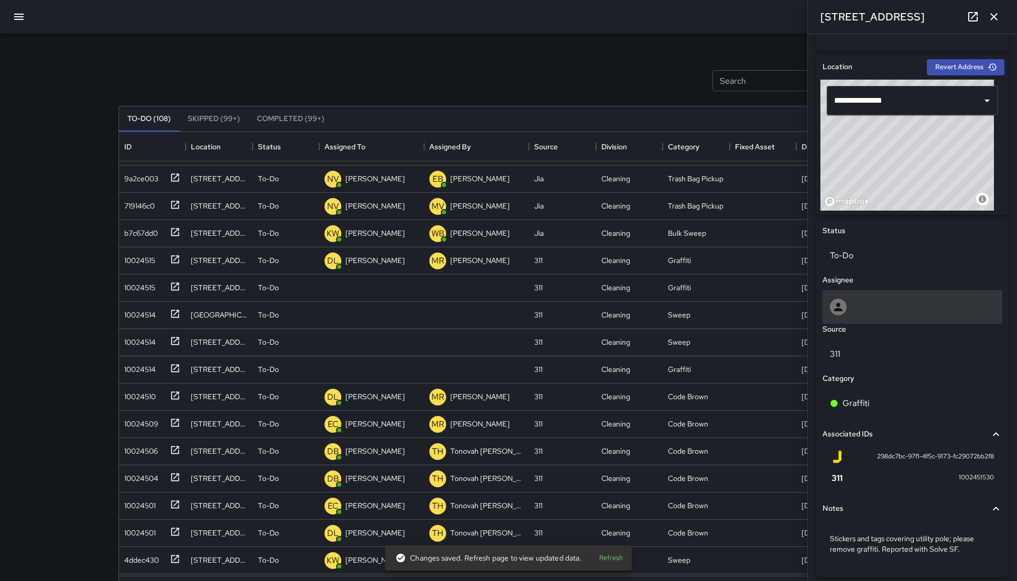
click at [864, 294] on div at bounding box center [912, 307] width 180 height 34
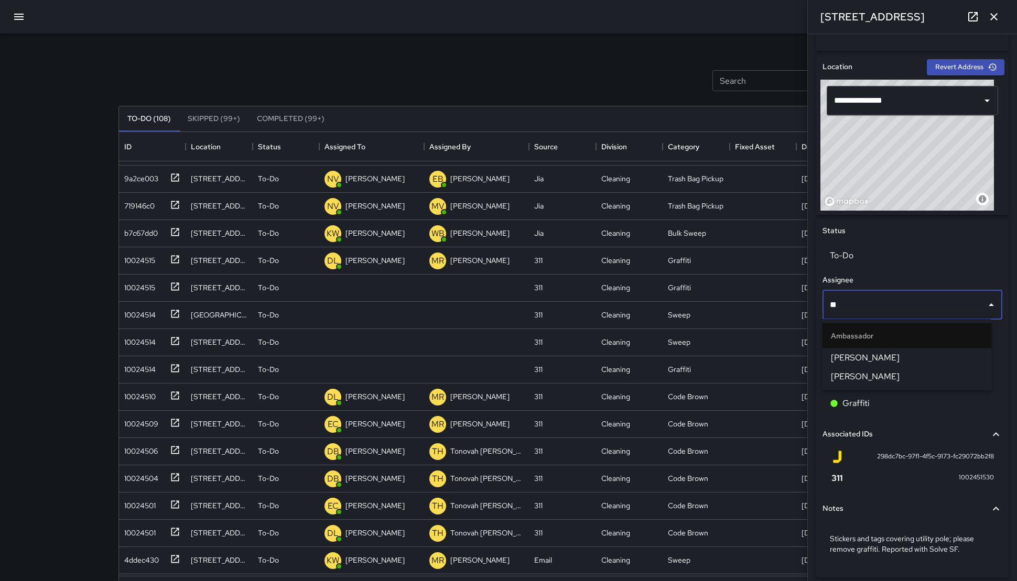
type input "***"
click at [872, 359] on span "[PERSON_NAME]" at bounding box center [907, 358] width 152 height 13
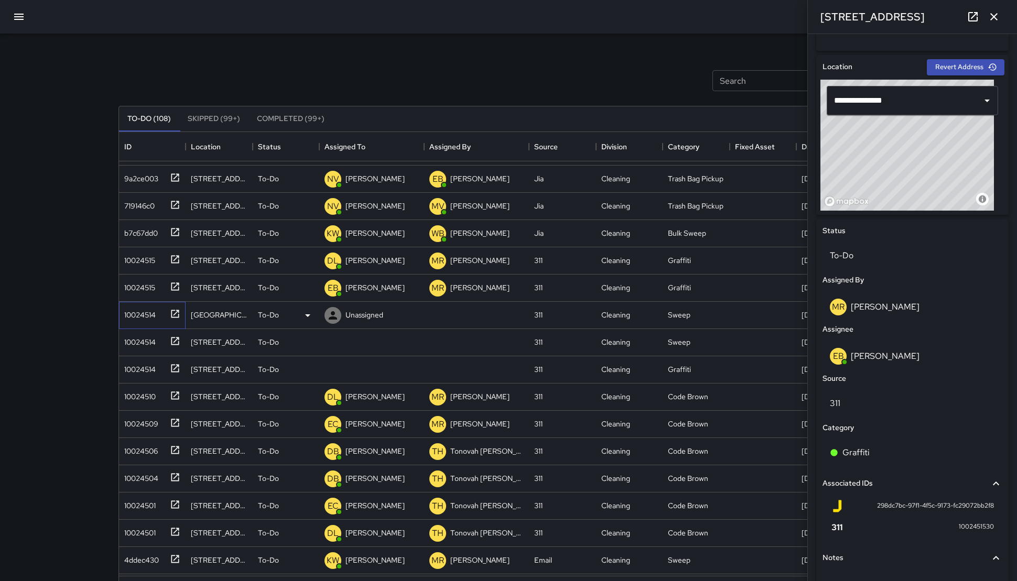
click at [128, 311] on div "10024514" at bounding box center [138, 312] width 36 height 15
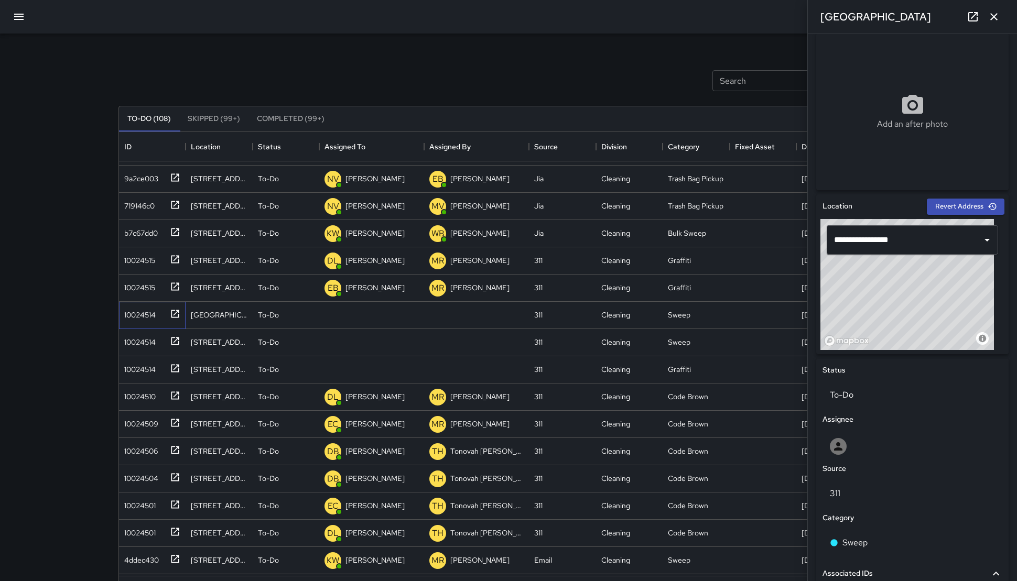
scroll to position [358, 0]
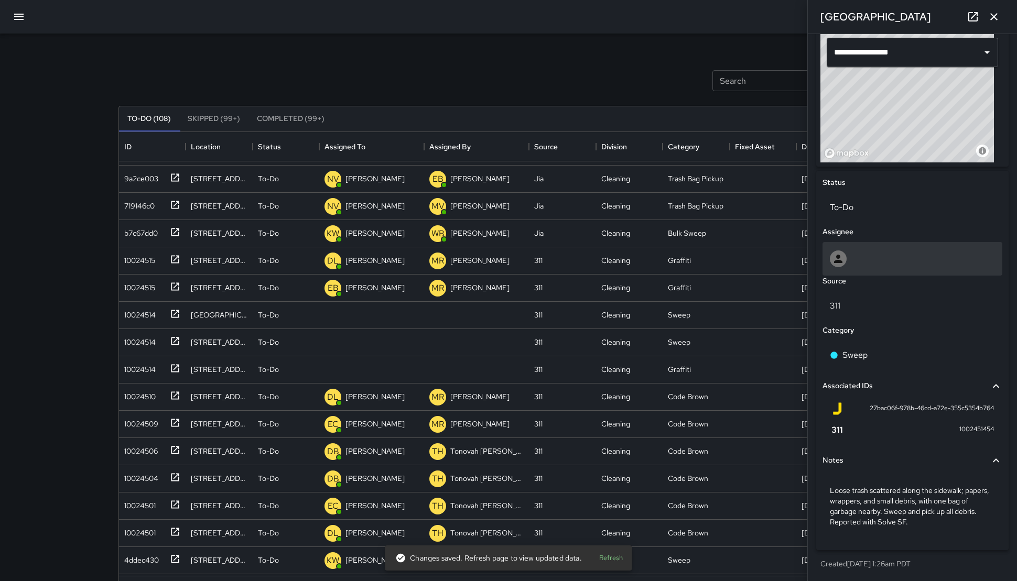
click at [855, 252] on div at bounding box center [911, 258] width 165 height 17
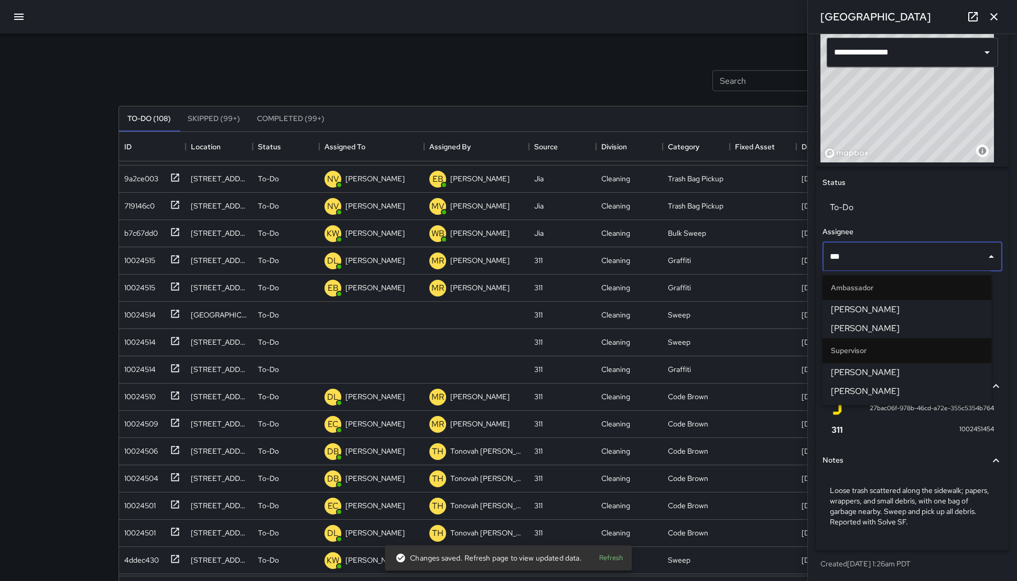
type input "****"
click at [884, 322] on li "[PERSON_NAME]" at bounding box center [906, 328] width 169 height 19
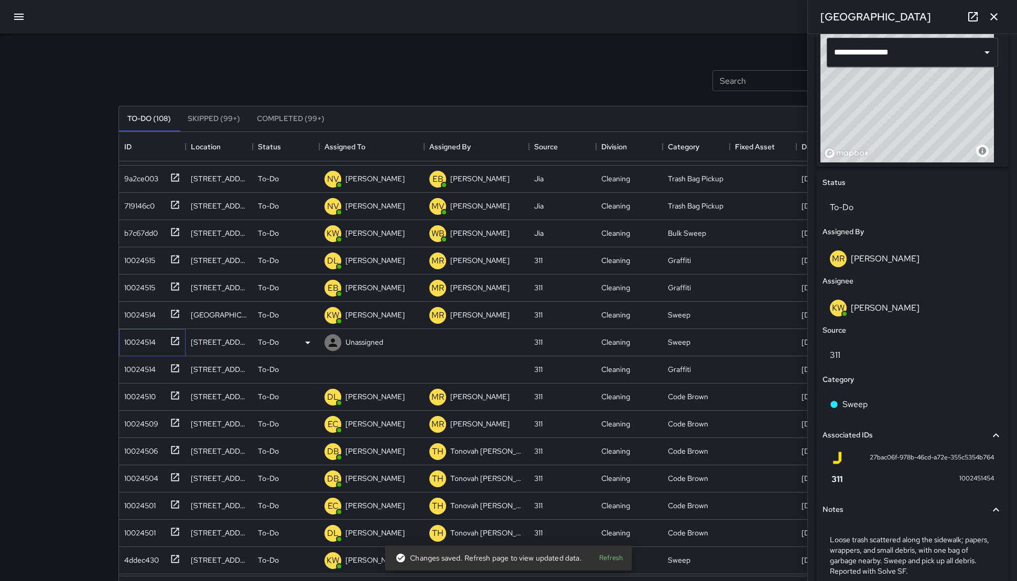
click at [143, 333] on div "10024514" at bounding box center [138, 340] width 36 height 15
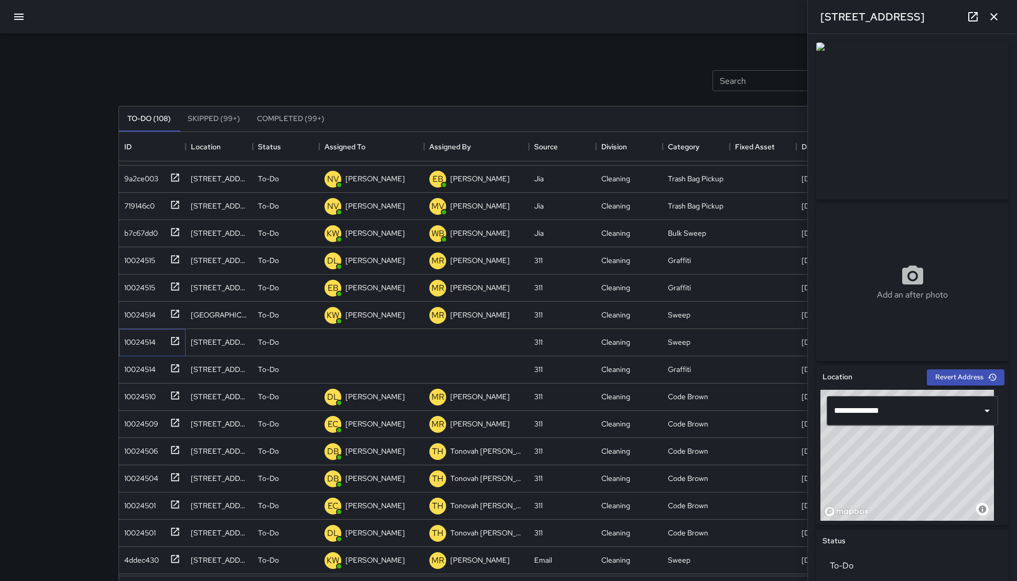
scroll to position [130, 0]
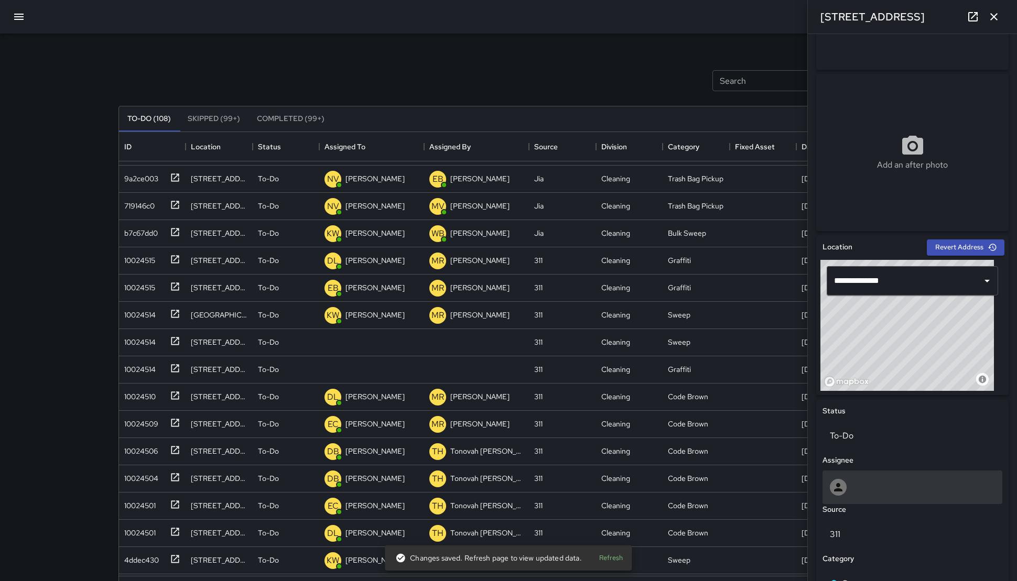
click at [885, 478] on div at bounding box center [912, 488] width 180 height 34
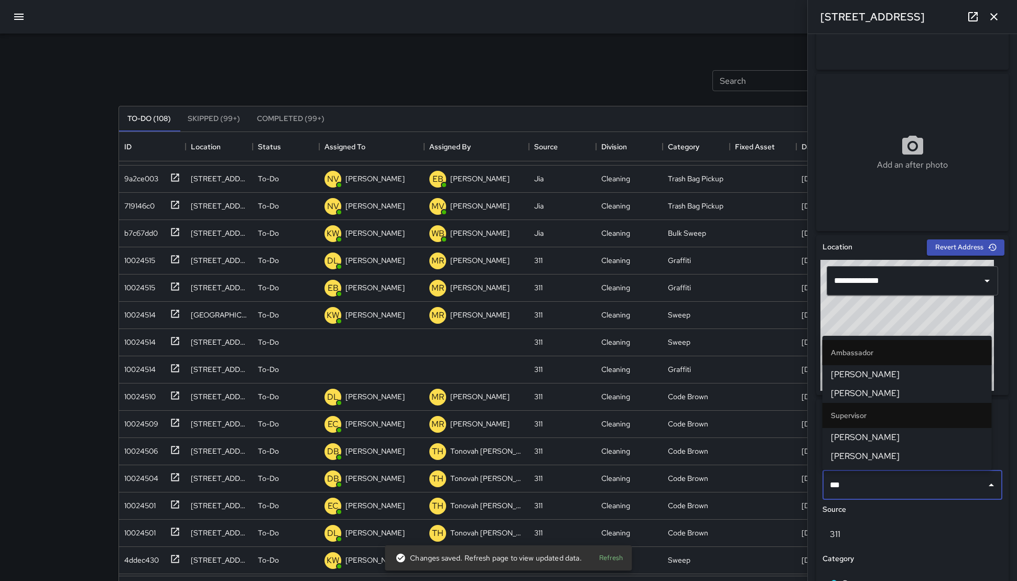
type input "****"
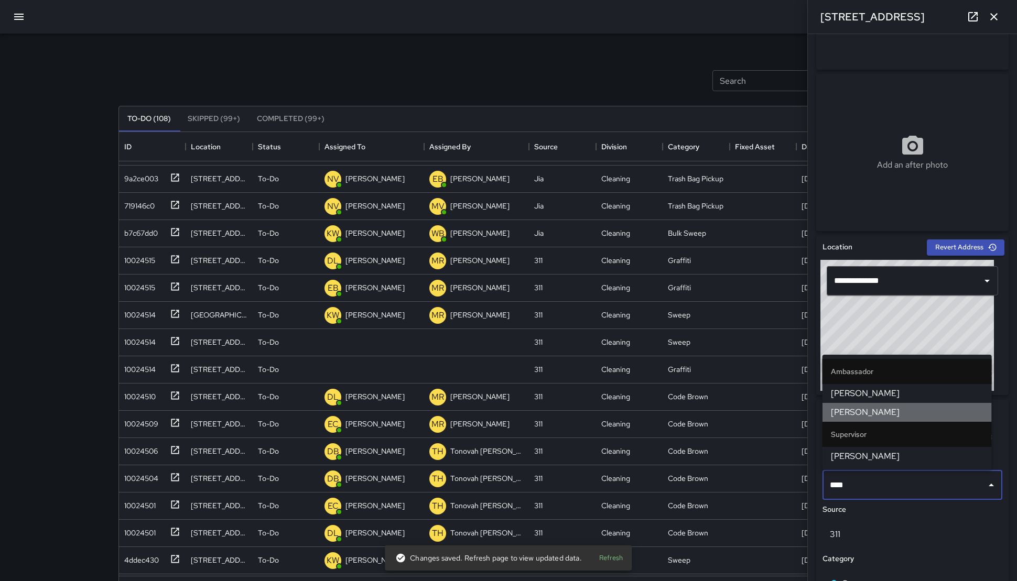
click at [885, 411] on span "[PERSON_NAME]" at bounding box center [907, 412] width 152 height 13
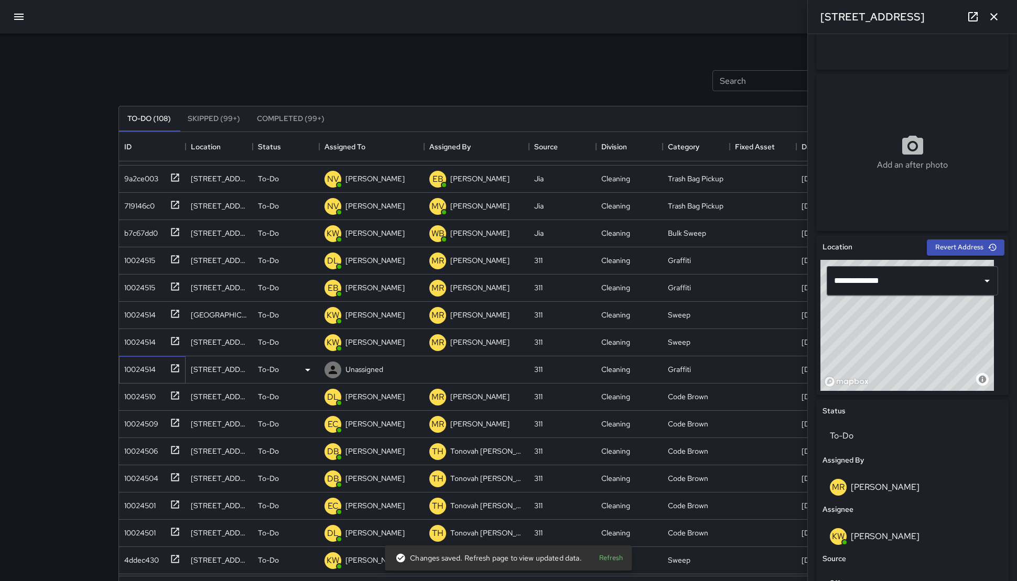
click at [156, 373] on div "10024514" at bounding box center [150, 367] width 60 height 17
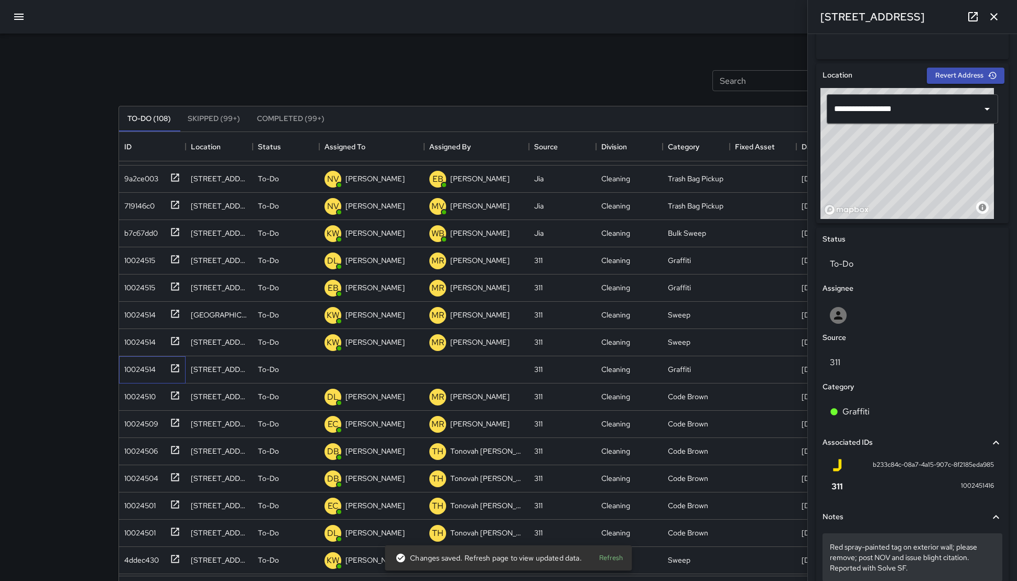
scroll to position [304, 0]
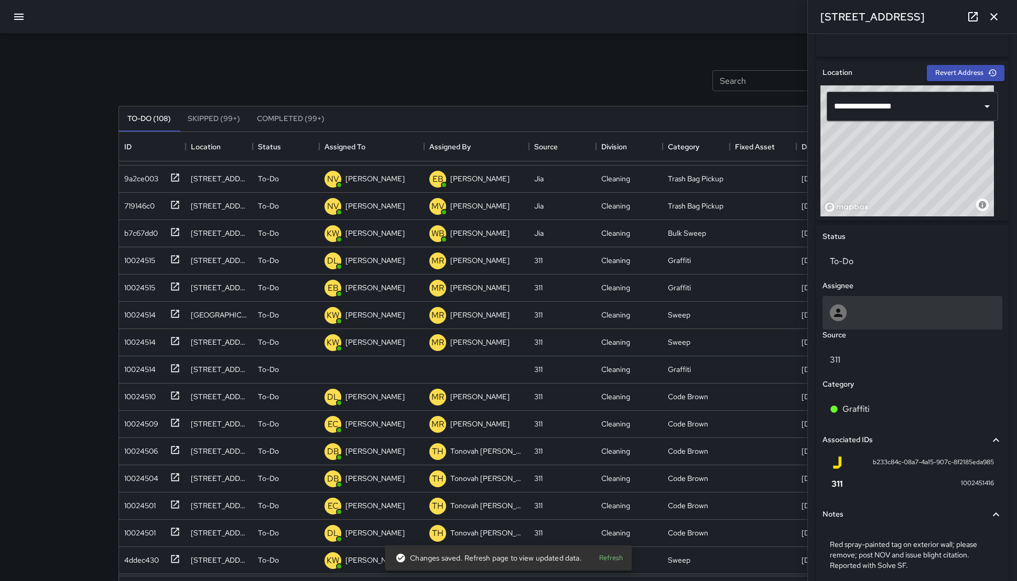
click at [877, 307] on div at bounding box center [911, 312] width 165 height 17
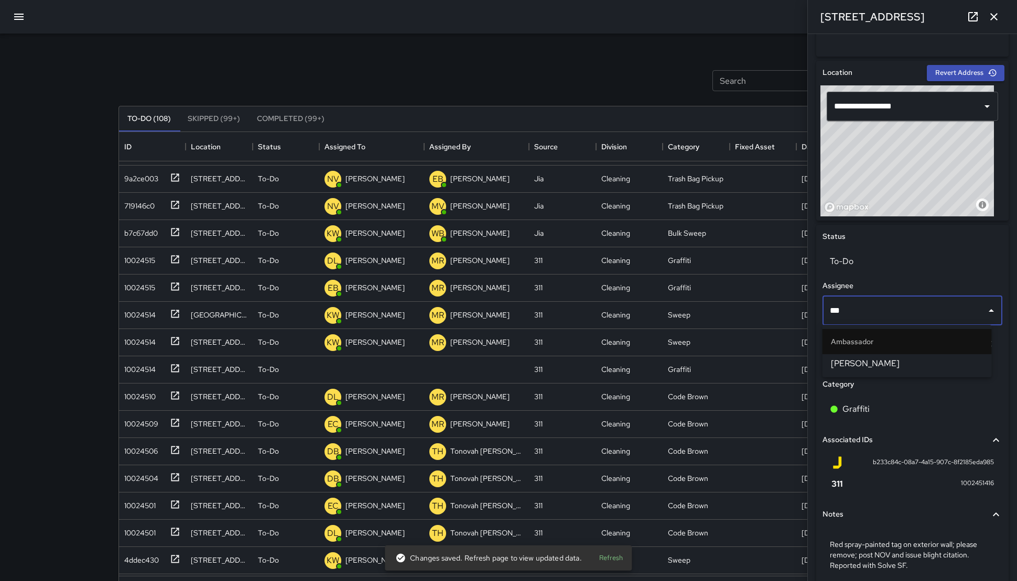
type input "****"
click at [885, 366] on span "[PERSON_NAME]" at bounding box center [907, 363] width 152 height 13
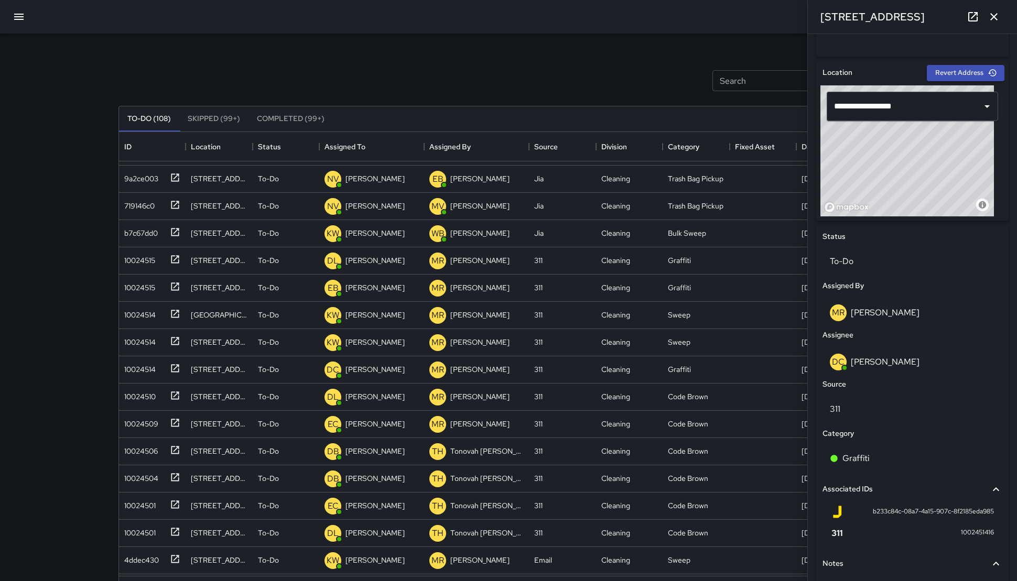
click at [558, 82] on div "Search Search New Task" at bounding box center [508, 80] width 784 height 54
click at [885, 19] on icon "button" at bounding box center [993, 16] width 7 height 7
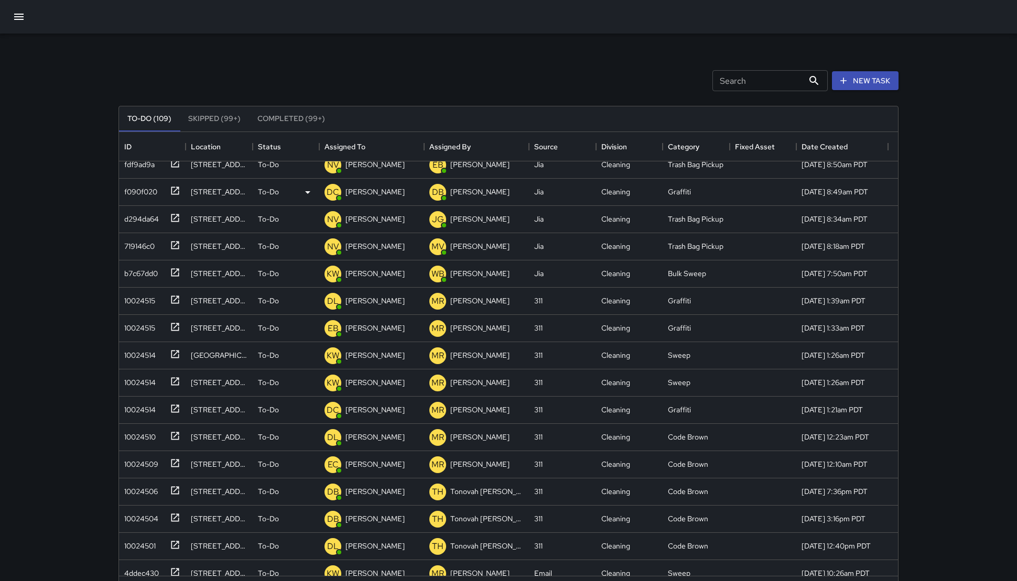
scroll to position [0, 0]
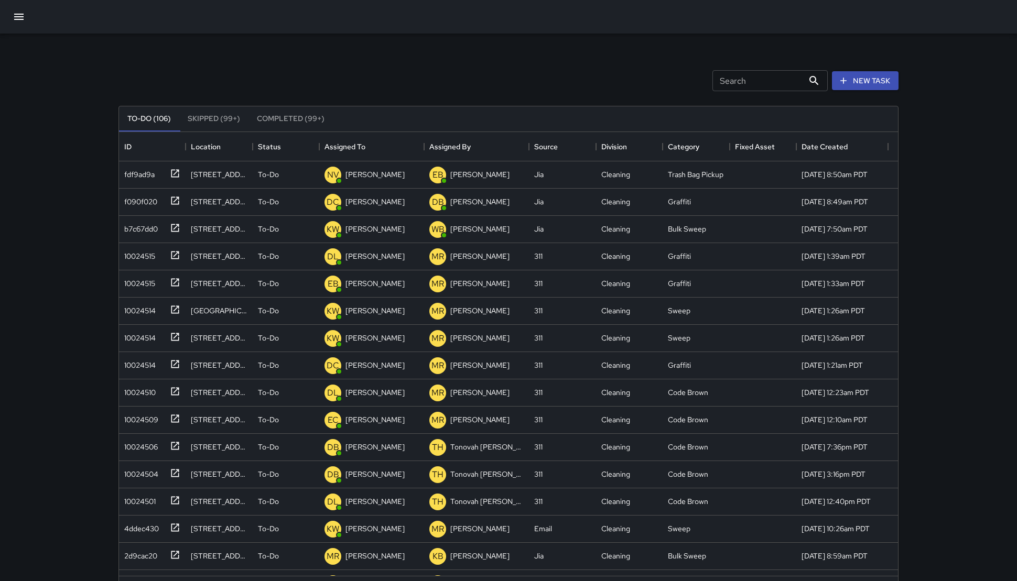
click at [24, 14] on icon "button" at bounding box center [19, 16] width 13 height 13
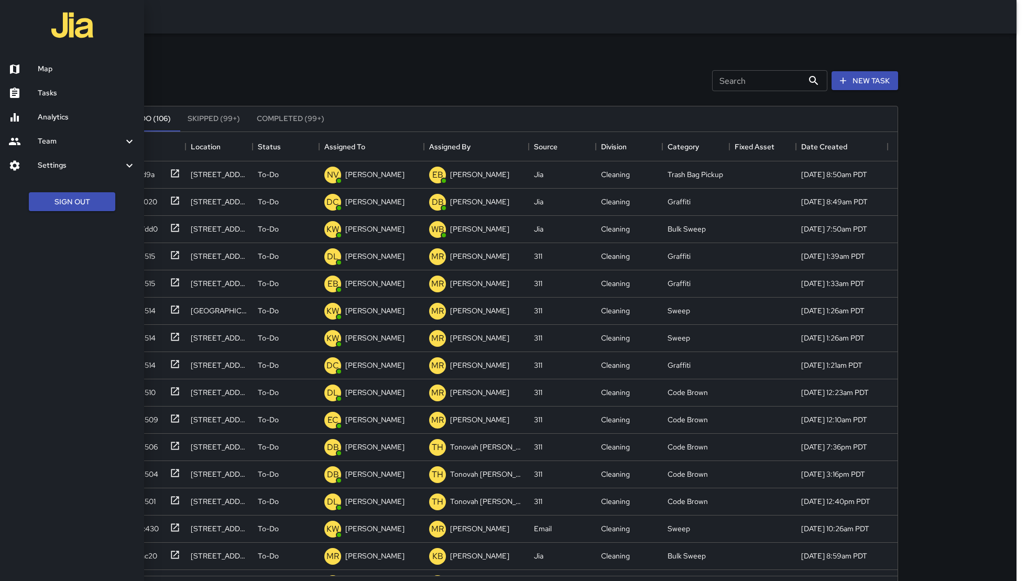
click at [60, 117] on h6 "Analytics" at bounding box center [87, 118] width 98 height 12
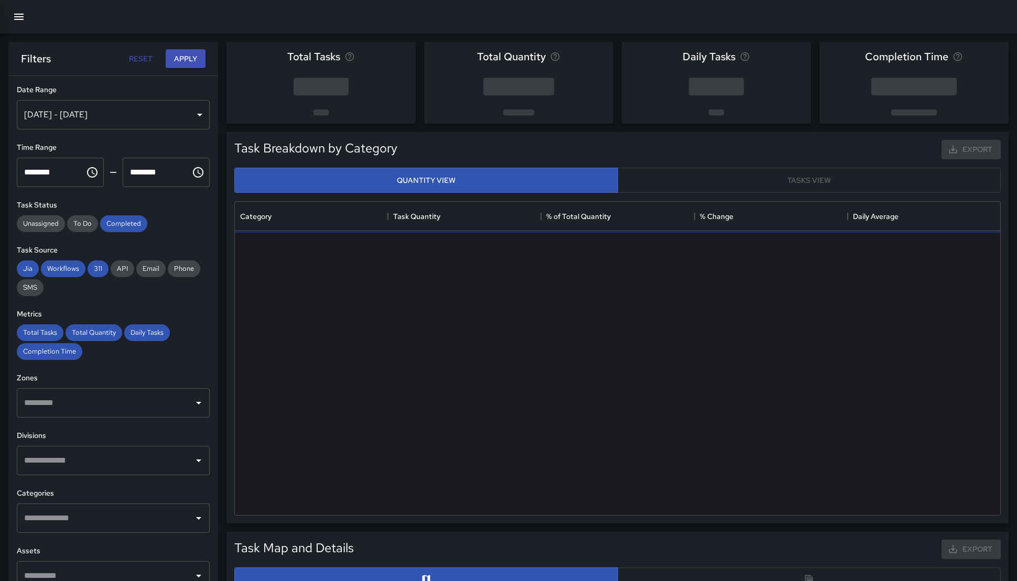
scroll to position [303, 755]
click at [136, 109] on div "Aug 12, 2025 - Aug 18, 2025" at bounding box center [113, 114] width 193 height 29
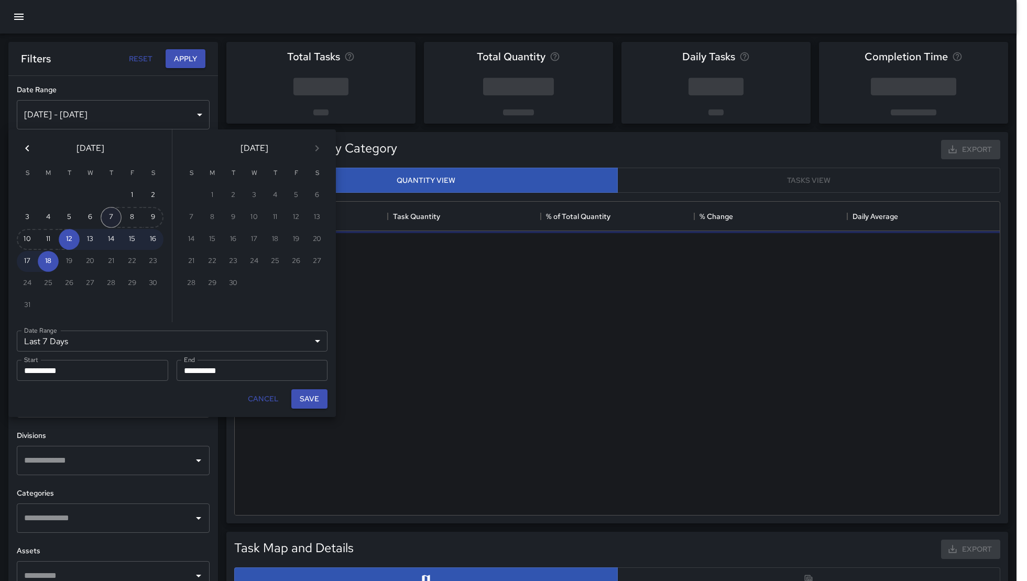
click at [109, 219] on button "7" at bounding box center [111, 217] width 21 height 21
type input "******"
type input "**********"
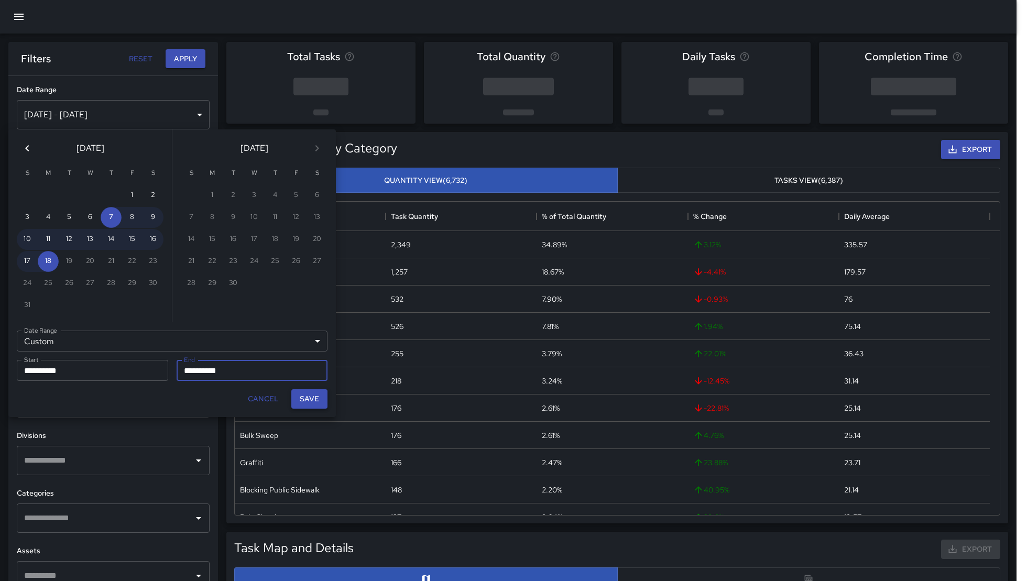
click at [314, 395] on button "Save" at bounding box center [309, 398] width 36 height 19
type input "**********"
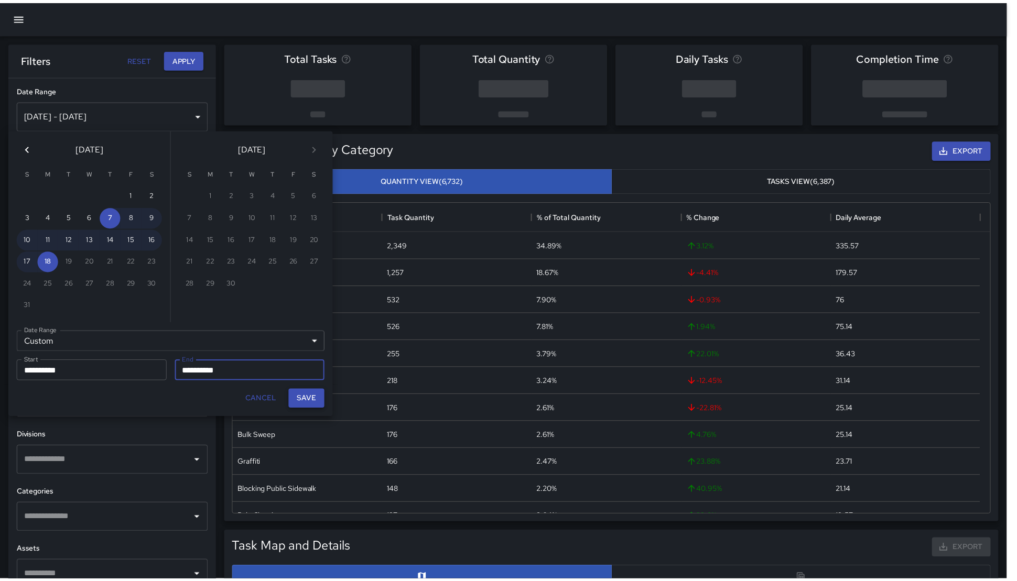
scroll to position [11, 11]
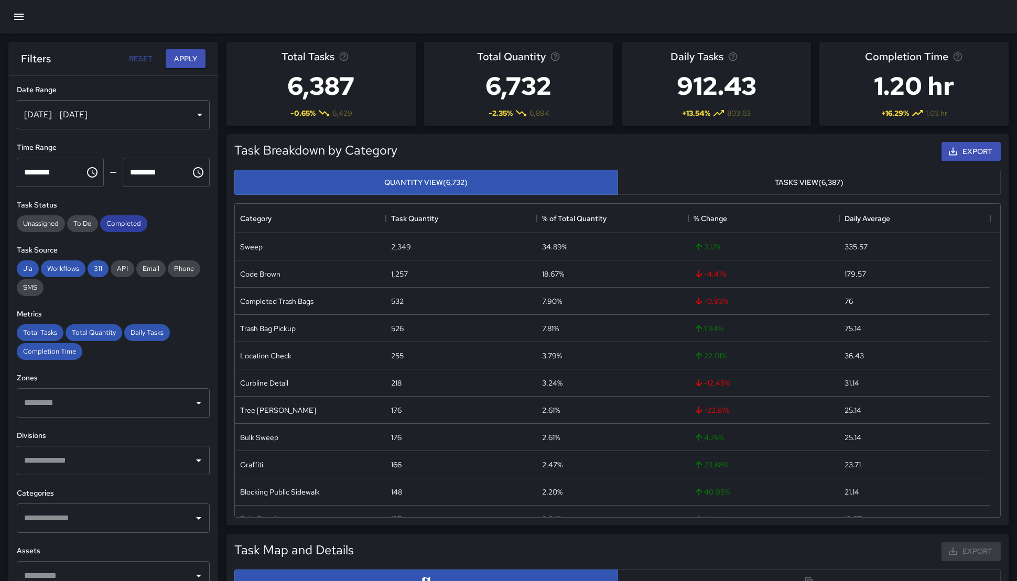
click at [114, 220] on span "Completed" at bounding box center [123, 223] width 47 height 9
click at [54, 329] on span "Total Tasks" at bounding box center [40, 332] width 47 height 9
click at [99, 334] on span "Total Quantity" at bounding box center [94, 332] width 57 height 9
click at [174, 342] on div "Total Tasks Total Quantity Daily Tasks Completion Time" at bounding box center [113, 342] width 193 height 36
click at [140, 341] on div "Total Tasks Total Quantity Daily Tasks Completion Time" at bounding box center [113, 342] width 193 height 36
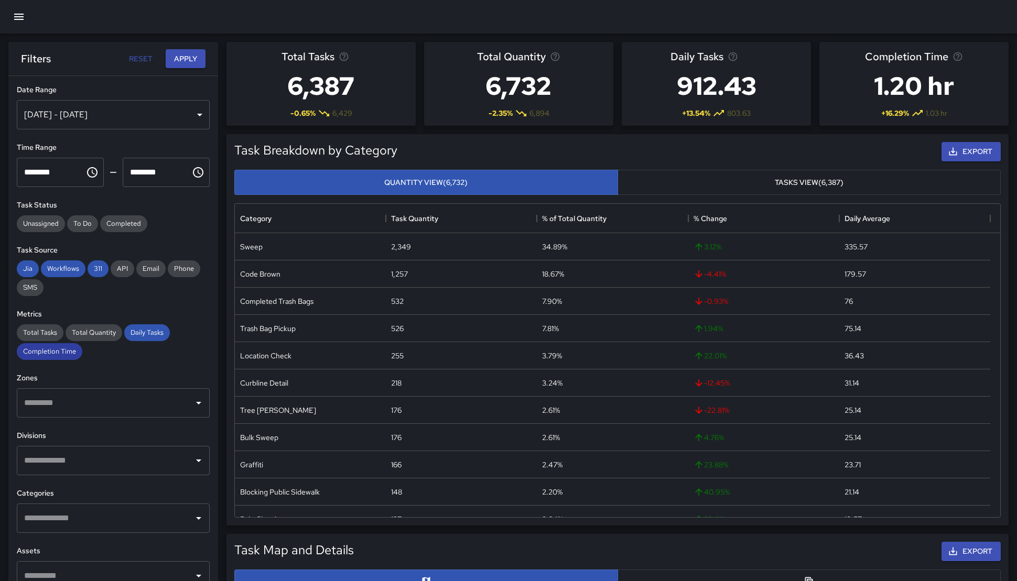
click at [65, 352] on span "Completion Time" at bounding box center [50, 351] width 66 height 9
click at [152, 343] on div "Total Tasks Total Quantity Daily Tasks Completion Time" at bounding box center [113, 342] width 193 height 36
click at [151, 339] on div "Daily Tasks" at bounding box center [147, 332] width 46 height 17
click at [91, 267] on span "311" at bounding box center [98, 268] width 21 height 9
click at [75, 267] on span "Workflows" at bounding box center [63, 268] width 45 height 9
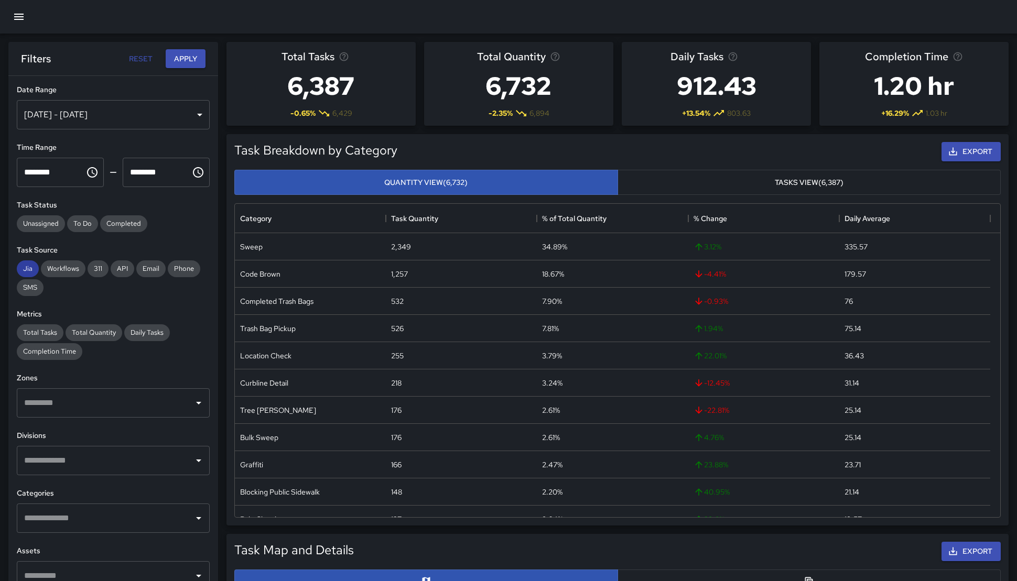
click at [35, 266] on span "Jia" at bounding box center [28, 268] width 22 height 9
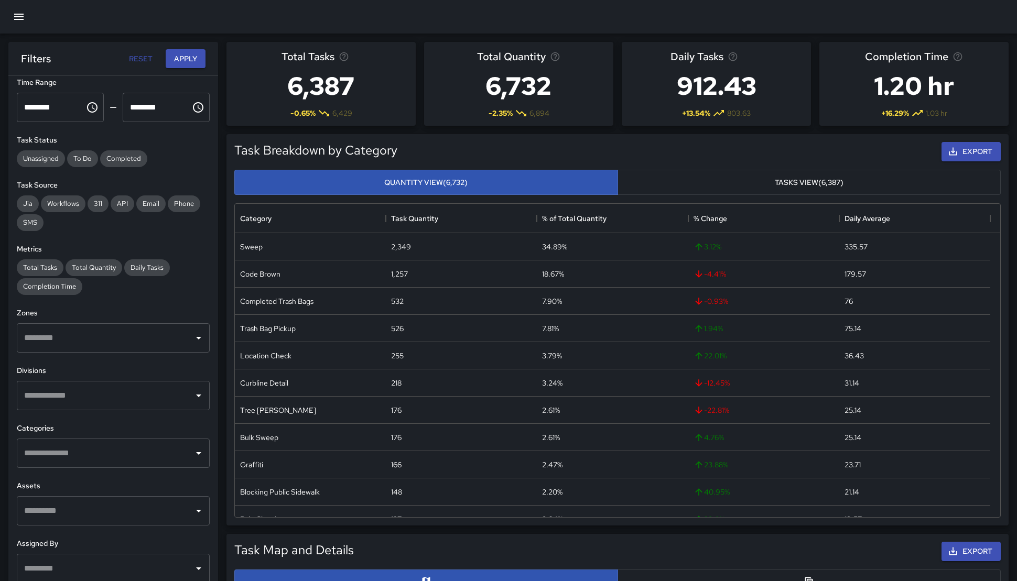
scroll to position [91, 0]
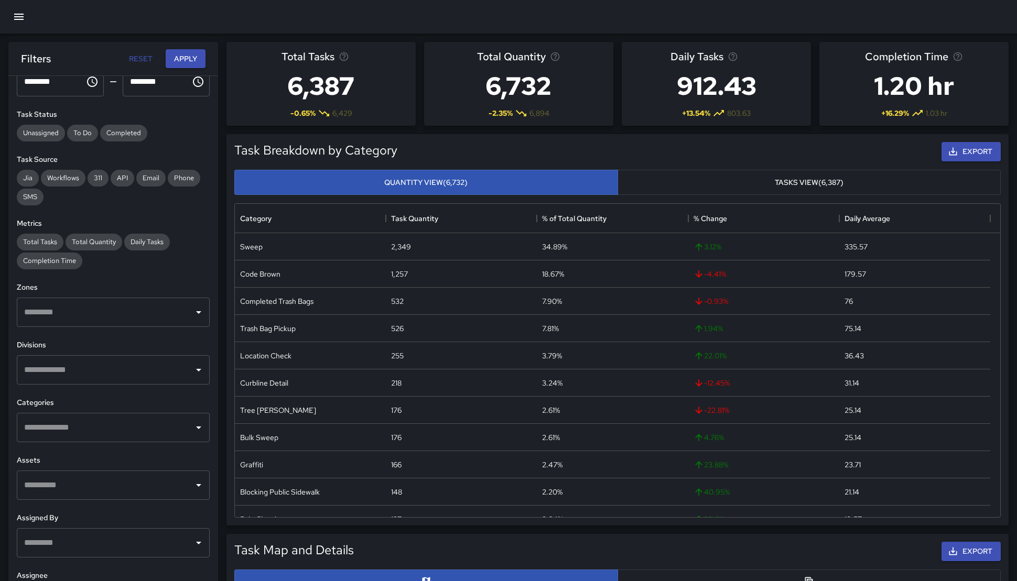
click at [59, 316] on input "text" at bounding box center [105, 312] width 168 height 20
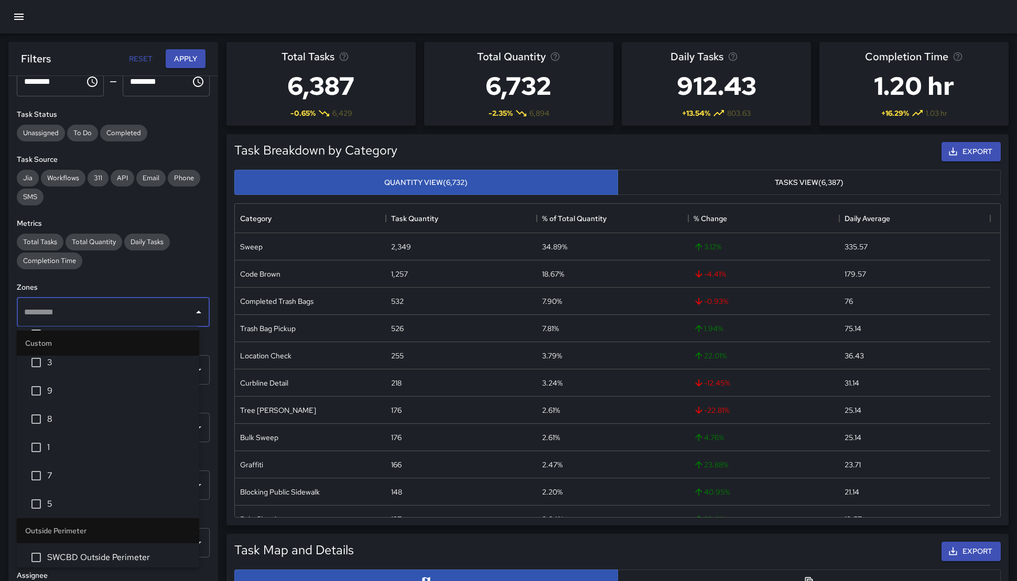
scroll to position [126, 0]
click at [56, 492] on span "5" at bounding box center [119, 498] width 144 height 13
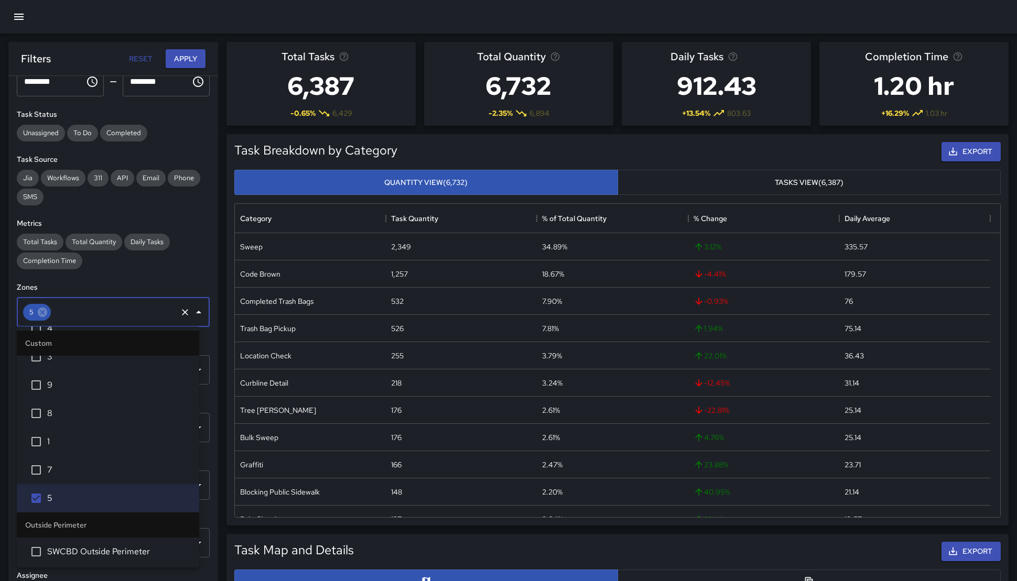
click at [127, 282] on h6 "Zones" at bounding box center [113, 288] width 193 height 12
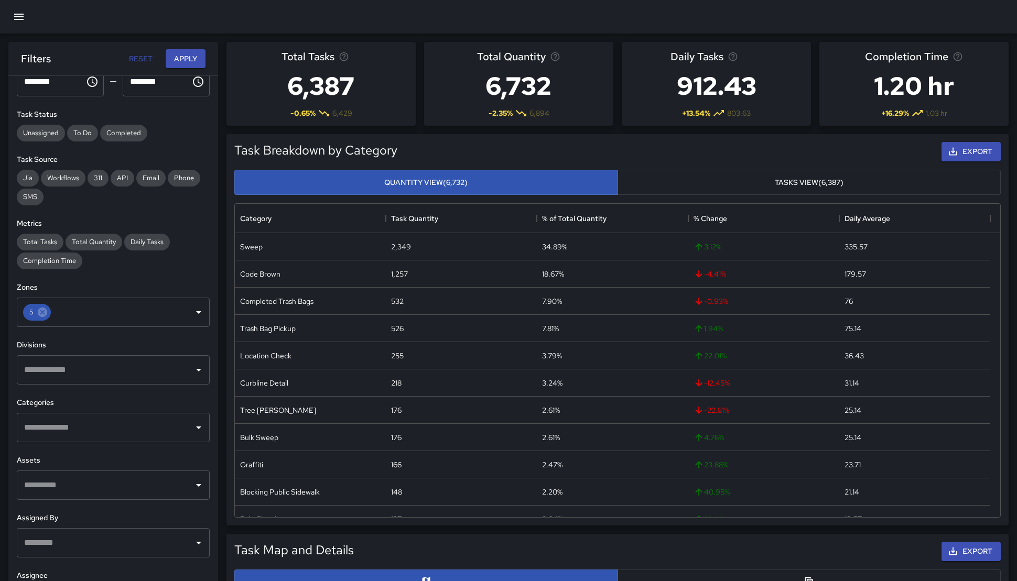
click at [127, 282] on h6 "Zones" at bounding box center [113, 288] width 193 height 12
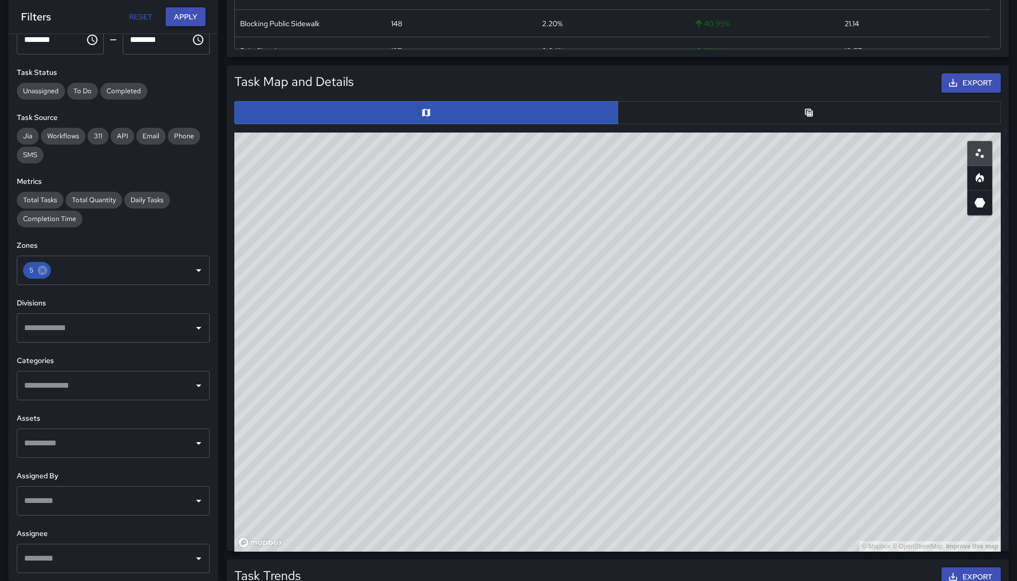
click at [178, 18] on button "Apply" at bounding box center [186, 16] width 40 height 19
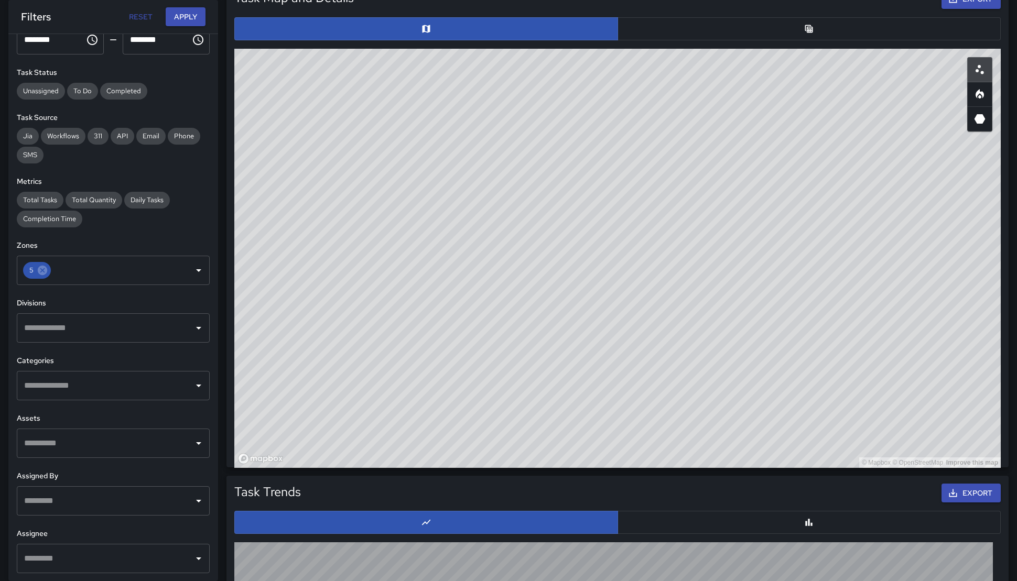
click at [695, 287] on div "© Mapbox © OpenStreetMap Improve this map" at bounding box center [617, 258] width 766 height 419
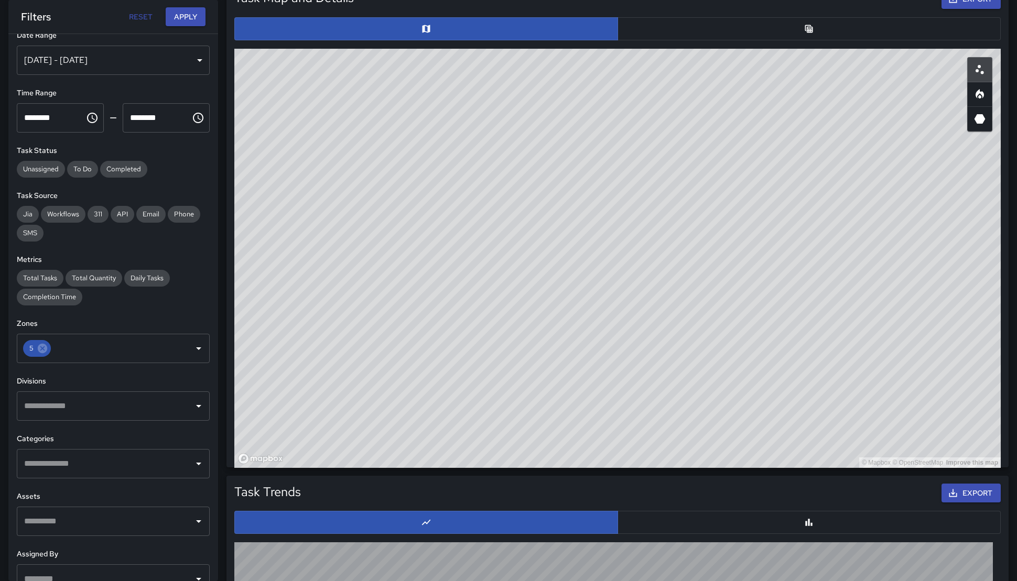
scroll to position [0, 0]
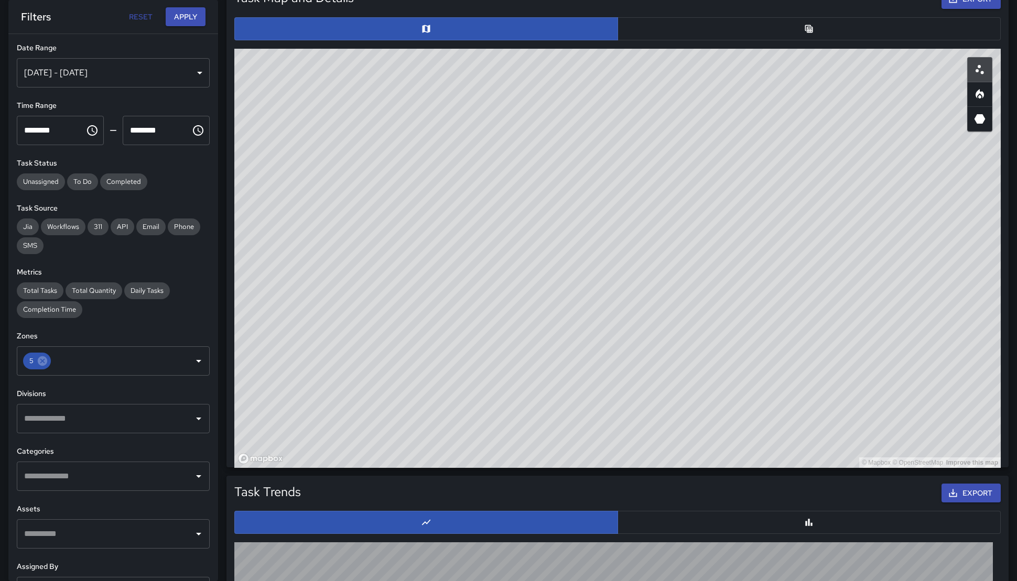
drag, startPoint x: 545, startPoint y: 278, endPoint x: 570, endPoint y: 295, distance: 29.8
click at [569, 294] on div "© Mapbox © OpenStreetMap Improve this map" at bounding box center [617, 258] width 766 height 419
click at [97, 427] on input "text" at bounding box center [105, 419] width 168 height 20
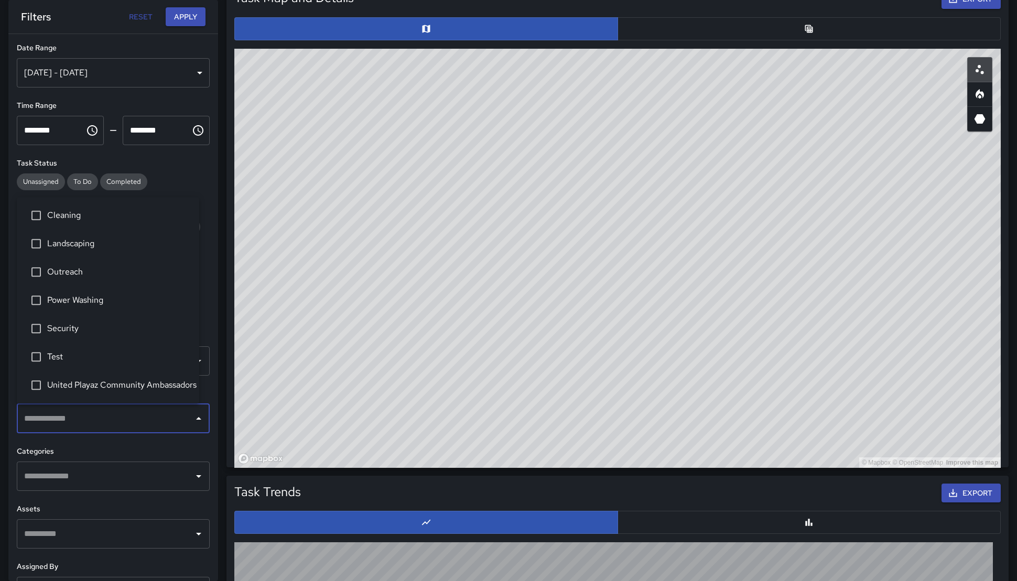
click at [102, 532] on input "text" at bounding box center [105, 534] width 168 height 20
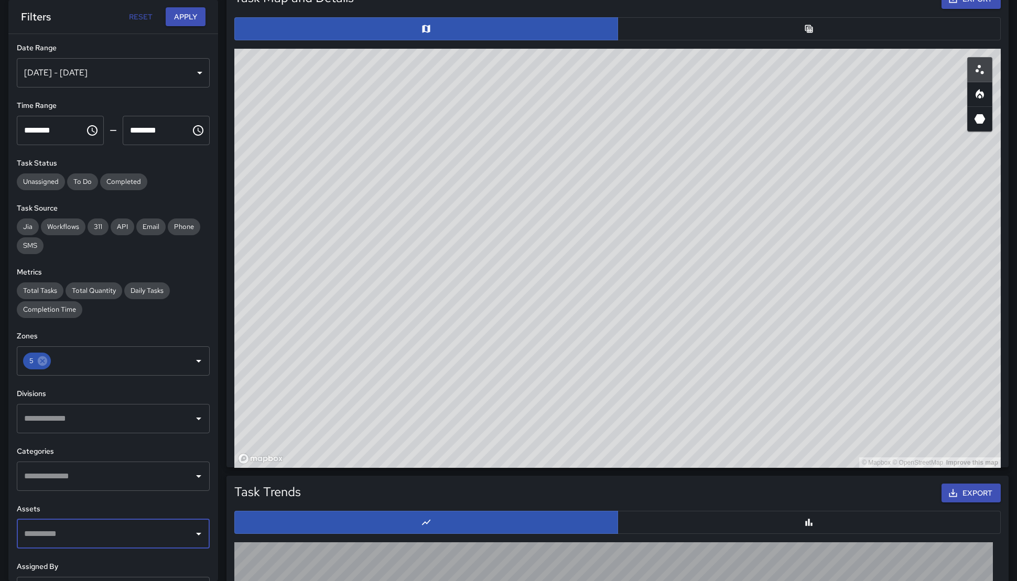
click at [100, 541] on input "text" at bounding box center [105, 534] width 168 height 20
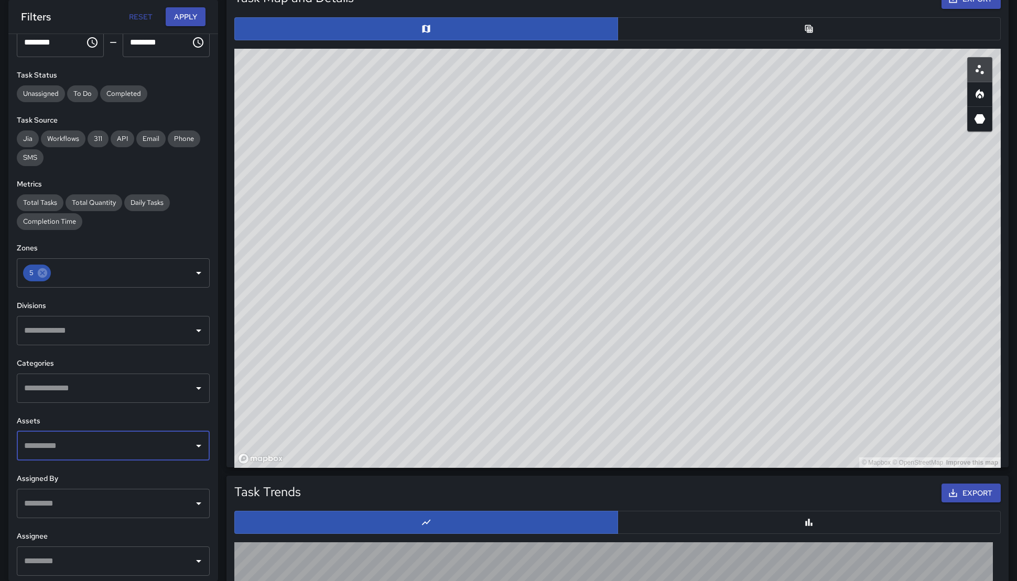
scroll to position [91, 0]
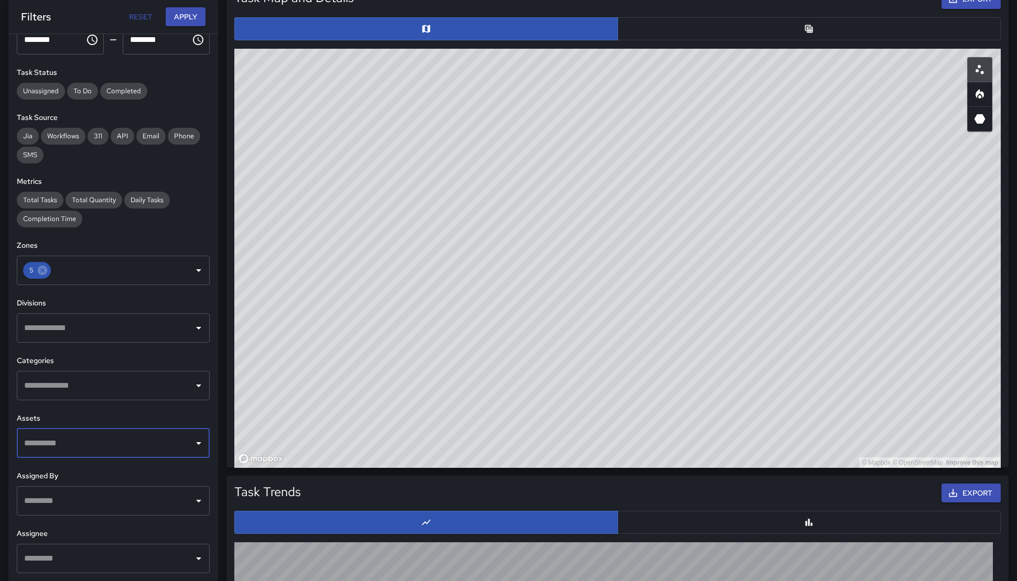
click at [104, 554] on input "text" at bounding box center [105, 559] width 168 height 20
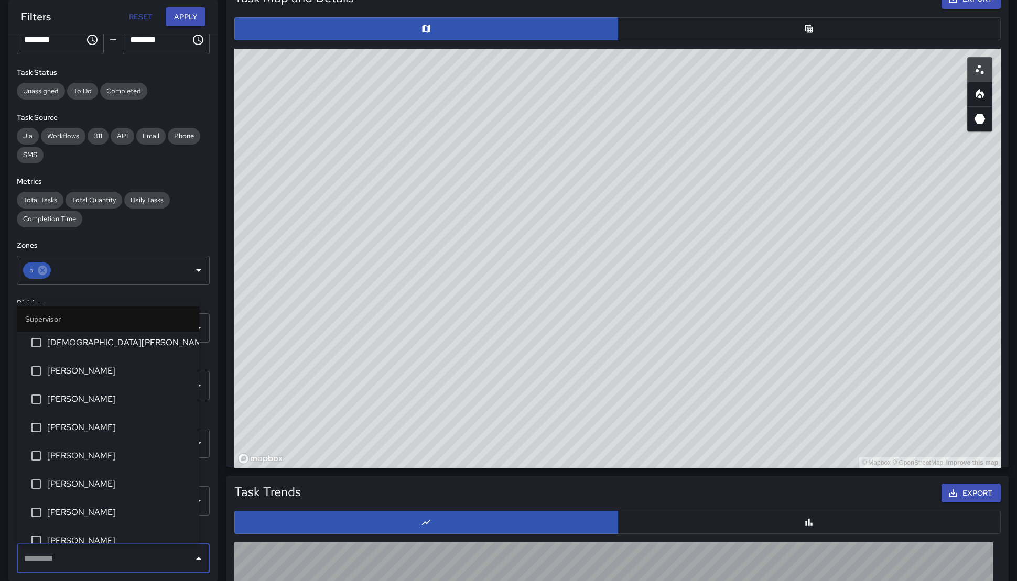
scroll to position [312, 0]
click at [83, 465] on li "[PERSON_NAME]" at bounding box center [108, 455] width 182 height 28
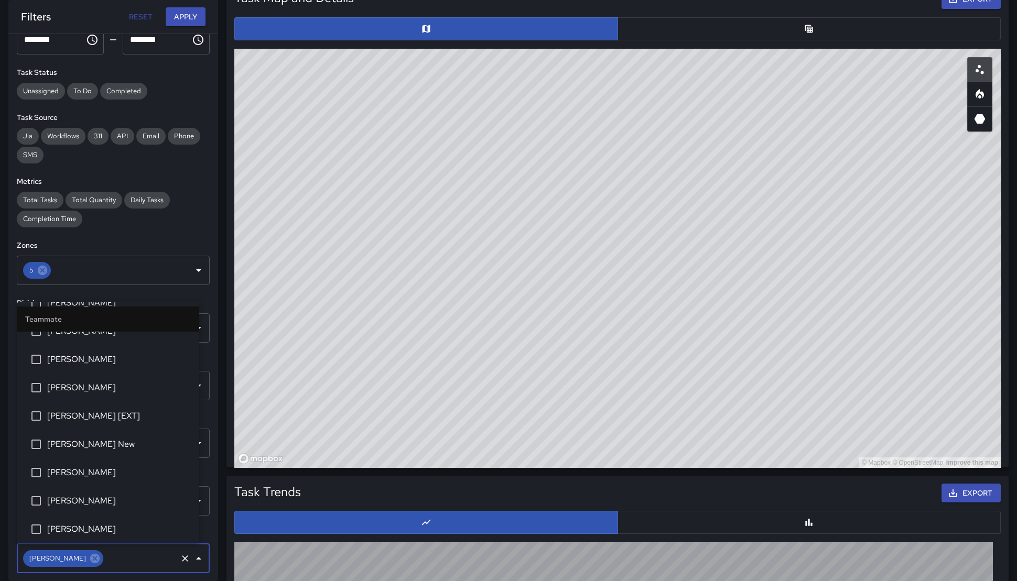
scroll to position [1891, 0]
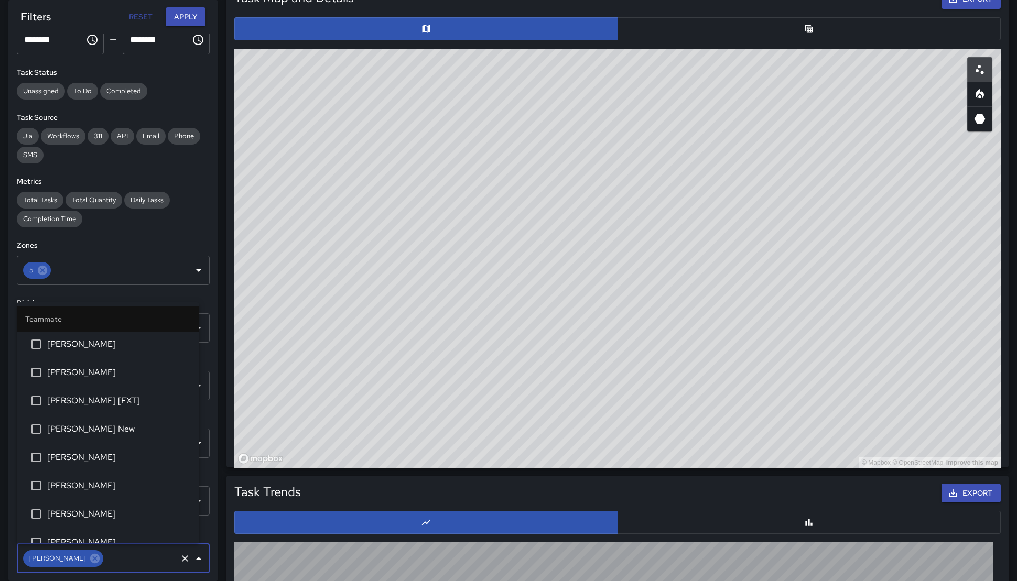
click at [89, 454] on span "[PERSON_NAME]" at bounding box center [119, 457] width 144 height 13
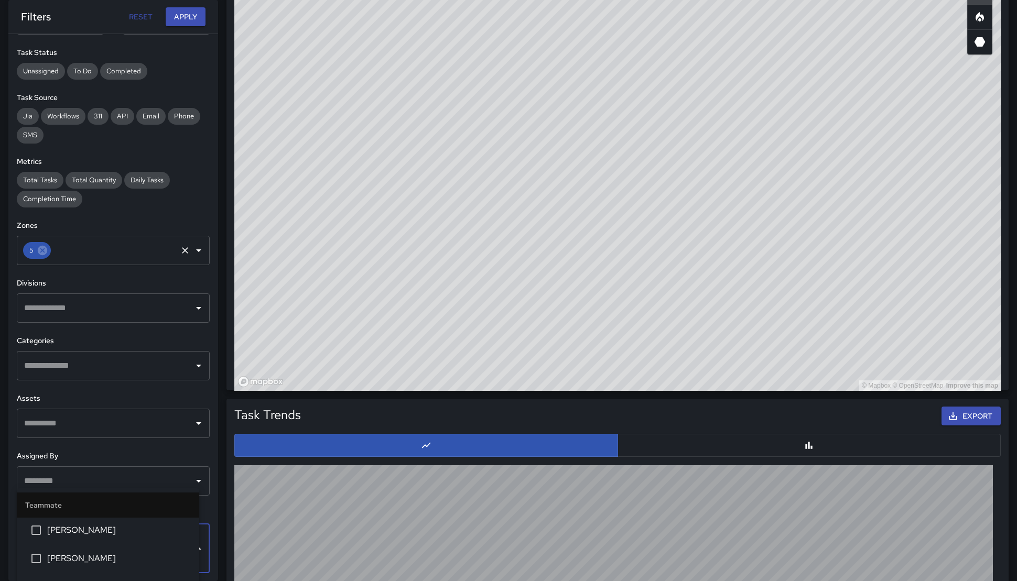
scroll to position [751, 0]
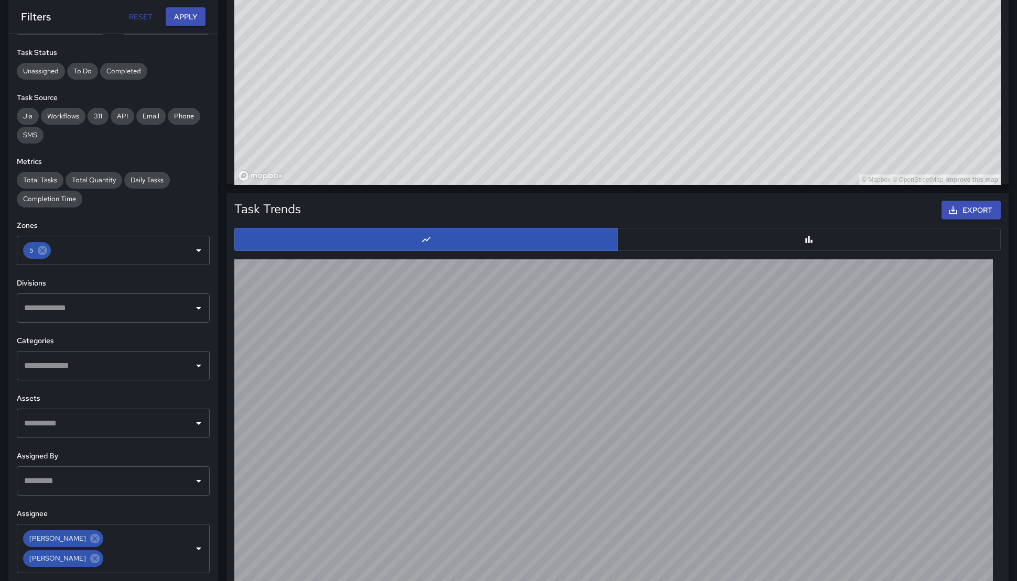
click at [177, 27] on div "Filters Reset Apply" at bounding box center [113, 17] width 210 height 34
click at [178, 21] on button "Apply" at bounding box center [186, 16] width 40 height 19
drag, startPoint x: 551, startPoint y: 77, endPoint x: 555, endPoint y: 195, distance: 119.0
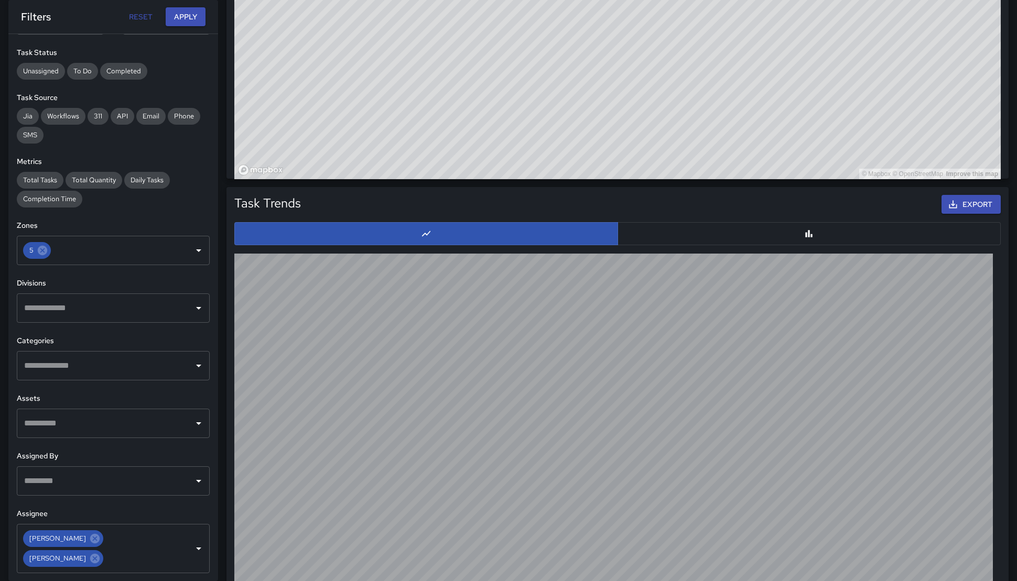
scroll to position [774, 0]
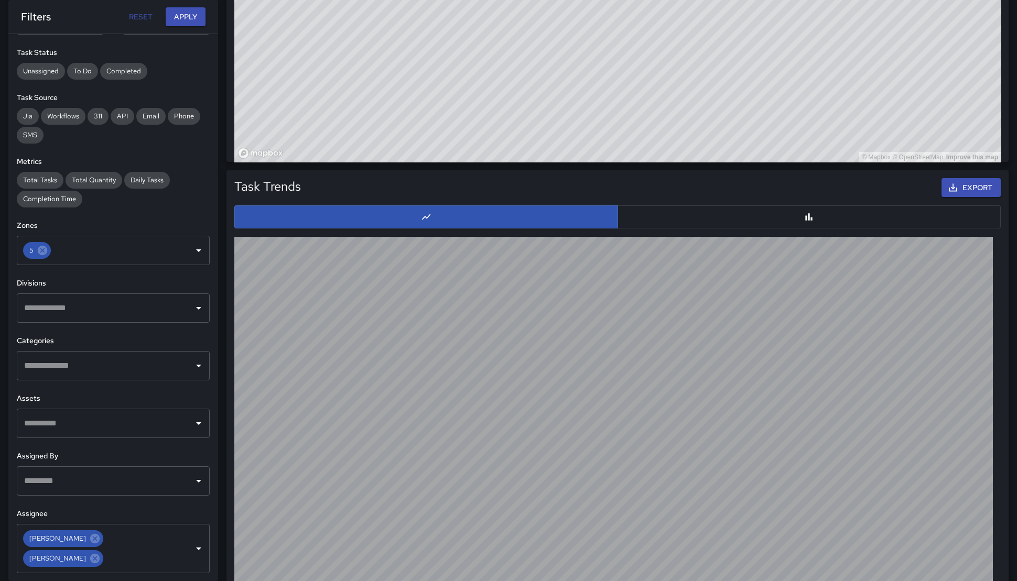
drag, startPoint x: 693, startPoint y: 181, endPoint x: 706, endPoint y: 120, distance: 62.2
drag, startPoint x: 712, startPoint y: 118, endPoint x: 753, endPoint y: 76, distance: 58.9
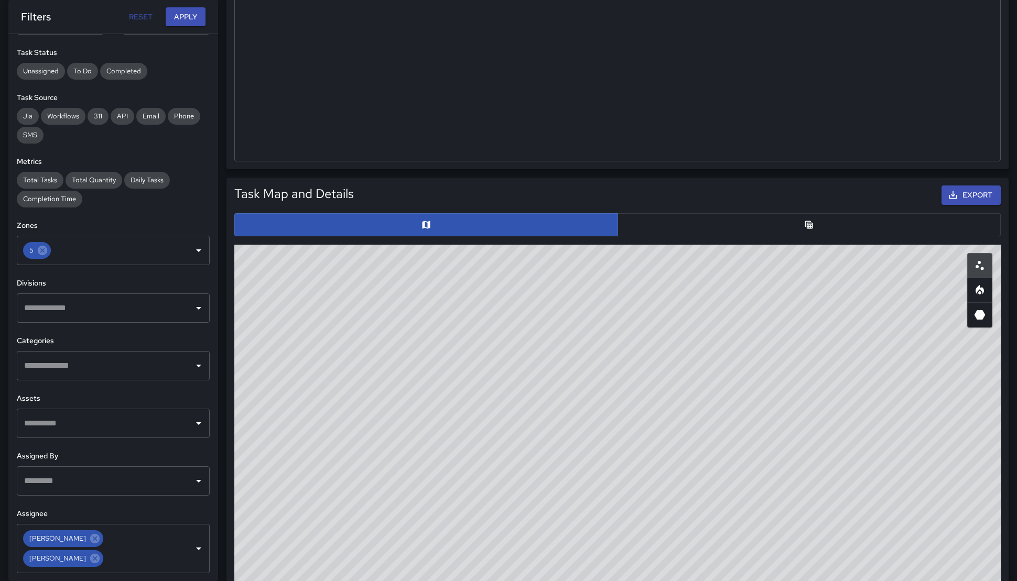
scroll to position [340, 0]
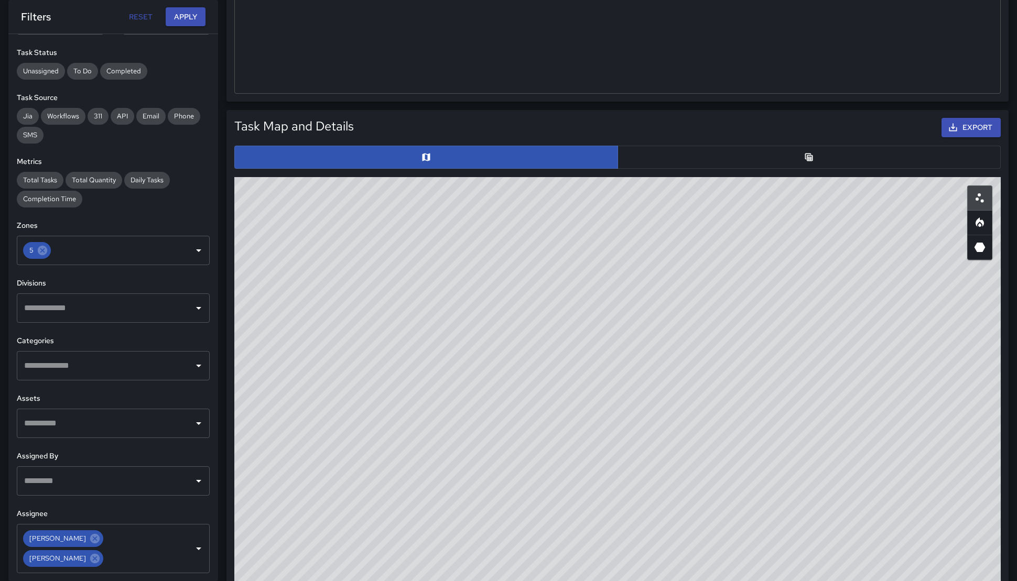
drag, startPoint x: 646, startPoint y: 263, endPoint x: 820, endPoint y: 170, distance: 197.6
click at [820, 170] on div "Task Map and Details Export ID Address Division 5a7ccab0 301 8th Street Cleanin…" at bounding box center [617, 353] width 774 height 478
drag, startPoint x: 739, startPoint y: 334, endPoint x: 696, endPoint y: 367, distance: 54.9
click at [696, 367] on div "© Mapbox © OpenStreetMap Improve this map" at bounding box center [617, 386] width 766 height 419
drag, startPoint x: 621, startPoint y: 411, endPoint x: 620, endPoint y: 436, distance: 25.7
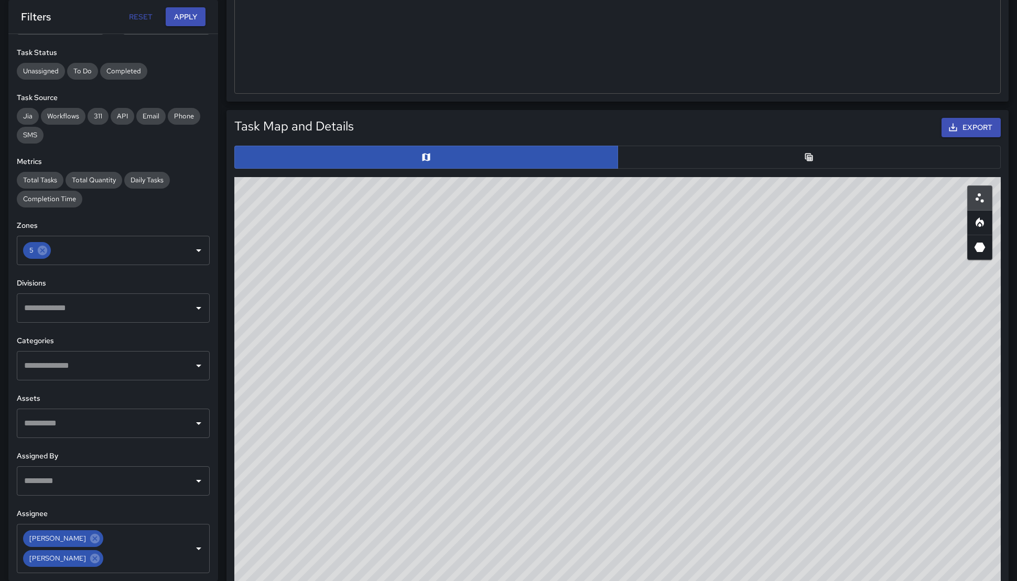
click at [621, 438] on div "© Mapbox © OpenStreetMap Improve this map" at bounding box center [617, 386] width 766 height 419
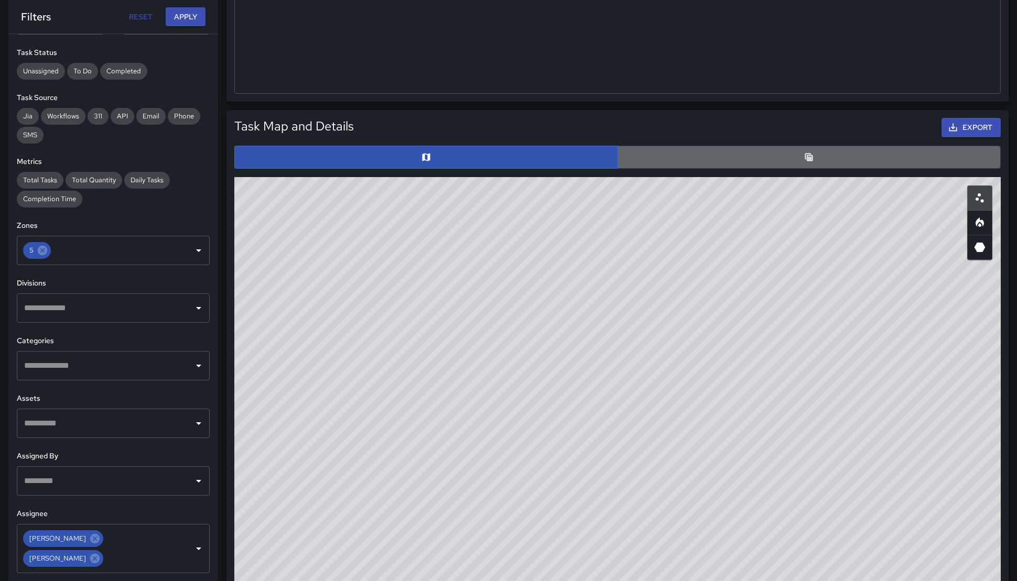
click at [681, 160] on button "button" at bounding box center [809, 157] width 384 height 23
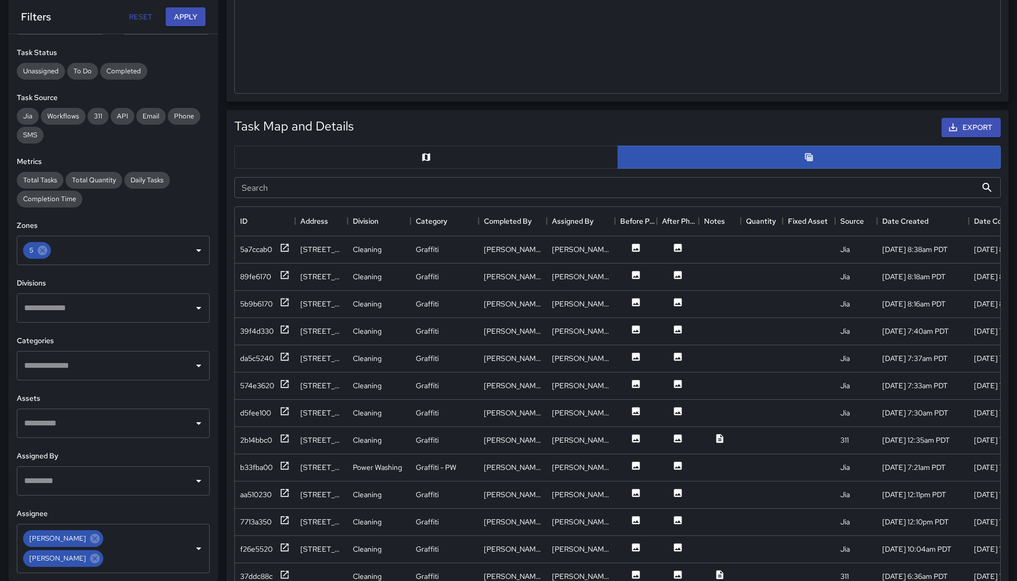
click at [718, 195] on input "Search" at bounding box center [605, 187] width 742 height 21
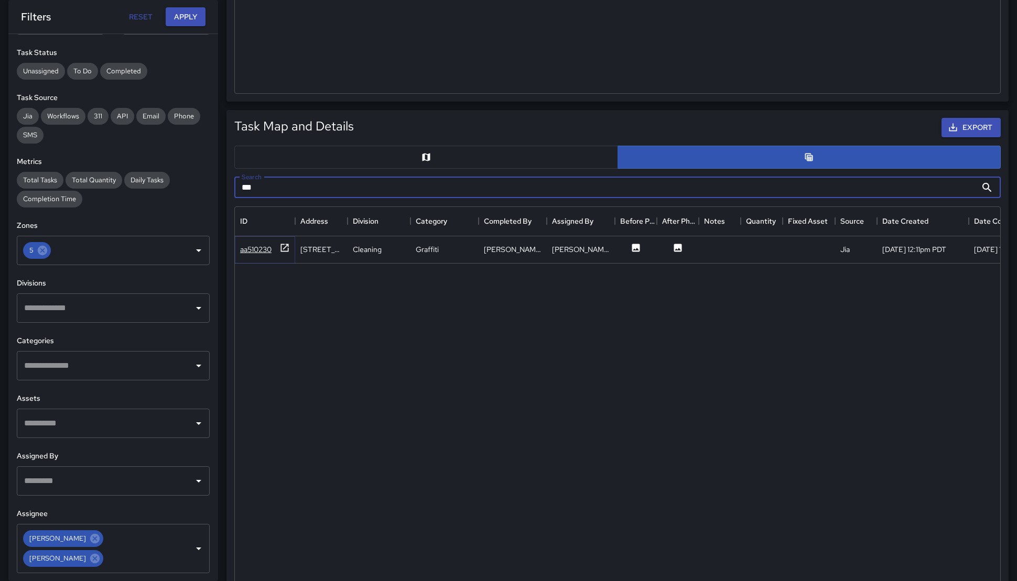
click at [263, 255] on div "aa510230" at bounding box center [265, 249] width 50 height 13
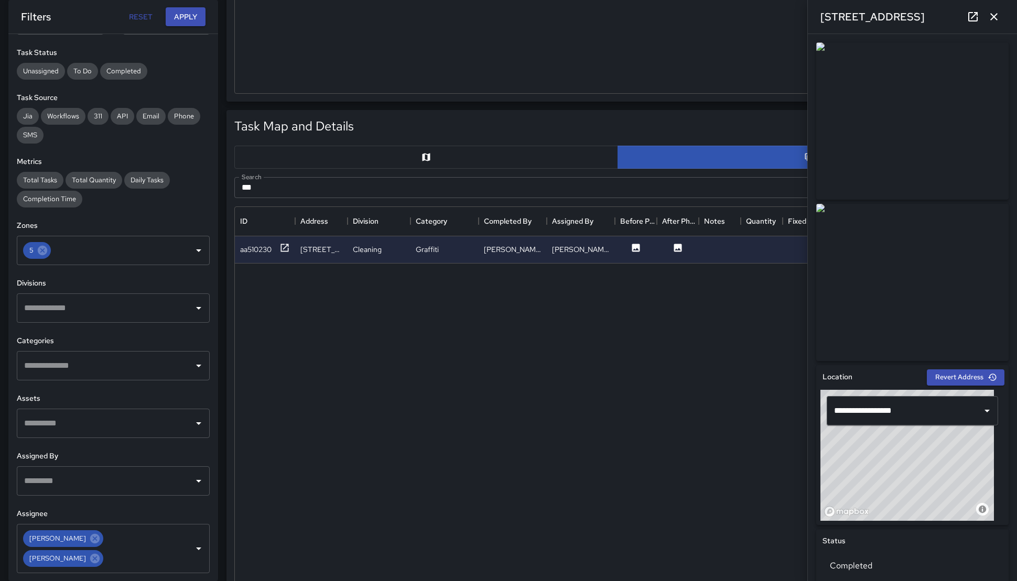
click at [885, 16] on icon "button" at bounding box center [993, 16] width 13 height 13
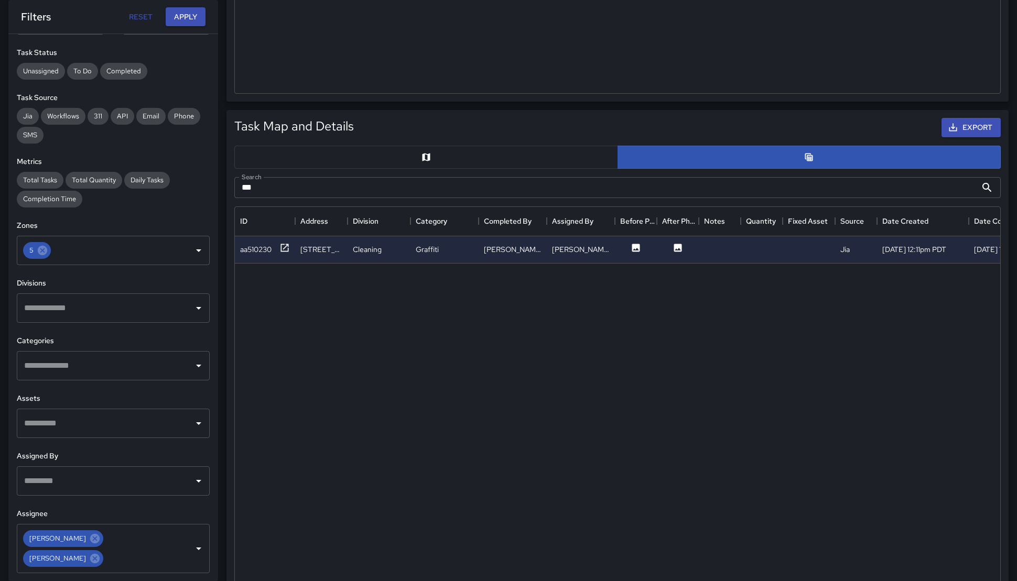
click at [475, 171] on div "Search *** Search" at bounding box center [617, 188] width 783 height 38
click at [478, 177] on input "***" at bounding box center [605, 187] width 742 height 21
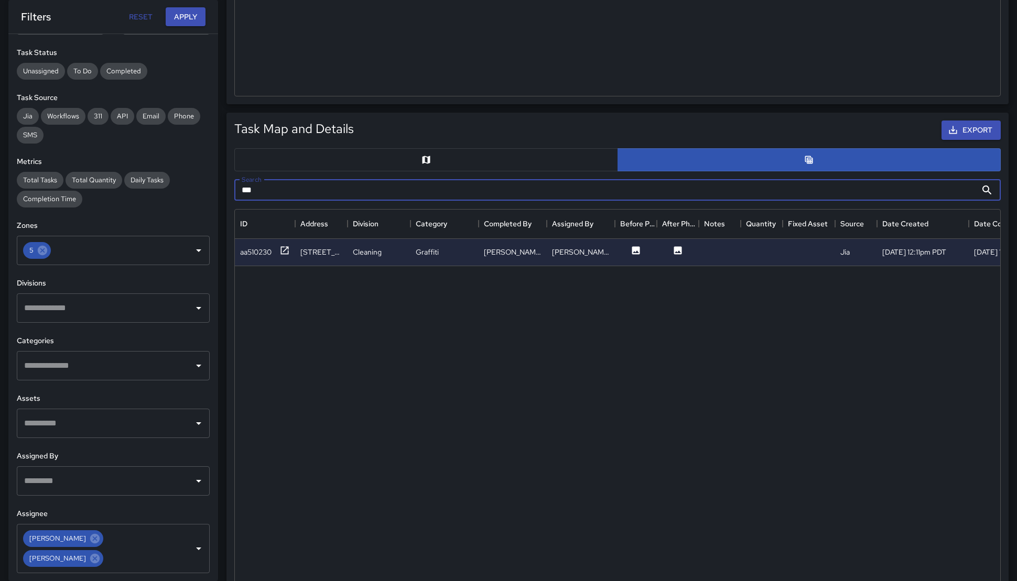
scroll to position [337, 0]
click at [493, 194] on input "***" at bounding box center [605, 190] width 742 height 21
type input "*"
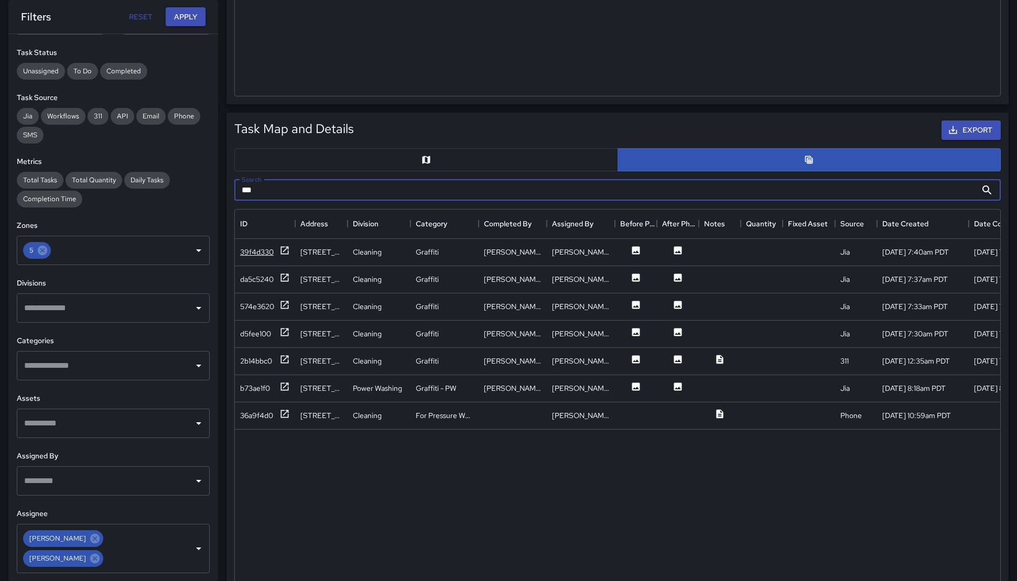
type input "***"
click at [267, 249] on div "39f4d330" at bounding box center [257, 252] width 34 height 10
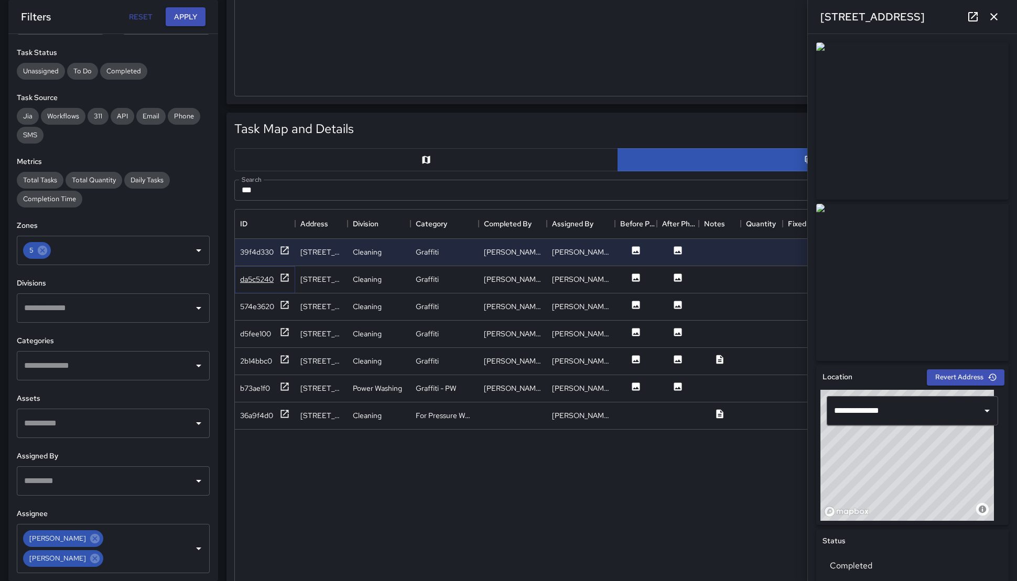
click at [267, 279] on div "da5c5240" at bounding box center [257, 279] width 34 height 10
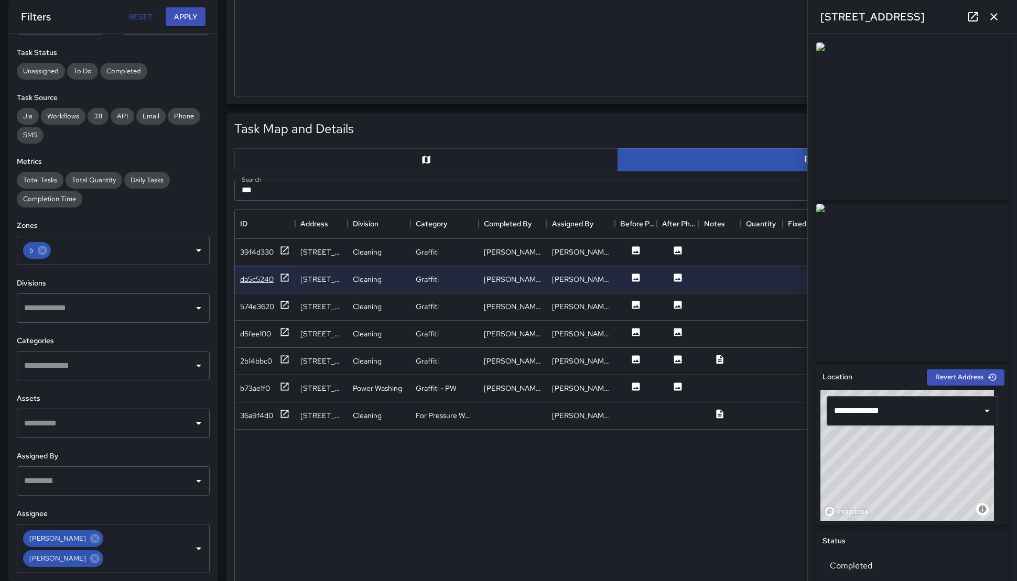
click at [250, 280] on div "da5c5240" at bounding box center [257, 279] width 34 height 10
click at [259, 258] on div "39f4d330" at bounding box center [265, 252] width 60 height 27
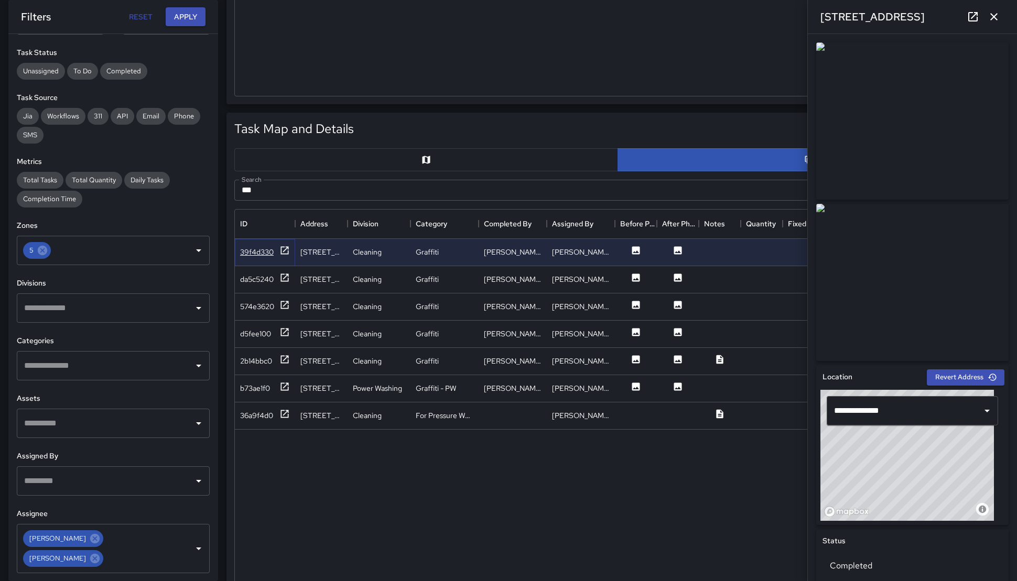
click at [260, 254] on div "39f4d330" at bounding box center [257, 252] width 34 height 10
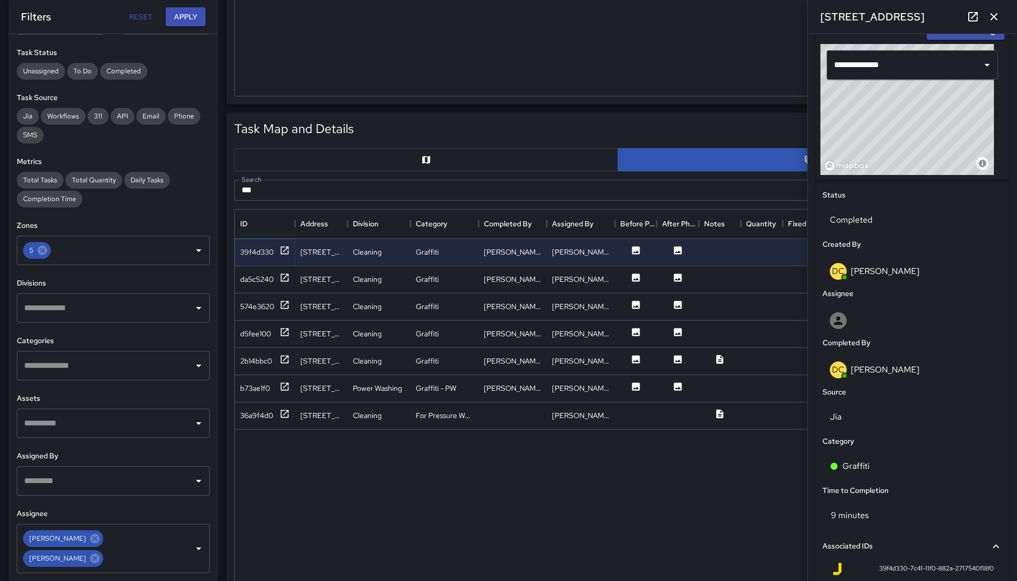
scroll to position [468, 0]
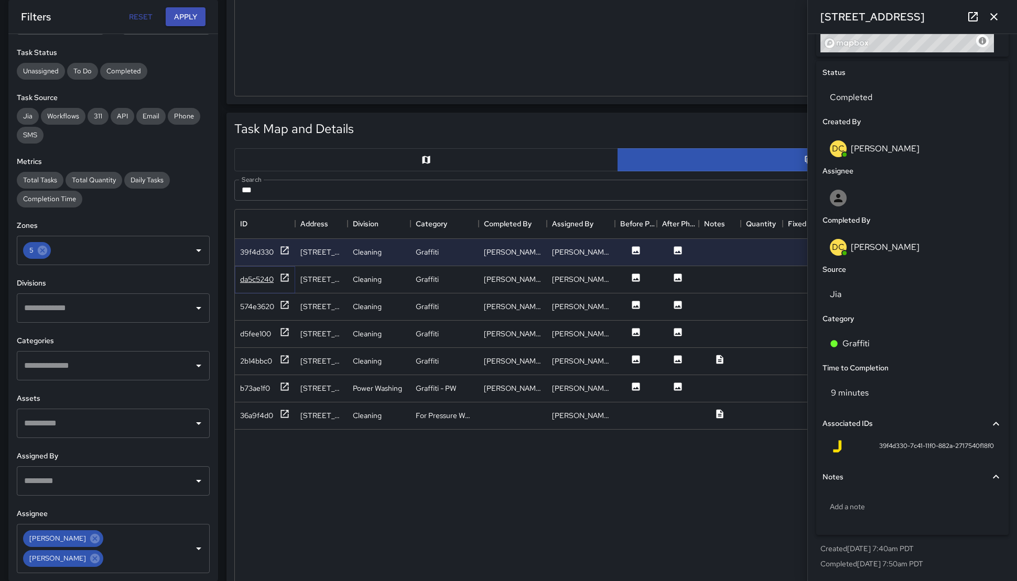
click at [266, 280] on div "da5c5240" at bounding box center [257, 279] width 34 height 10
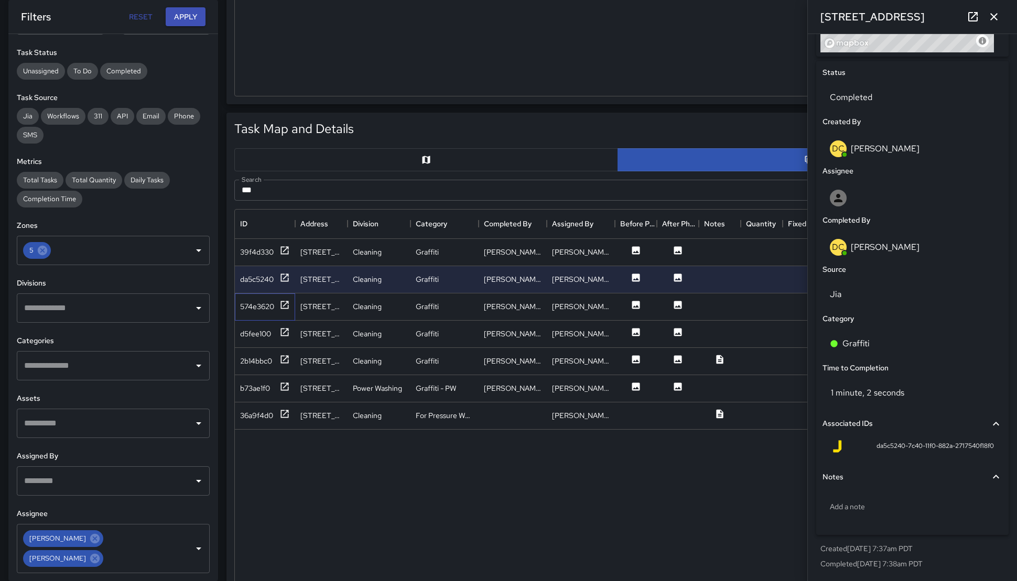
click at [252, 313] on div "574e3620" at bounding box center [265, 306] width 60 height 27
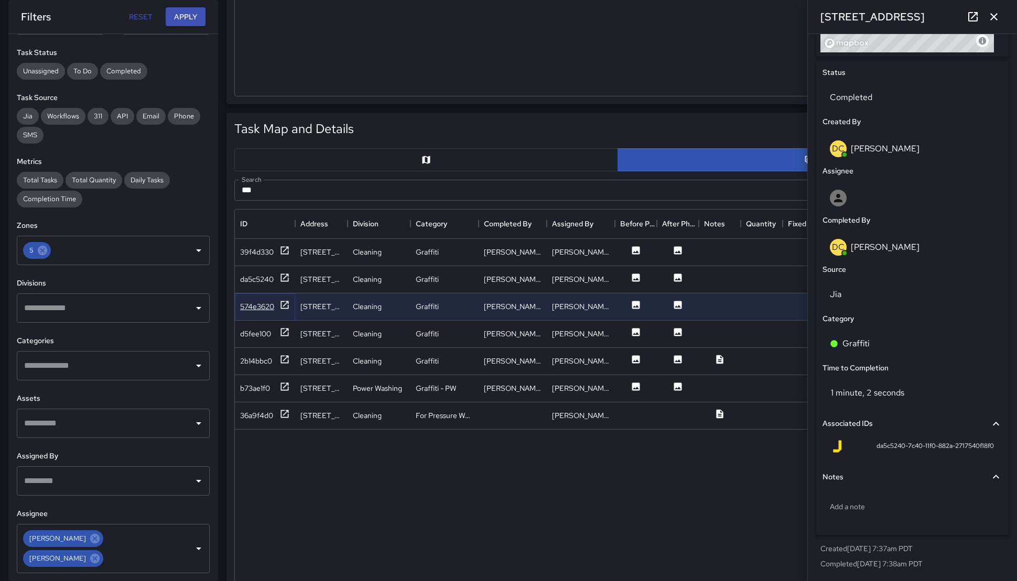
click at [241, 301] on div "574e3620" at bounding box center [257, 306] width 34 height 10
click at [244, 333] on div "d5fee100" at bounding box center [255, 334] width 31 height 10
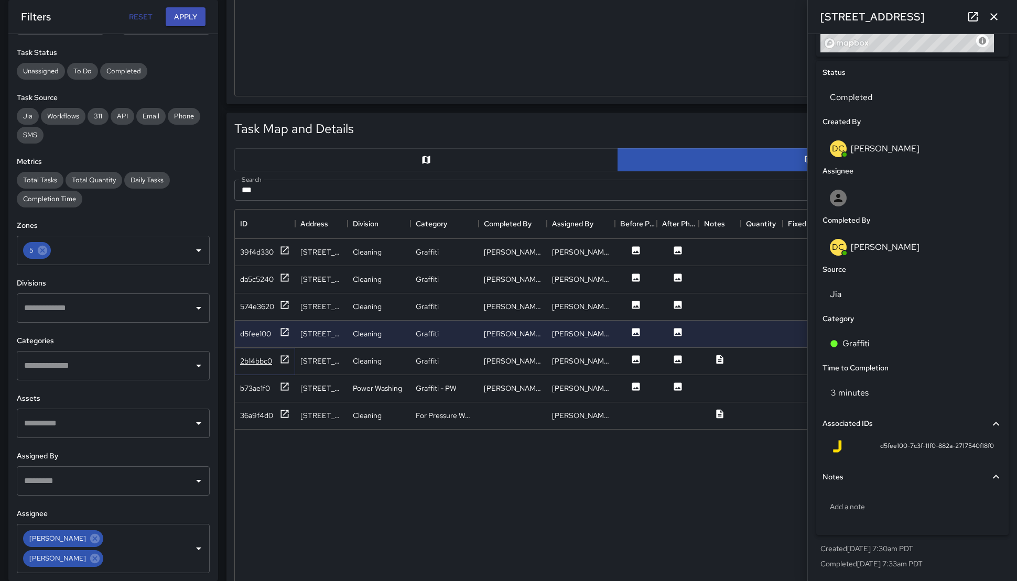
click at [241, 362] on div "2b14bbc0" at bounding box center [256, 361] width 32 height 10
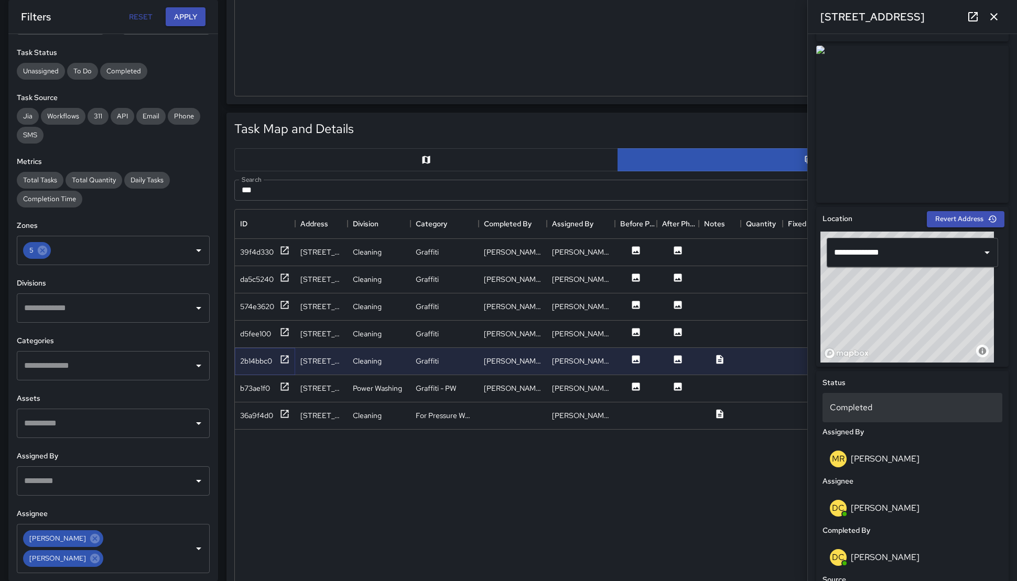
scroll to position [521, 0]
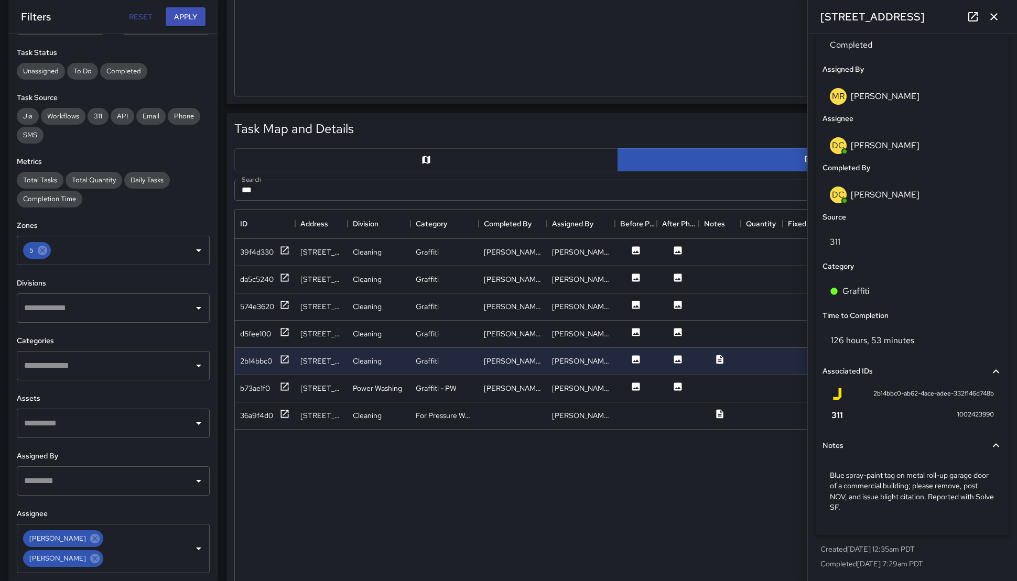
click at [231, 391] on div "ID Address Division Category Completed By Assigned By Before Photo After Photo …" at bounding box center [617, 414] width 774 height 419
click at [241, 392] on div "b73ae1f0" at bounding box center [265, 387] width 50 height 13
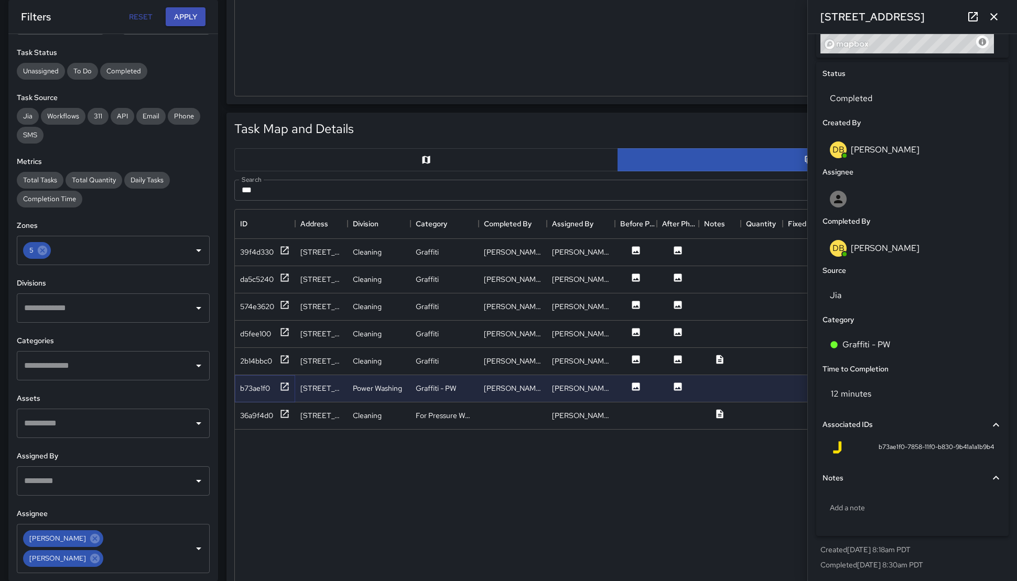
scroll to position [468, 0]
click at [256, 419] on div "36a9f4d0" at bounding box center [256, 415] width 33 height 10
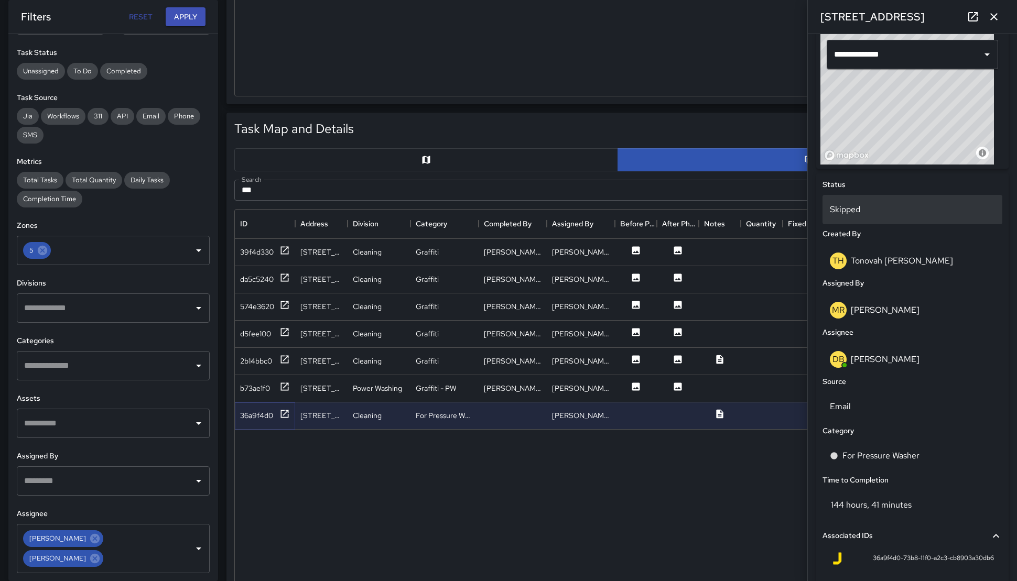
scroll to position [479, 0]
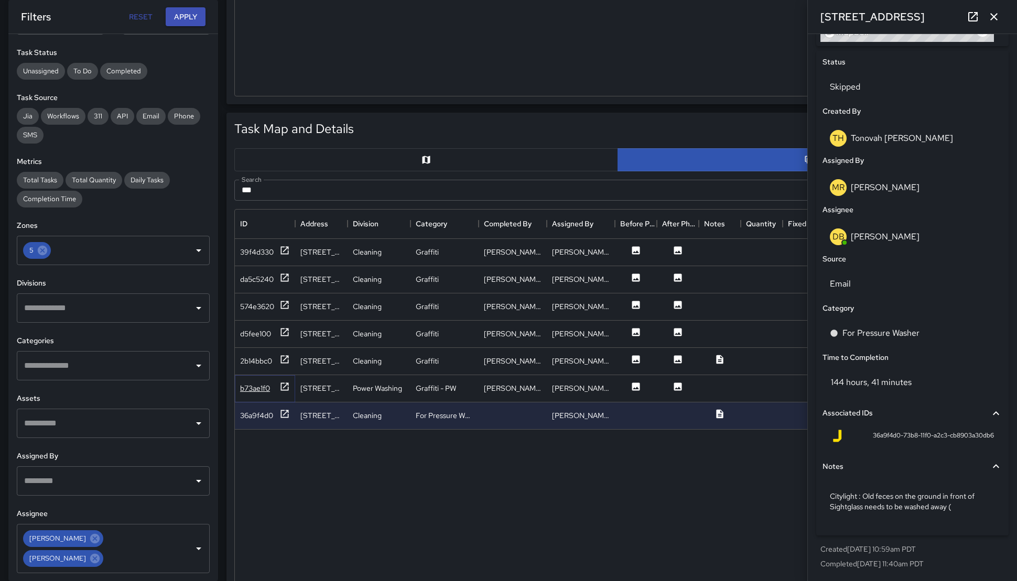
click at [250, 388] on div "b73ae1f0" at bounding box center [255, 388] width 30 height 10
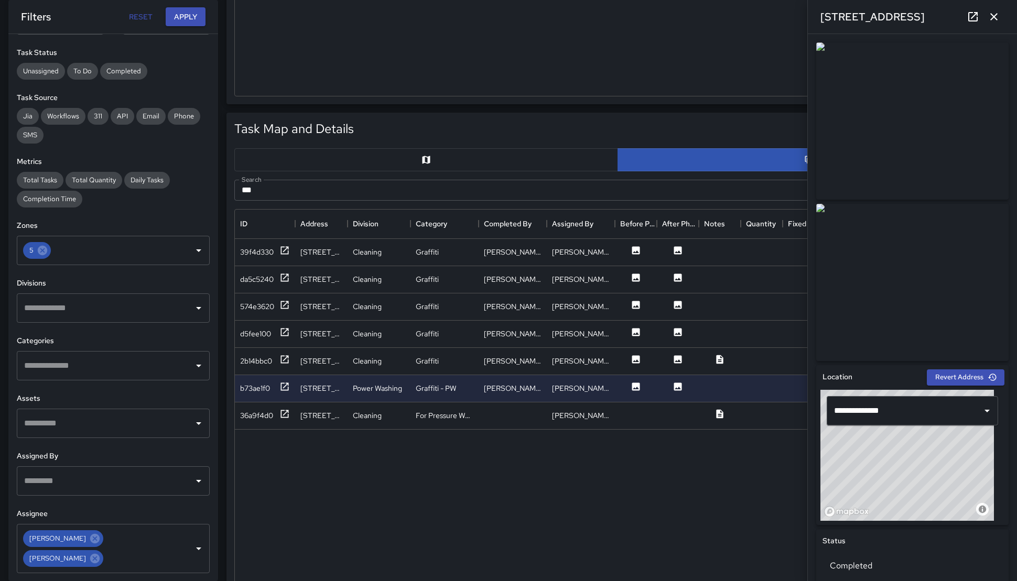
drag, startPoint x: 487, startPoint y: 146, endPoint x: 493, endPoint y: 153, distance: 9.3
click at [487, 146] on div at bounding box center [617, 159] width 774 height 31
click at [495, 155] on button "button" at bounding box center [426, 159] width 384 height 23
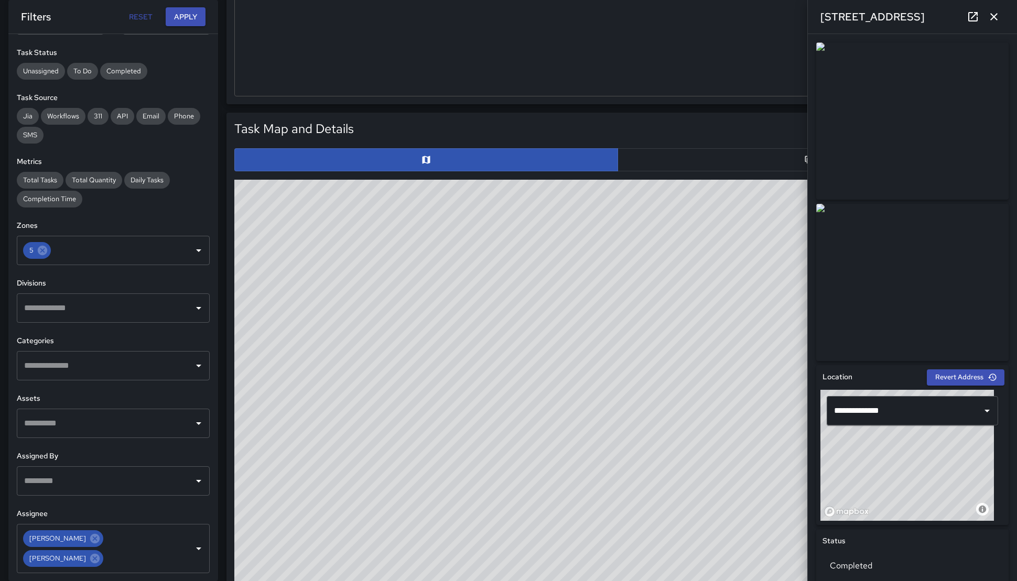
click at [697, 347] on div "© Mapbox © OpenStreetMap Improve this map" at bounding box center [617, 389] width 766 height 419
click at [648, 353] on div "© Mapbox © OpenStreetMap Improve this map" at bounding box center [617, 389] width 766 height 419
click at [675, 169] on button "button" at bounding box center [809, 159] width 384 height 23
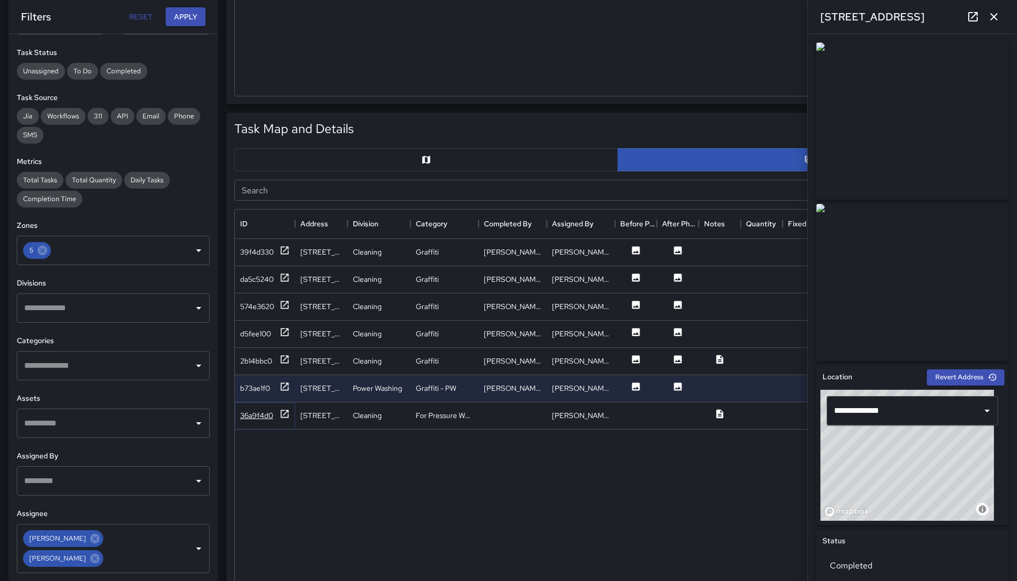
click at [267, 412] on div "36a9f4d0" at bounding box center [256, 415] width 33 height 10
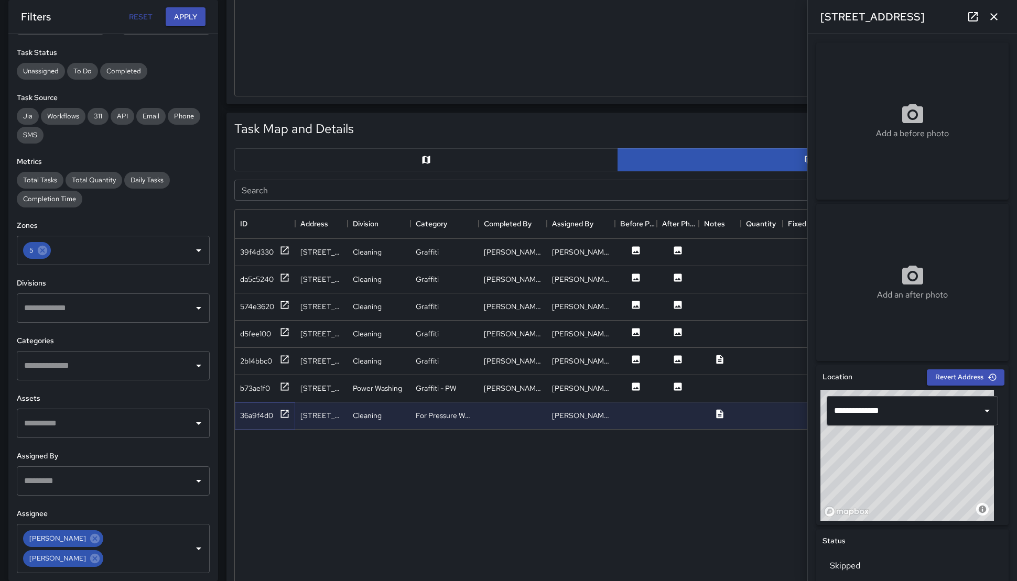
scroll to position [430, 0]
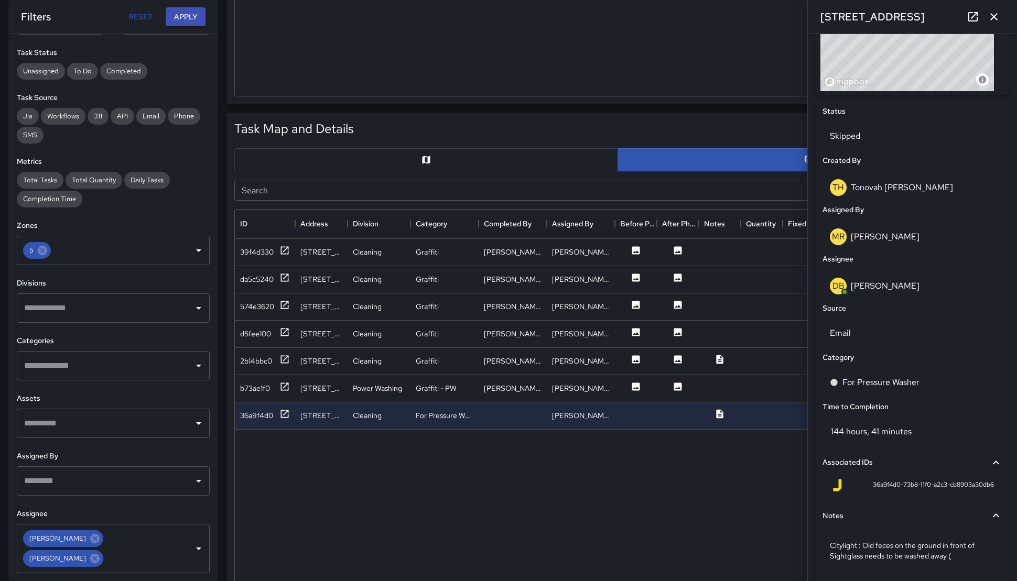
click at [459, 167] on button "button" at bounding box center [426, 159] width 384 height 23
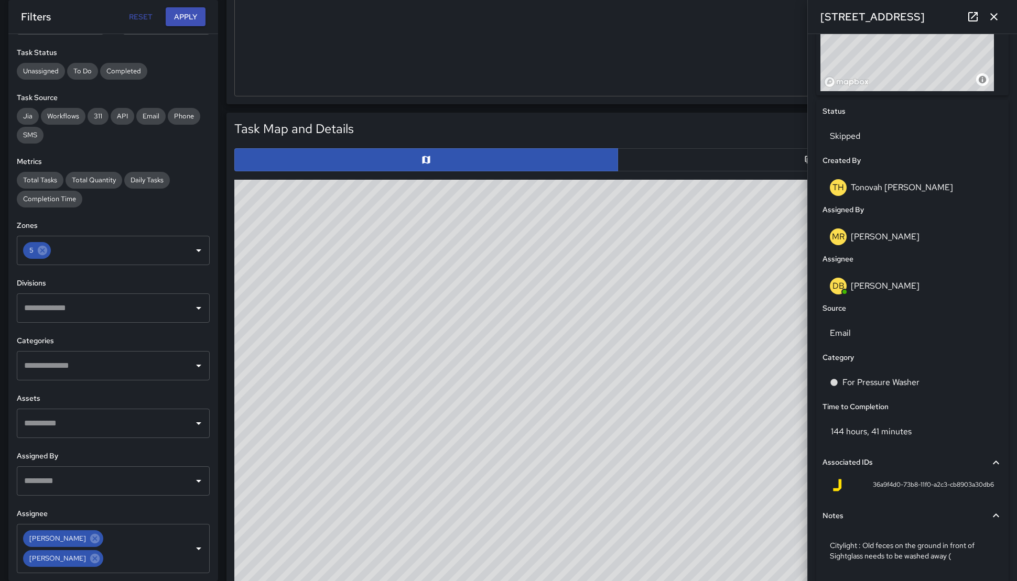
drag, startPoint x: 696, startPoint y: 432, endPoint x: 643, endPoint y: 464, distance: 61.1
click at [643, 464] on div "© Mapbox © OpenStreetMap Improve this map" at bounding box center [617, 389] width 766 height 419
drag, startPoint x: 640, startPoint y: 445, endPoint x: 591, endPoint y: 469, distance: 54.8
click at [591, 469] on div "© Mapbox © OpenStreetMap Improve this map" at bounding box center [617, 389] width 766 height 419
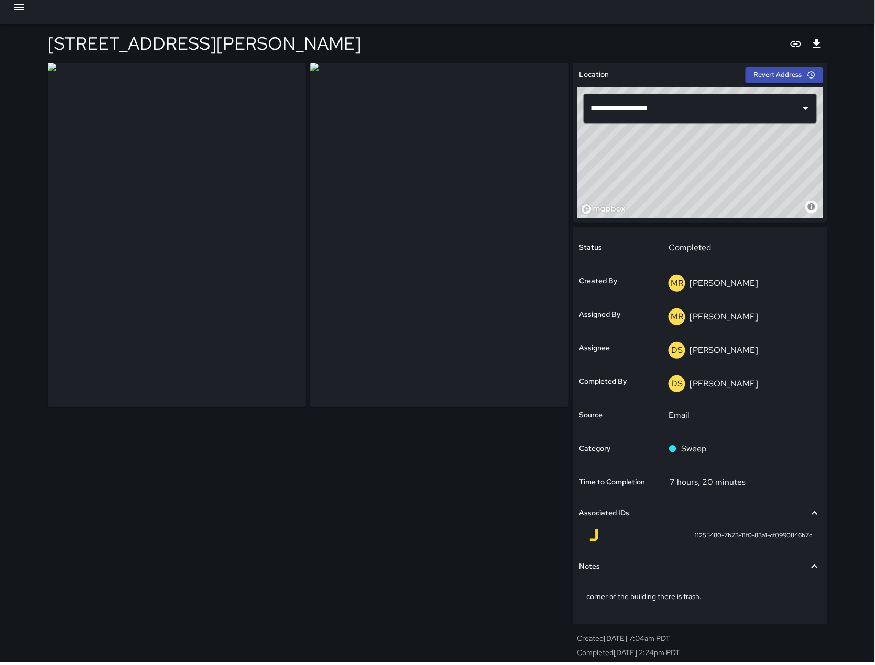
scroll to position [10, 0]
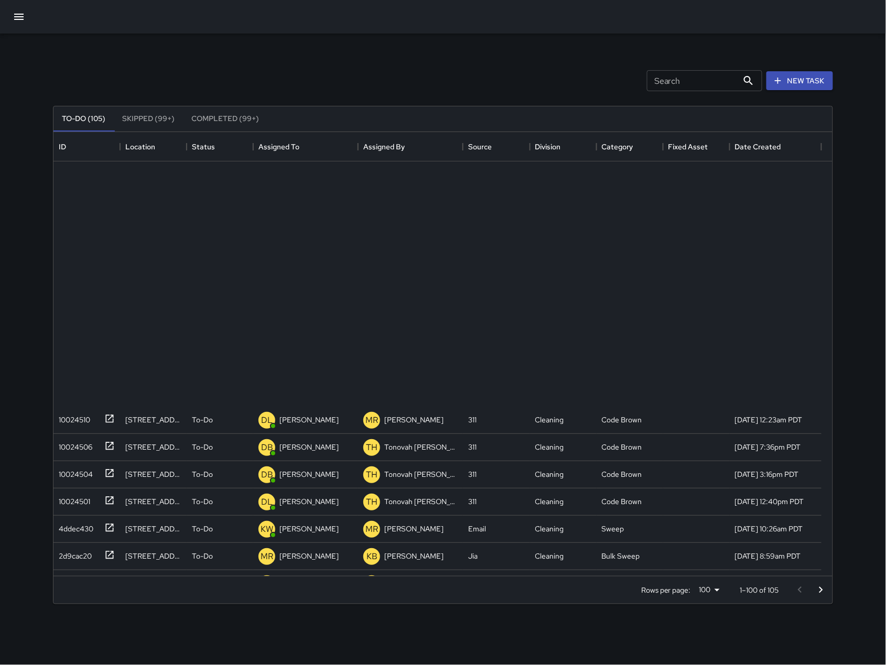
scroll to position [433, 768]
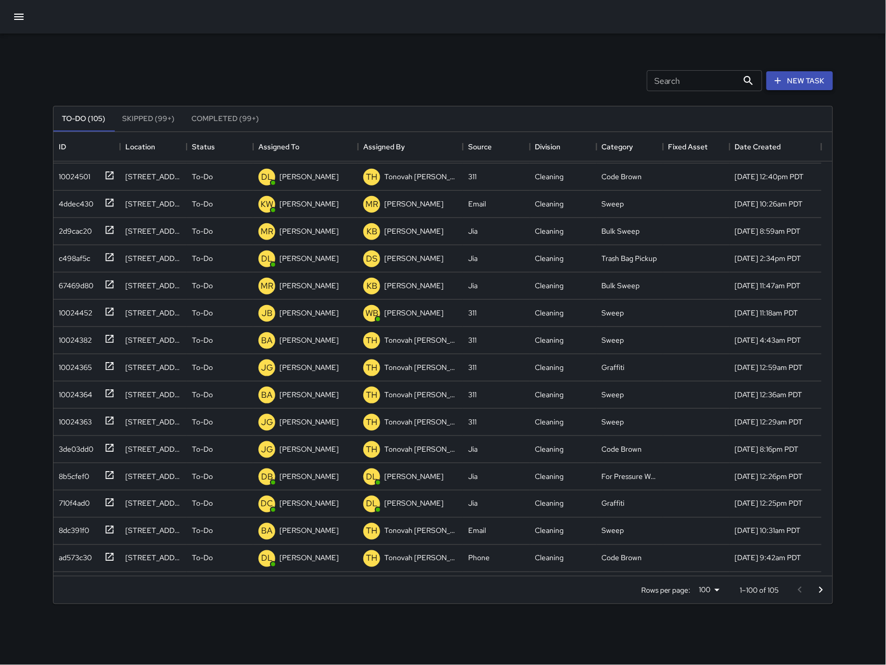
click at [796, 80] on button "New Task" at bounding box center [799, 80] width 67 height 19
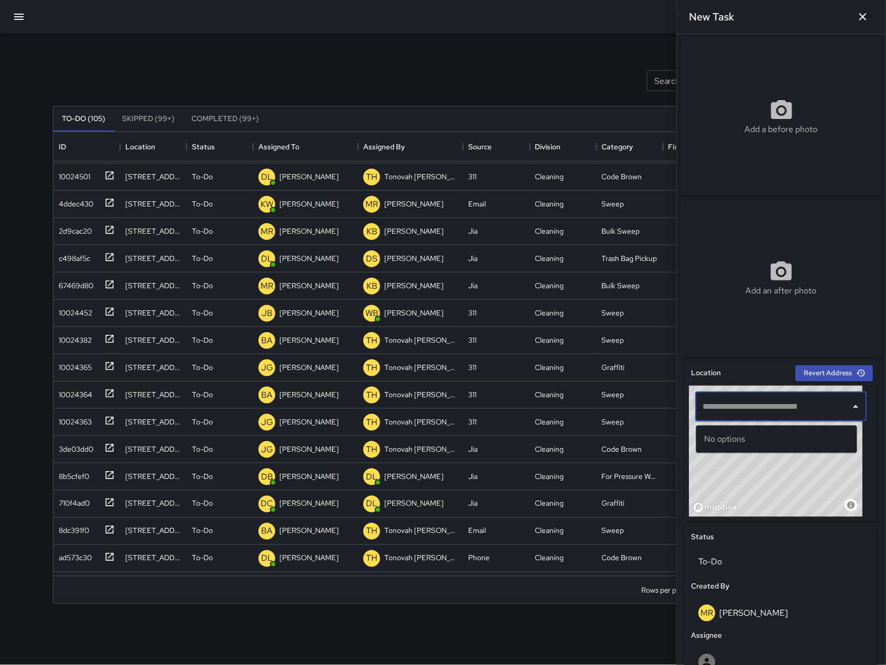
click at [772, 410] on input "text" at bounding box center [773, 407] width 146 height 20
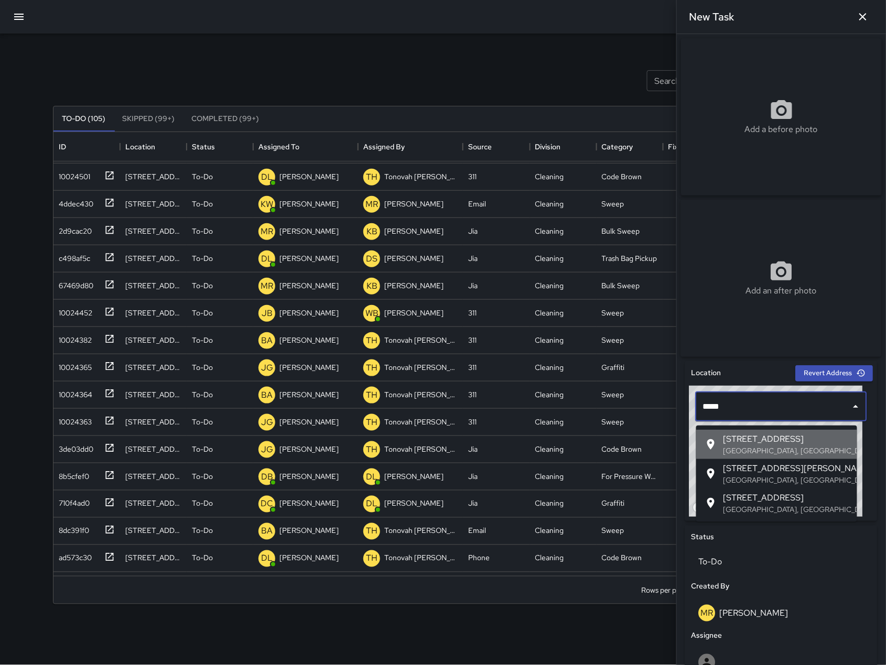
click at [793, 440] on span "[STREET_ADDRESS]" at bounding box center [785, 439] width 125 height 13
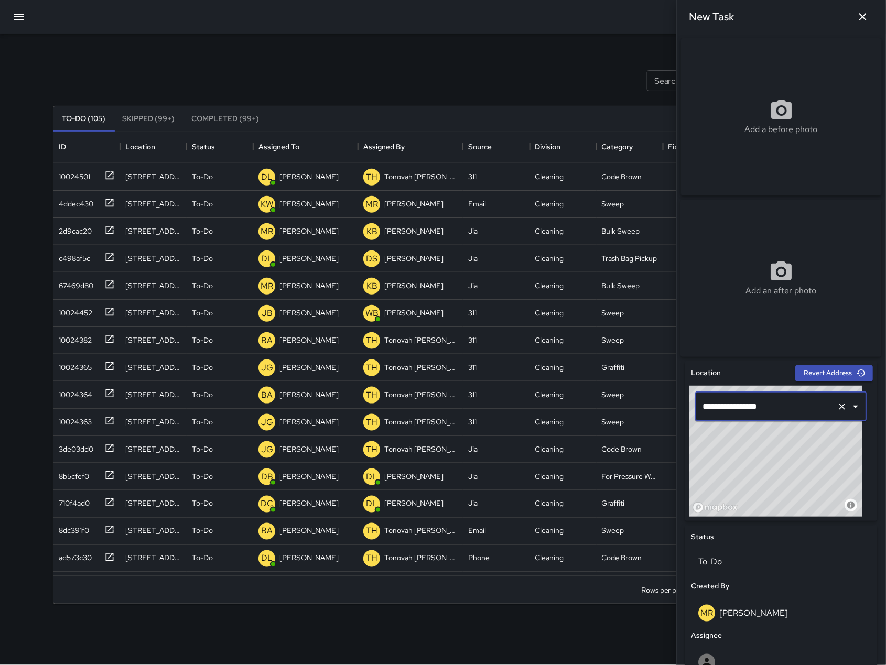
type input "**********"
click at [778, 409] on input "**********" at bounding box center [766, 407] width 133 height 20
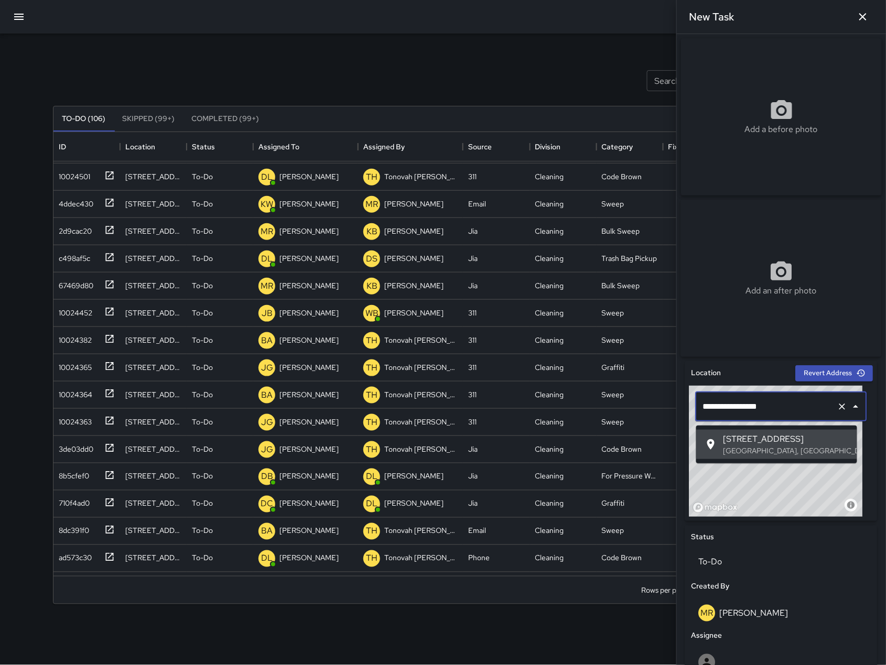
click at [779, 409] on input "**********" at bounding box center [766, 407] width 133 height 20
click at [717, 417] on input "******" at bounding box center [766, 407] width 133 height 20
click at [735, 441] on span "[STREET_ADDRESS]" at bounding box center [785, 439] width 125 height 13
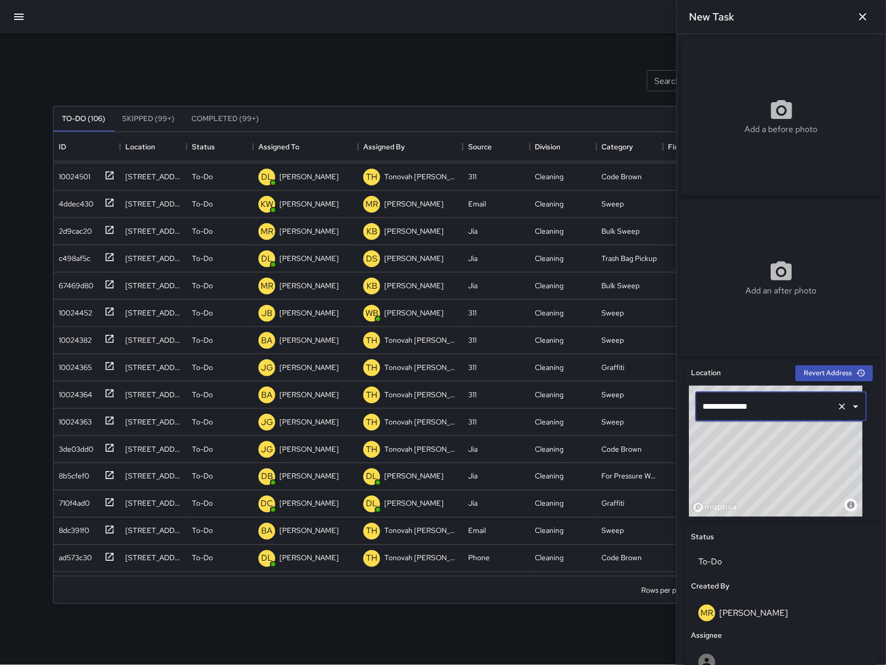
click at [773, 415] on input "**********" at bounding box center [766, 407] width 133 height 20
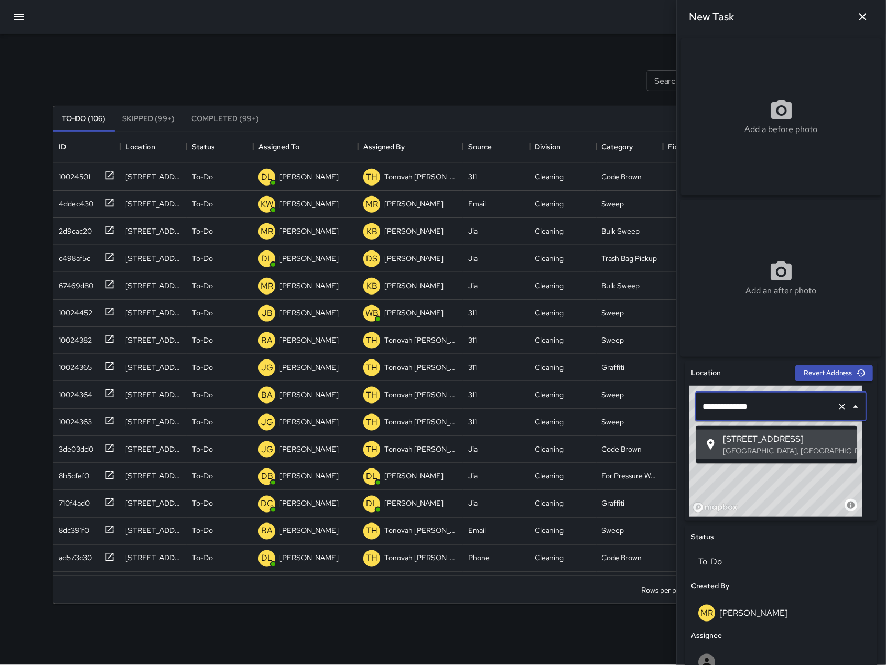
type input "**********"
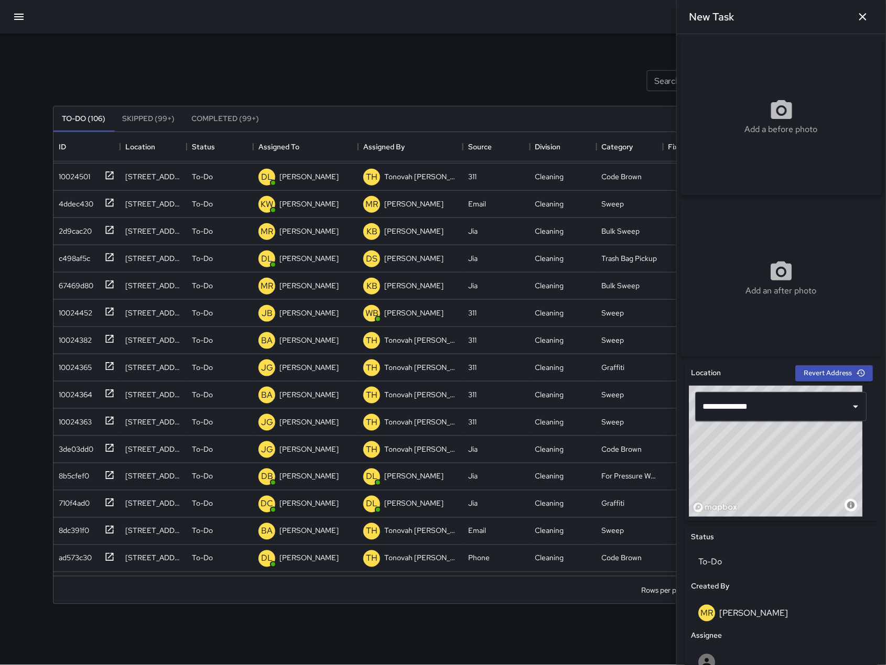
click at [851, 462] on div "© Mapbox © OpenStreetMap Improve this map" at bounding box center [775, 451] width 173 height 131
click at [19, 25] on button "button" at bounding box center [18, 16] width 25 height 25
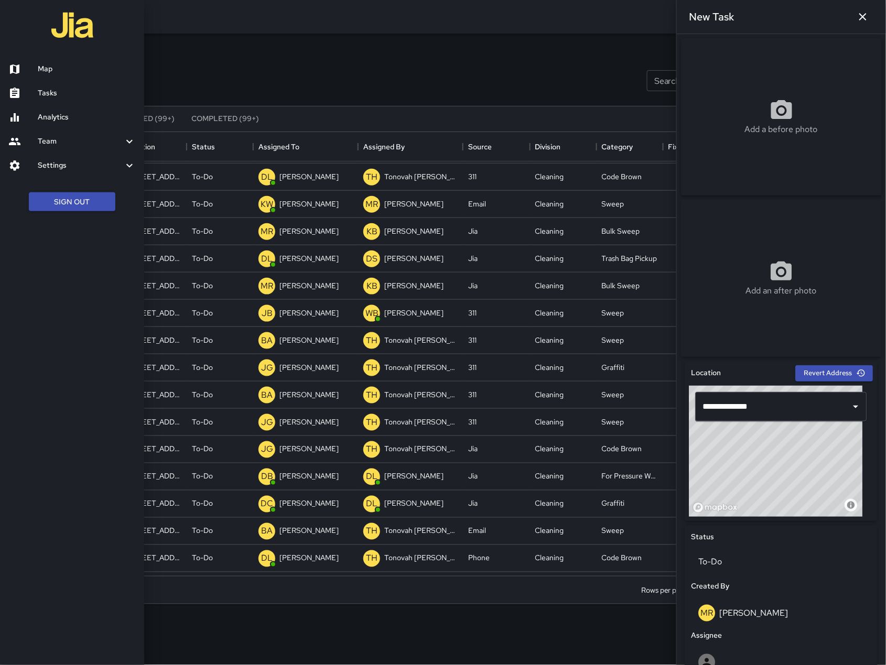
click at [57, 79] on link "Map" at bounding box center [72, 69] width 144 height 24
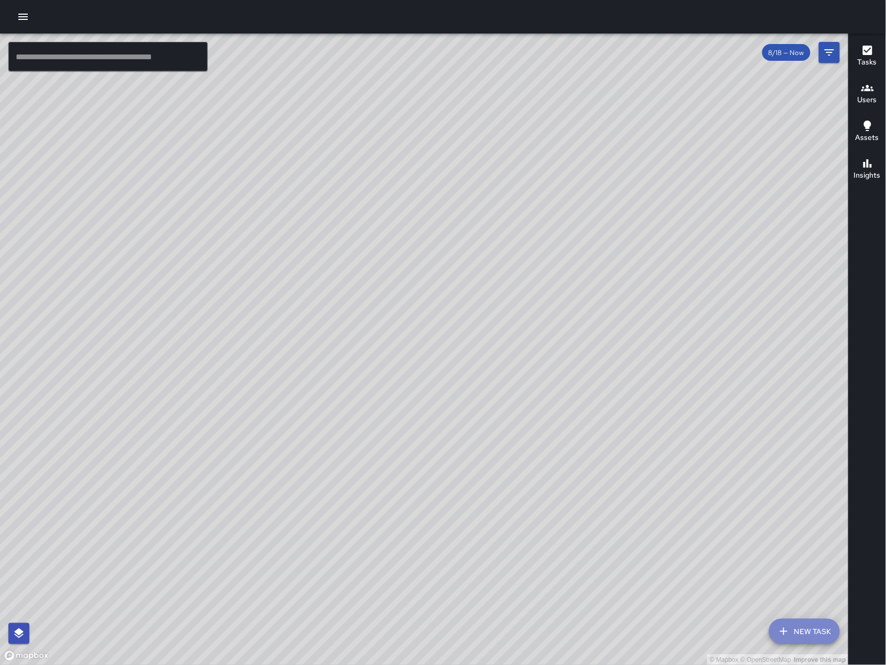
click at [802, 627] on button "New Task" at bounding box center [804, 631] width 71 height 25
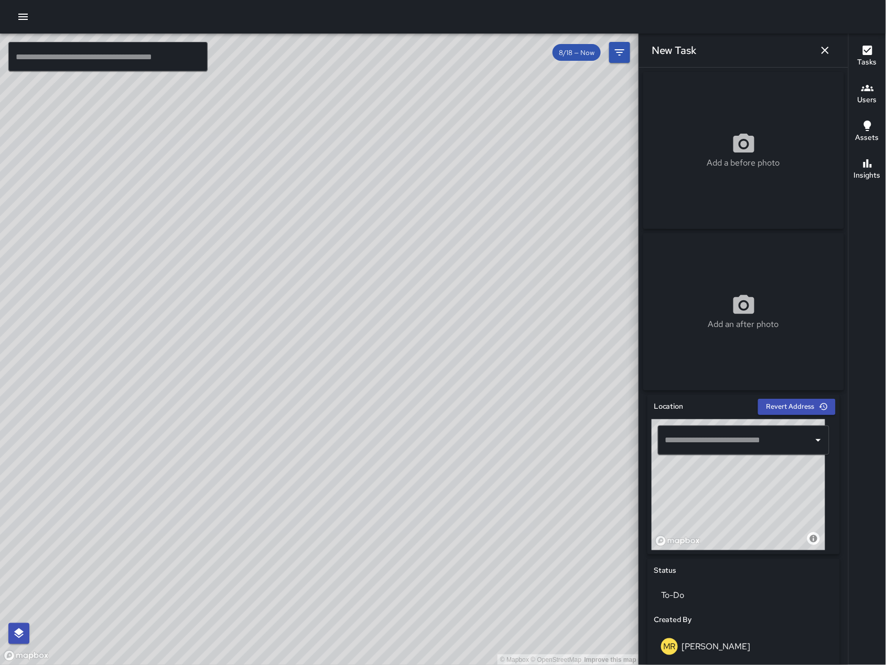
click at [696, 443] on input "text" at bounding box center [735, 440] width 146 height 20
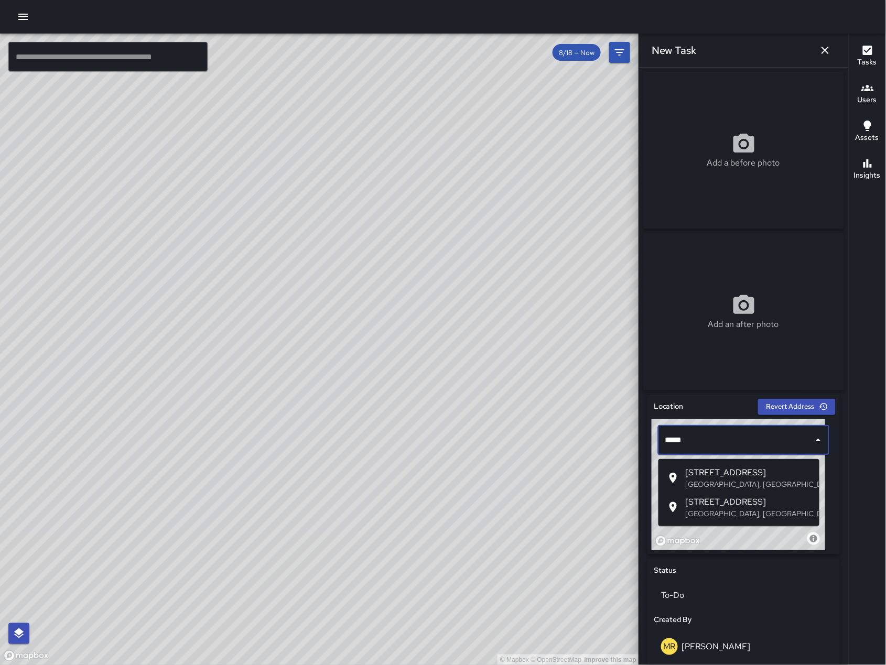
click at [739, 487] on p "[GEOGRAPHIC_DATA], [GEOGRAPHIC_DATA], [GEOGRAPHIC_DATA]" at bounding box center [747, 484] width 125 height 10
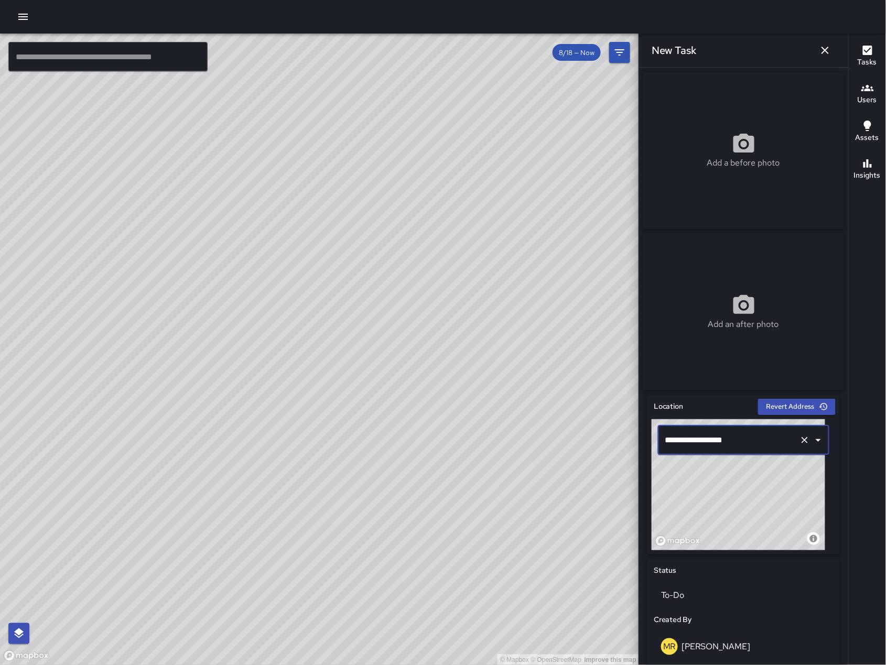
scroll to position [269, 0]
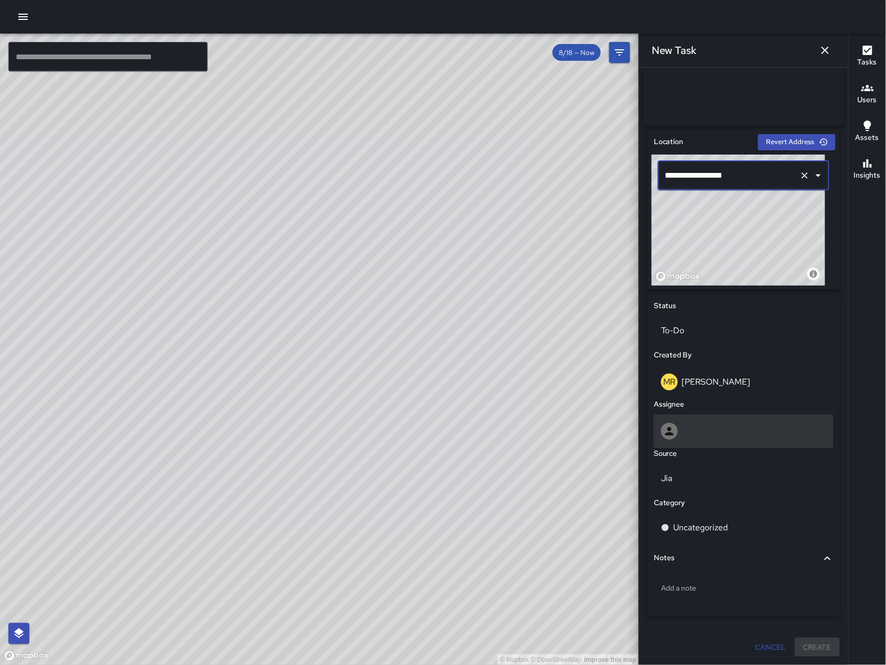
type input "**********"
click at [691, 439] on div at bounding box center [743, 431] width 165 height 17
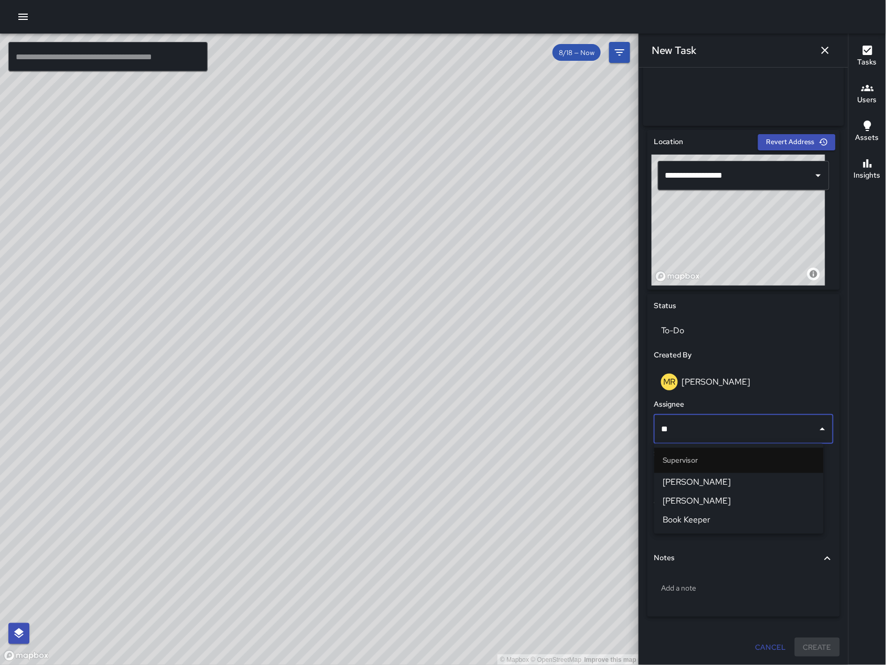
type input "***"
click at [724, 487] on span "[PERSON_NAME]" at bounding box center [738, 482] width 152 height 13
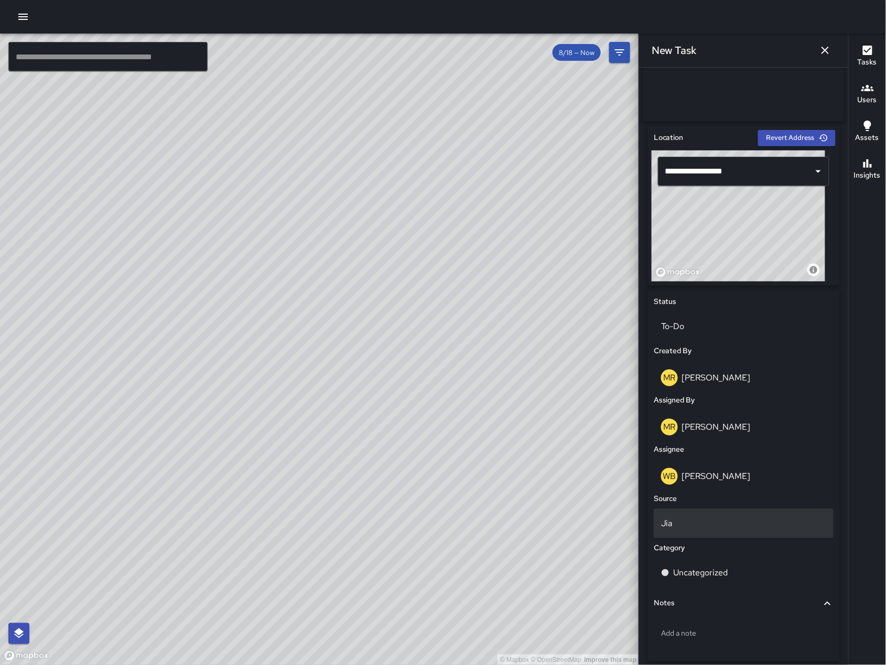
click at [726, 528] on p "Jia" at bounding box center [743, 523] width 165 height 13
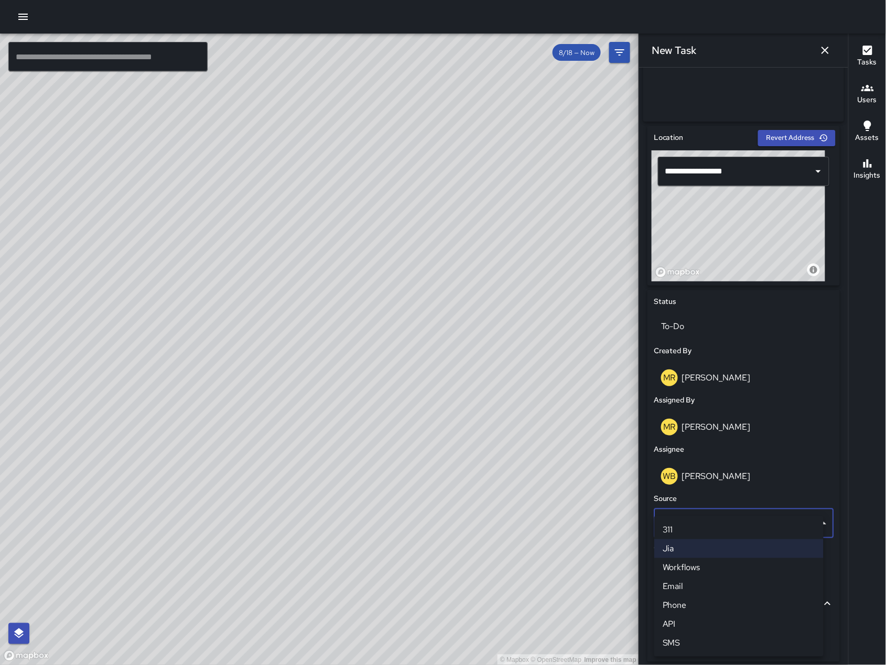
click at [727, 550] on li "Jia" at bounding box center [738, 548] width 169 height 19
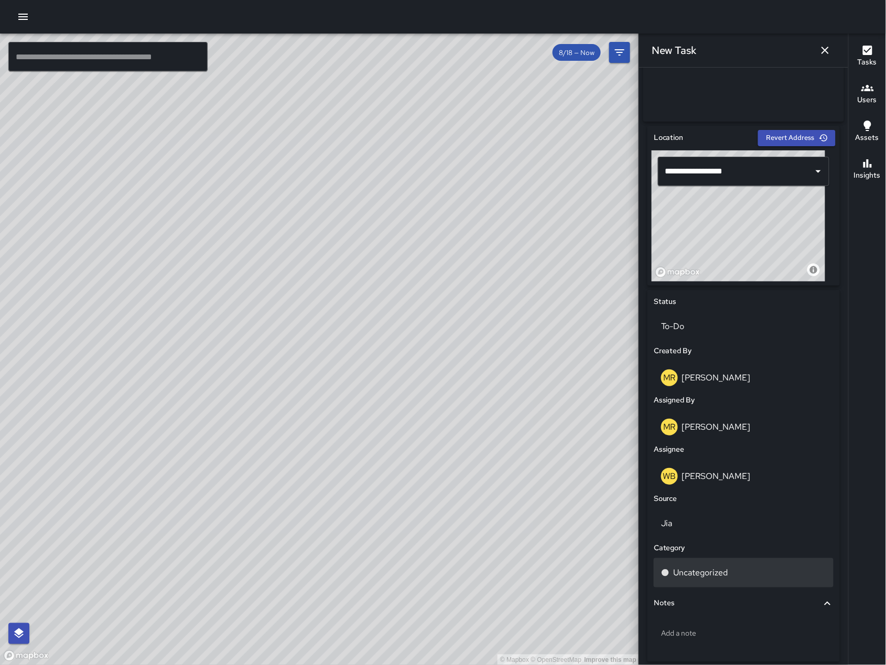
click at [730, 567] on div "Uncategorized" at bounding box center [743, 572] width 180 height 29
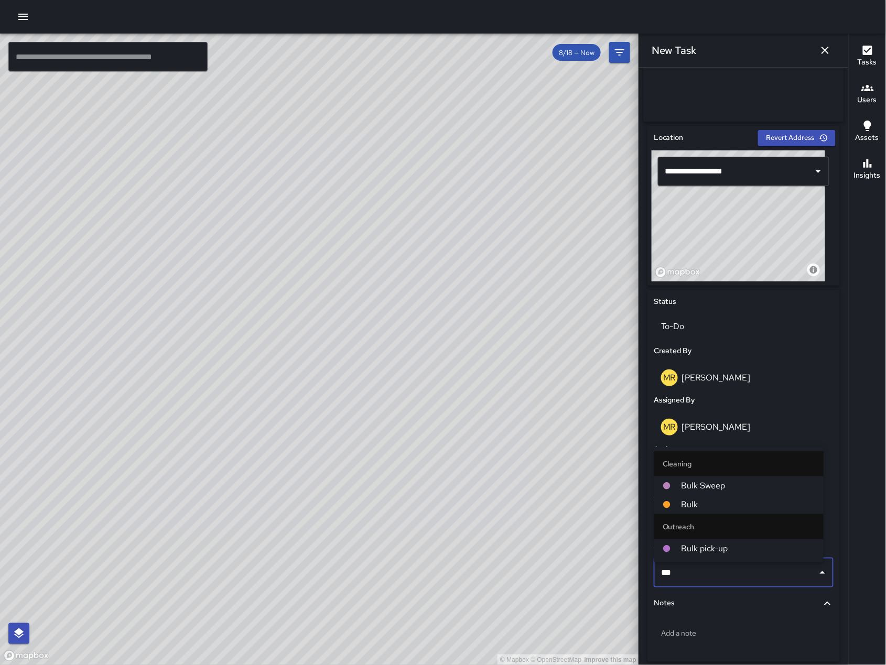
type input "****"
click at [723, 505] on span "Bulk" at bounding box center [748, 504] width 134 height 13
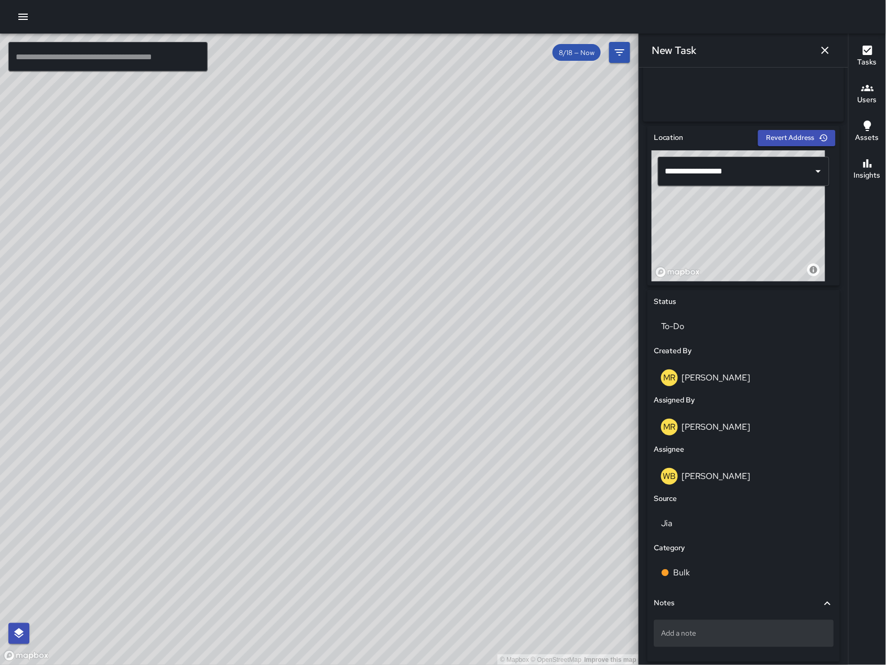
click at [722, 631] on div "Add a note" at bounding box center [743, 633] width 180 height 27
type textarea "**********"
click at [771, 639] on textarea "**********" at bounding box center [738, 633] width 155 height 10
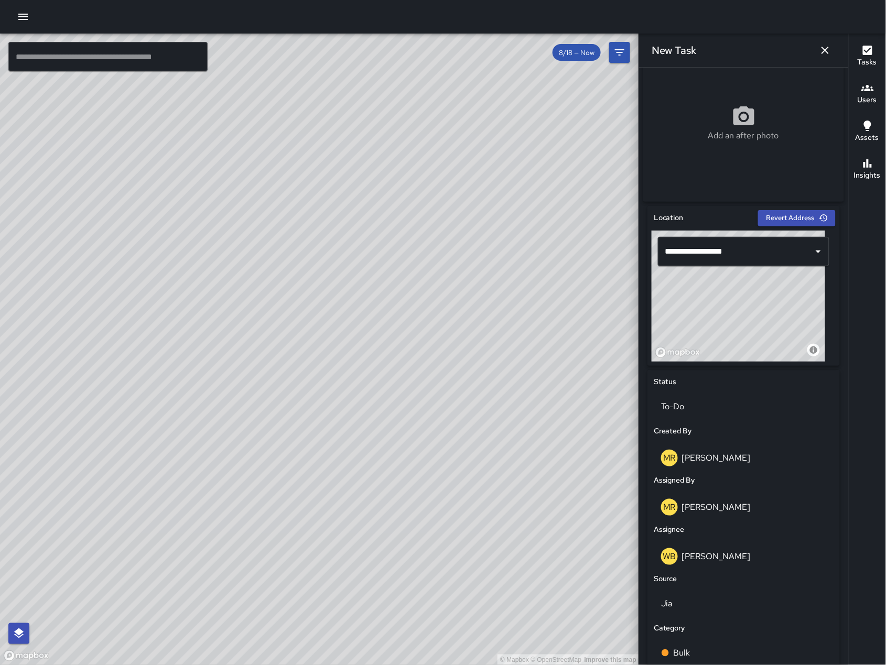
scroll to position [318, 0]
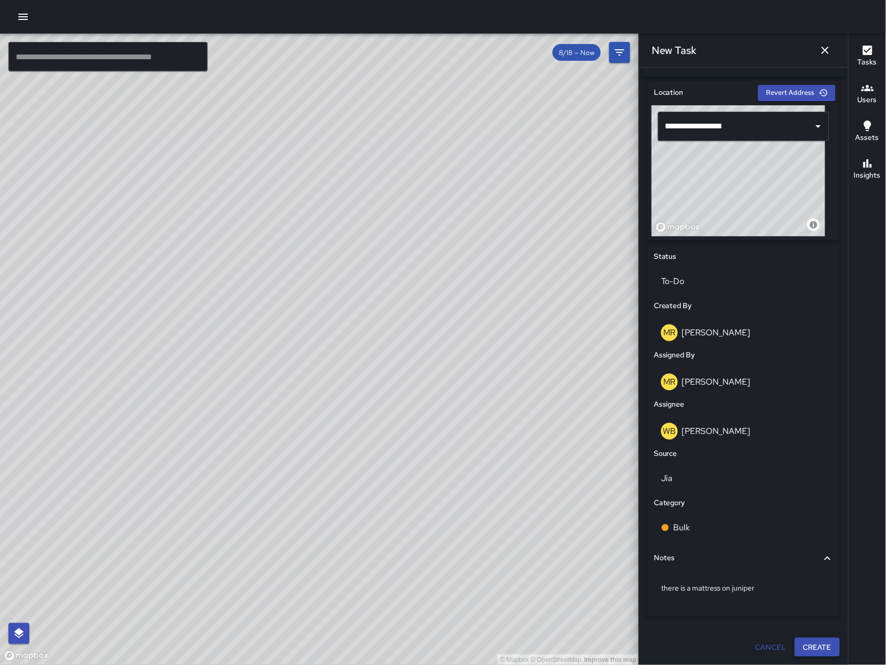
click at [794, 645] on button "Create" at bounding box center [816, 647] width 45 height 19
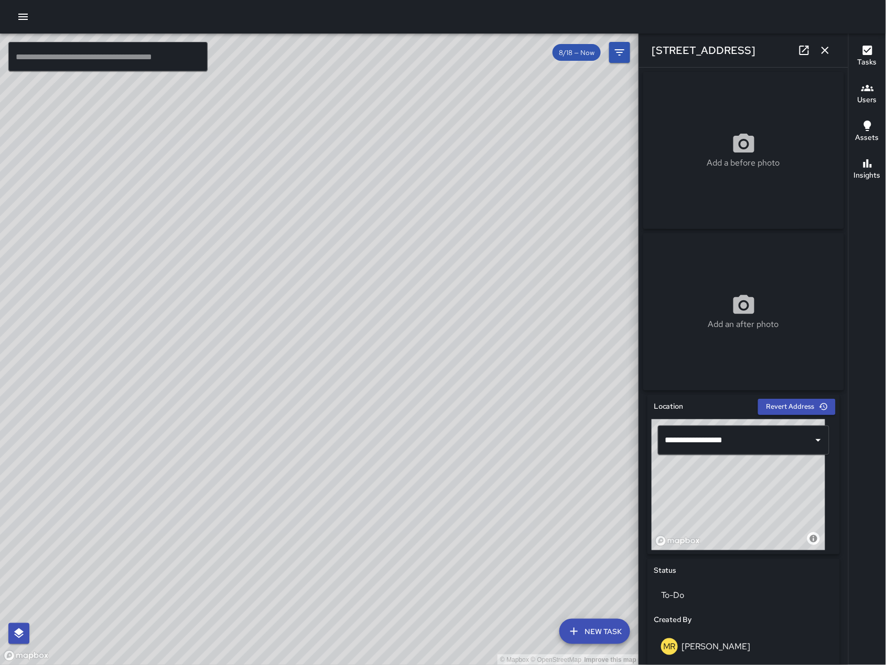
click at [824, 57] on button "button" at bounding box center [824, 50] width 21 height 21
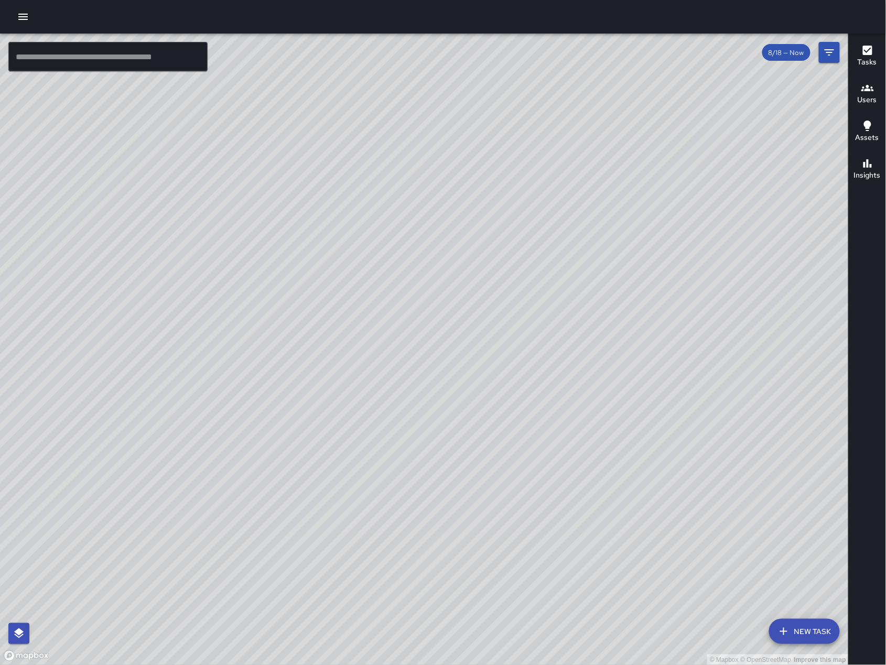
click at [404, 368] on div "© Mapbox © OpenStreetMap Improve this map EB [PERSON_NAME] [STREET_ADDRESS][PER…" at bounding box center [424, 349] width 848 height 631
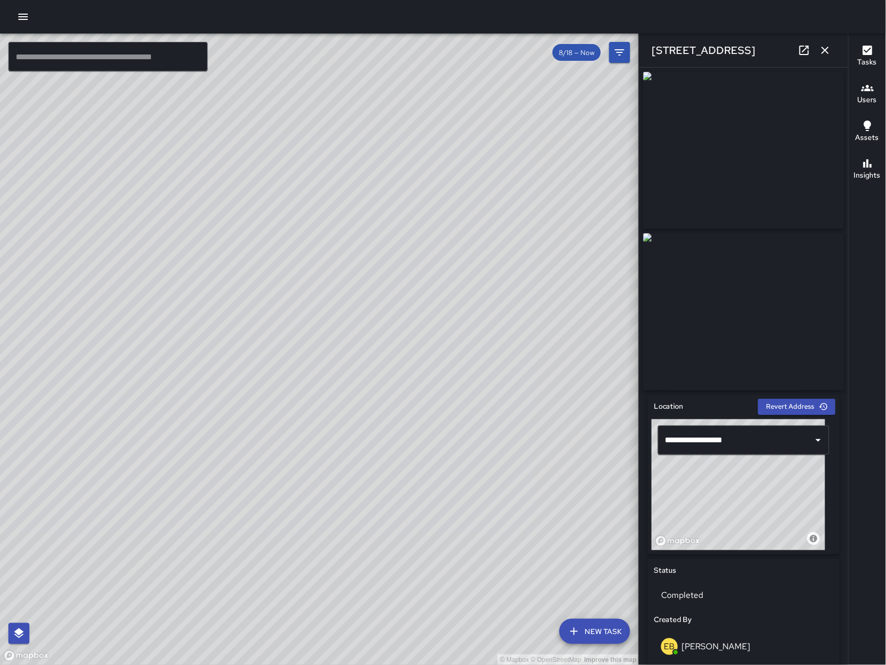
click at [828, 45] on icon "button" at bounding box center [824, 50] width 13 height 13
